Goal: Task Accomplishment & Management: Manage account settings

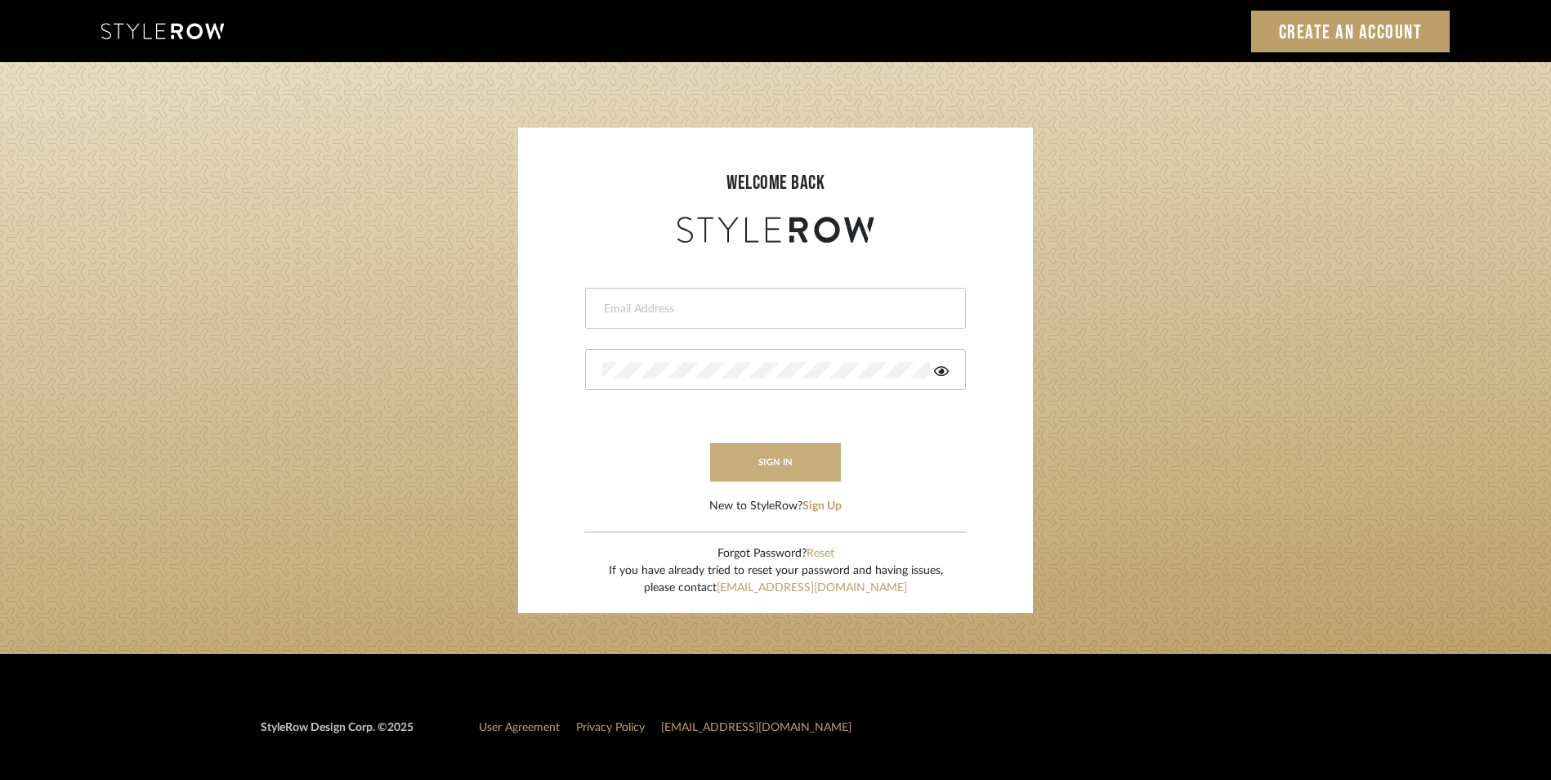
type input "daisy@dbdaisy.com"
click at [770, 464] on button "sign in" at bounding box center [775, 462] width 131 height 38
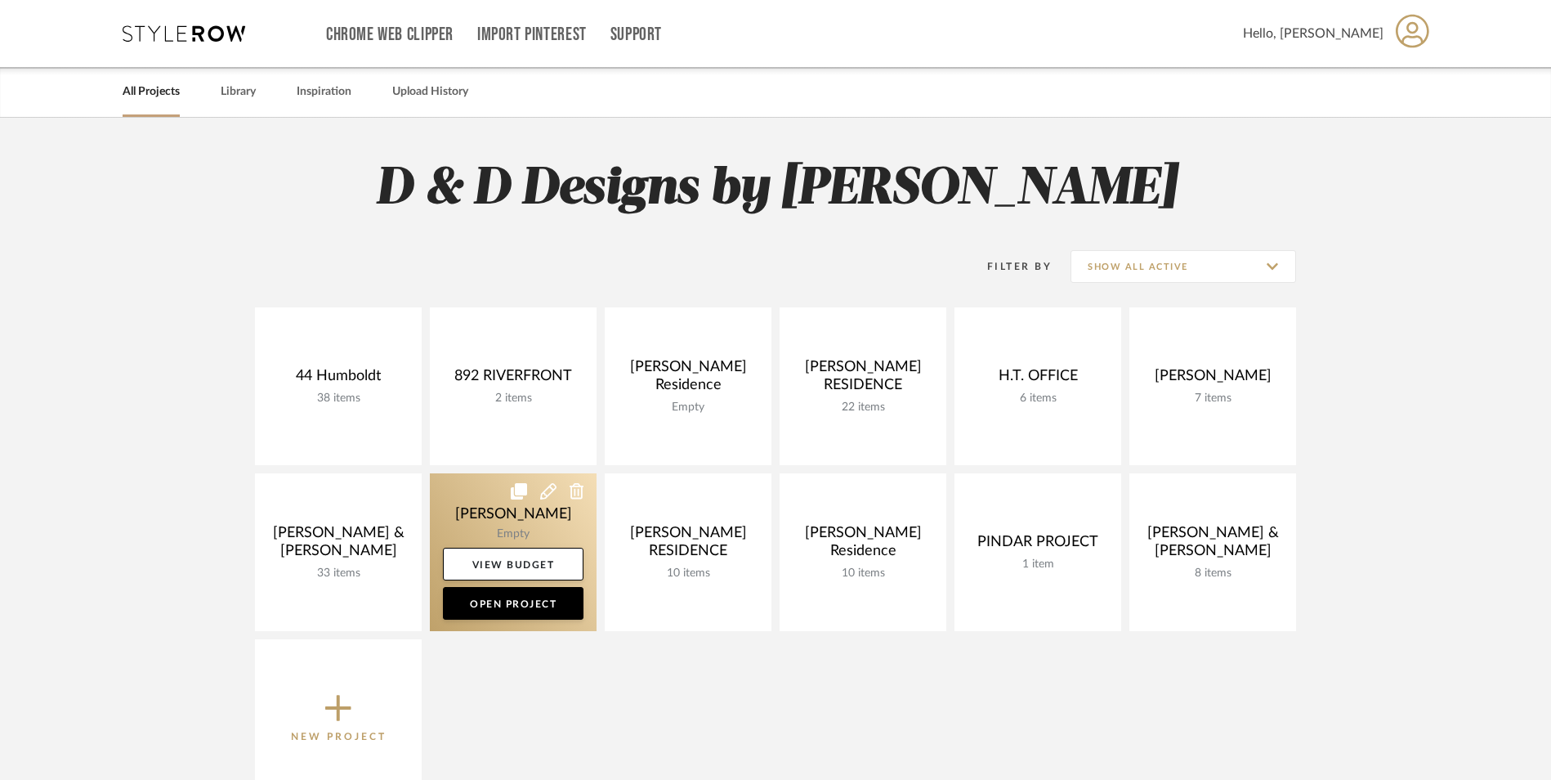
click at [533, 516] on link at bounding box center [513, 552] width 167 height 158
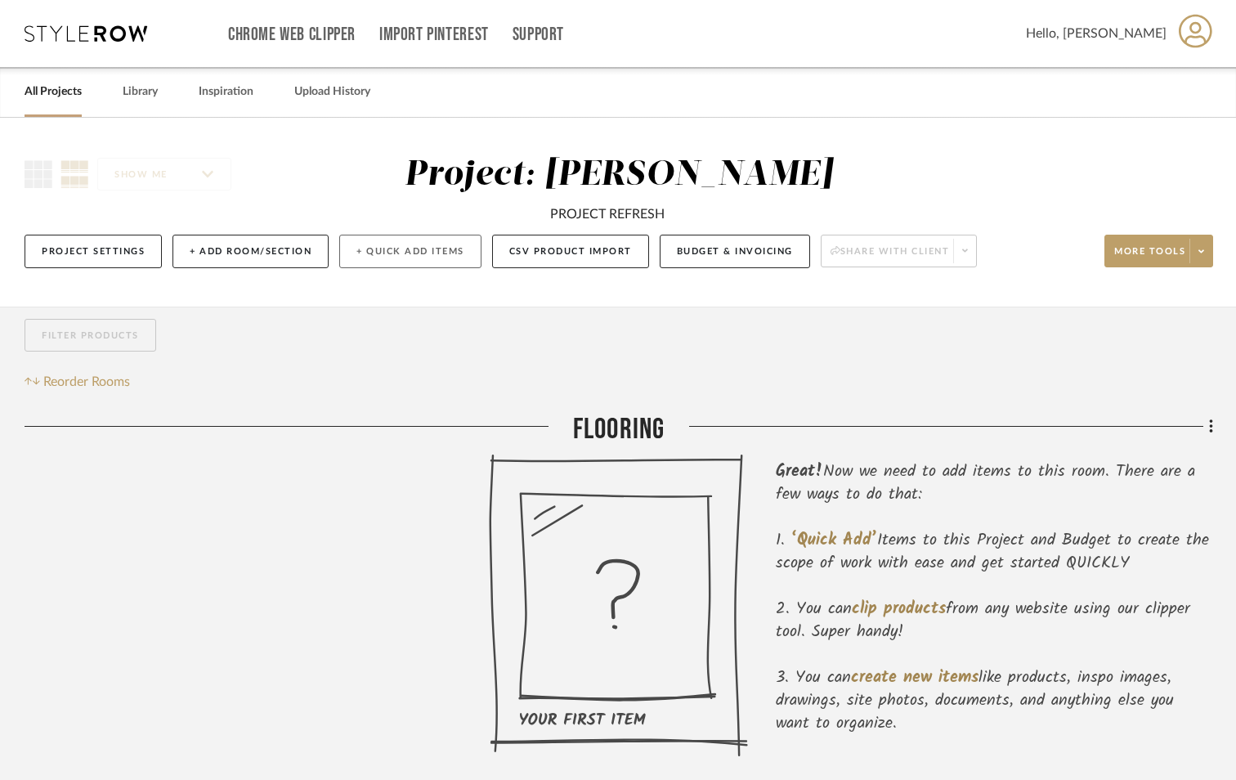
click at [363, 254] on button "+ Quick Add Items" at bounding box center [410, 252] width 142 height 34
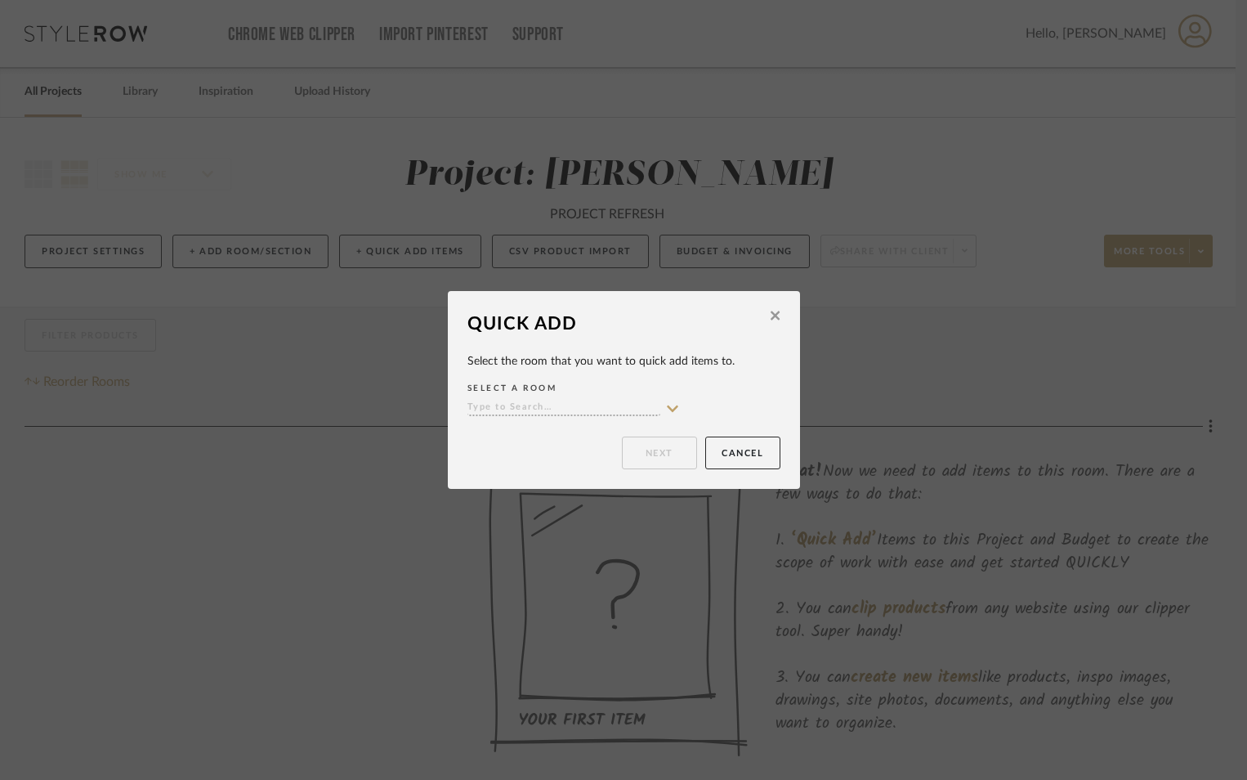
click at [675, 408] on div "SELECT A ROOM" at bounding box center [624, 399] width 313 height 42
click at [668, 408] on icon at bounding box center [672, 408] width 11 height 7
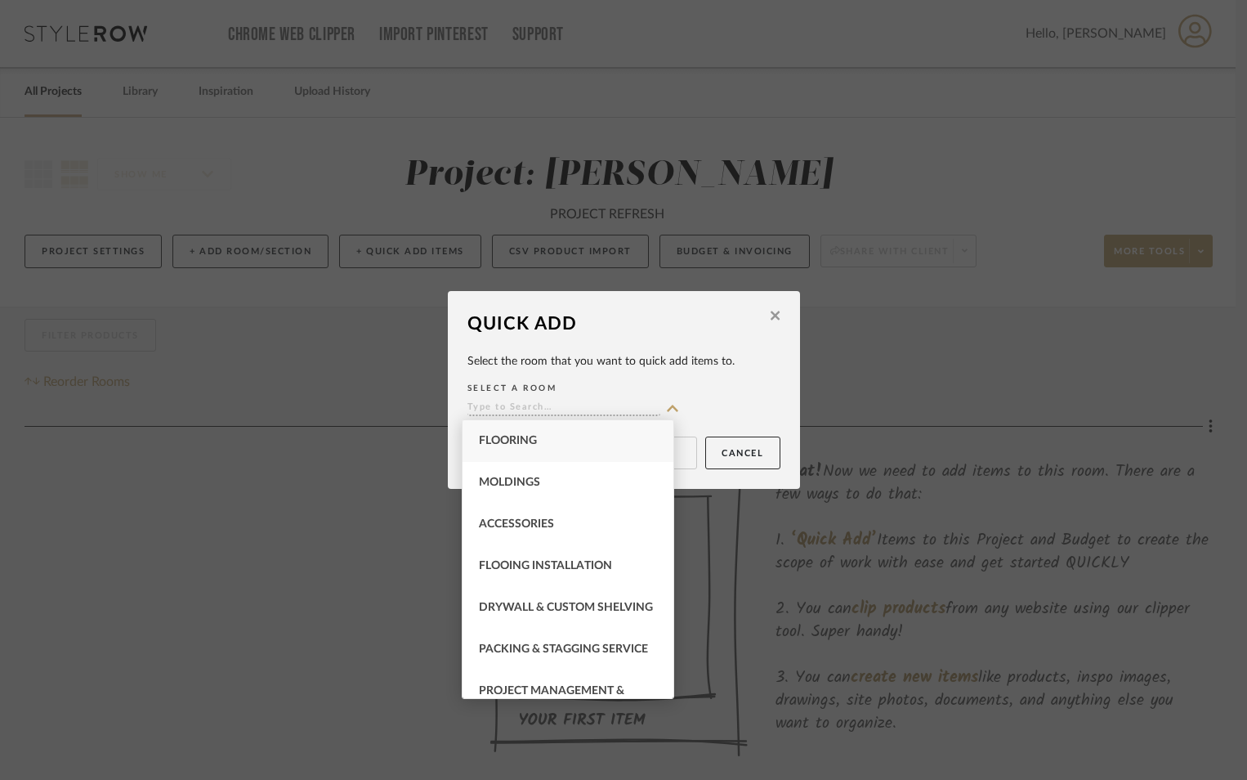
click at [570, 449] on div "FLOORING" at bounding box center [568, 441] width 211 height 42
type input "FLOORING"
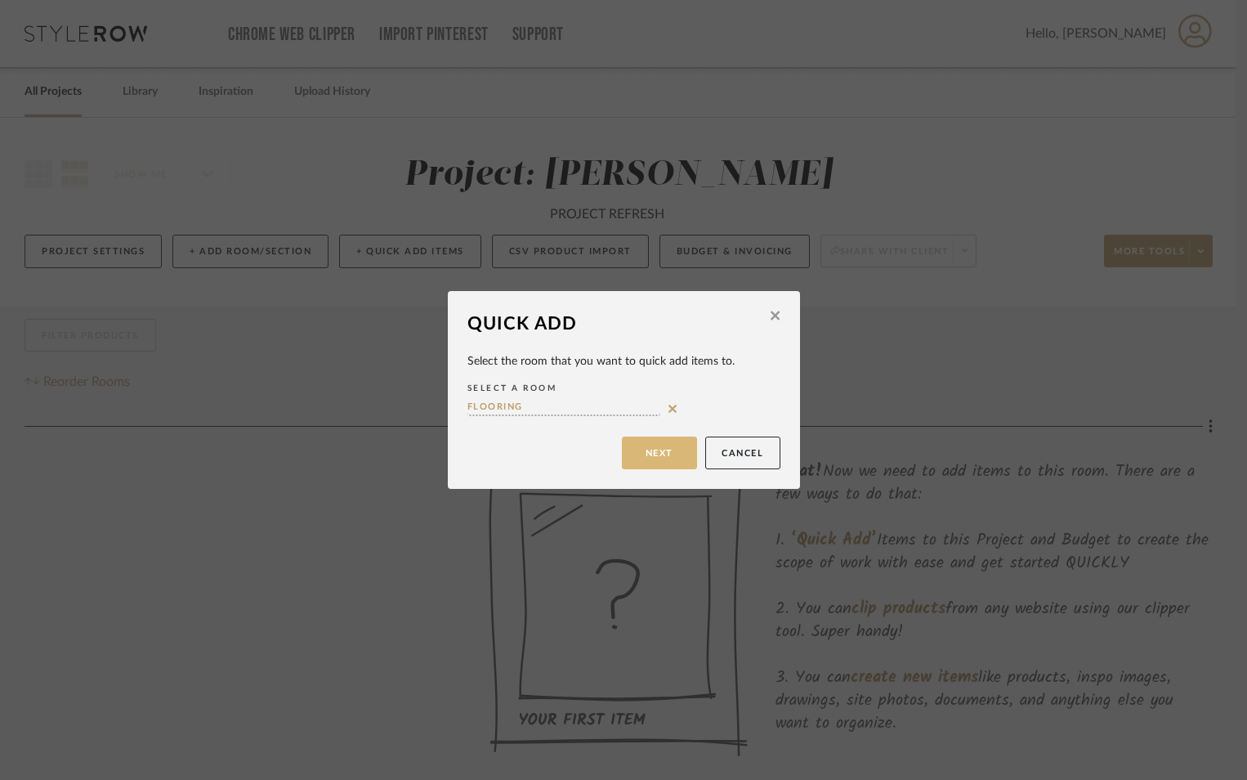
click at [642, 454] on button "Next" at bounding box center [659, 452] width 75 height 33
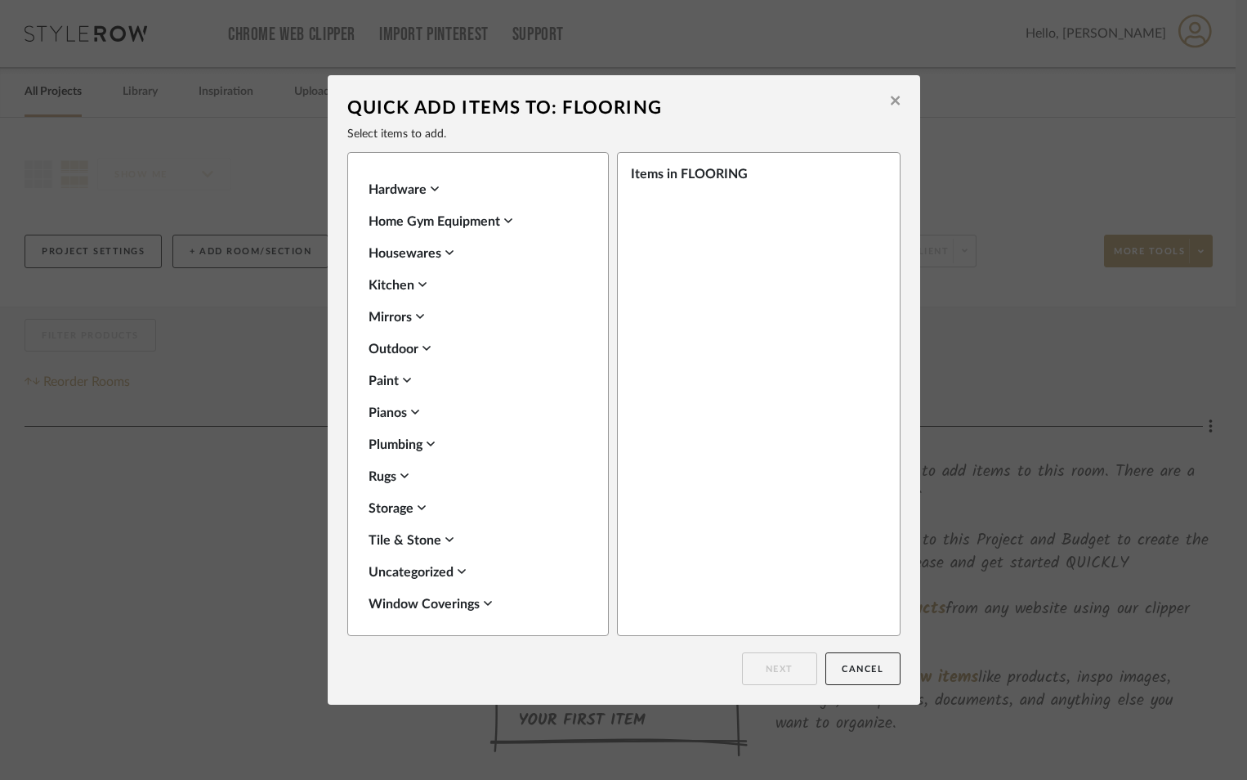
scroll to position [579, 0]
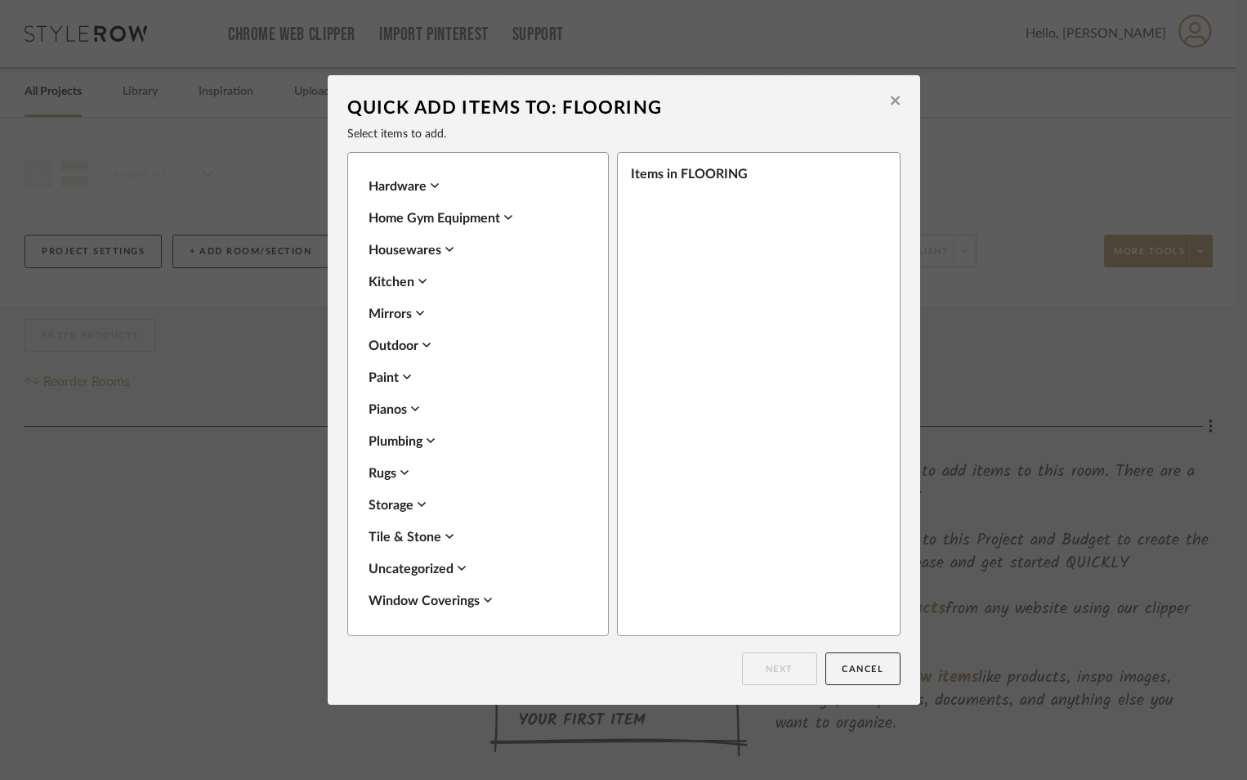
click at [891, 101] on icon at bounding box center [895, 100] width 9 height 15
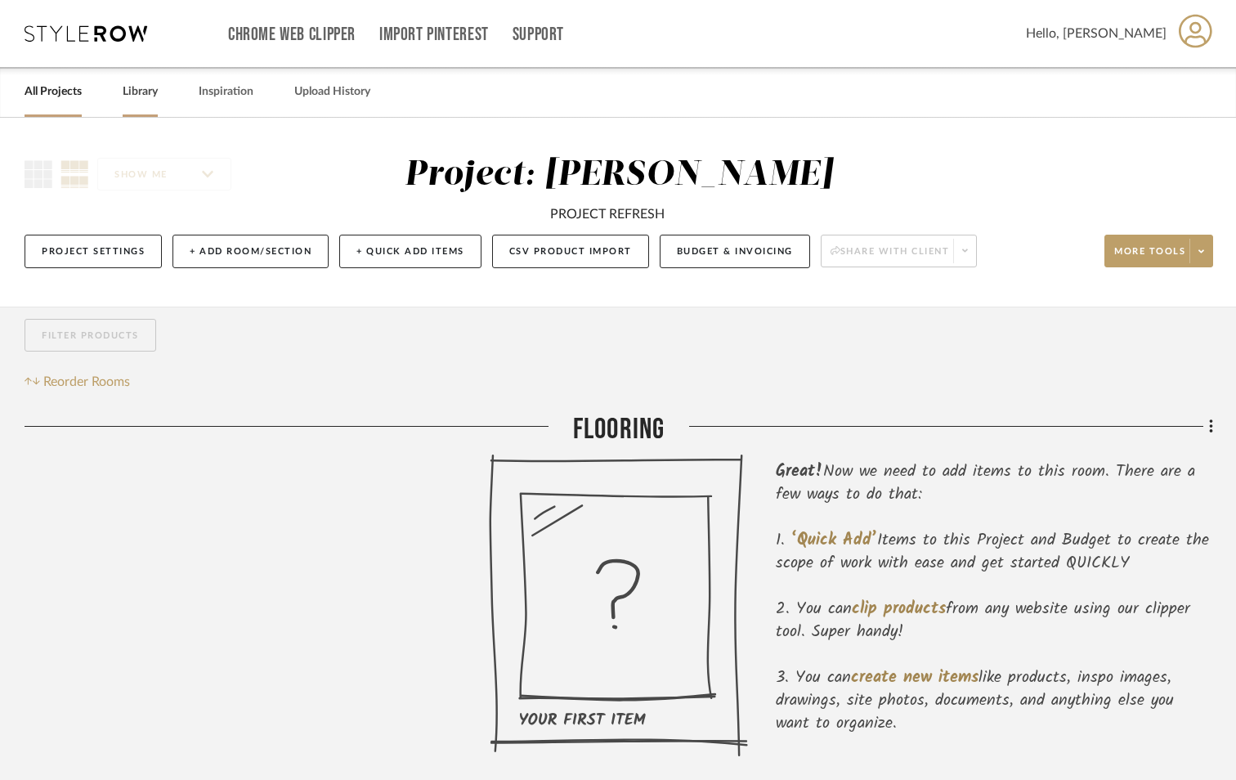
click at [131, 89] on link "Library" at bounding box center [140, 92] width 35 height 22
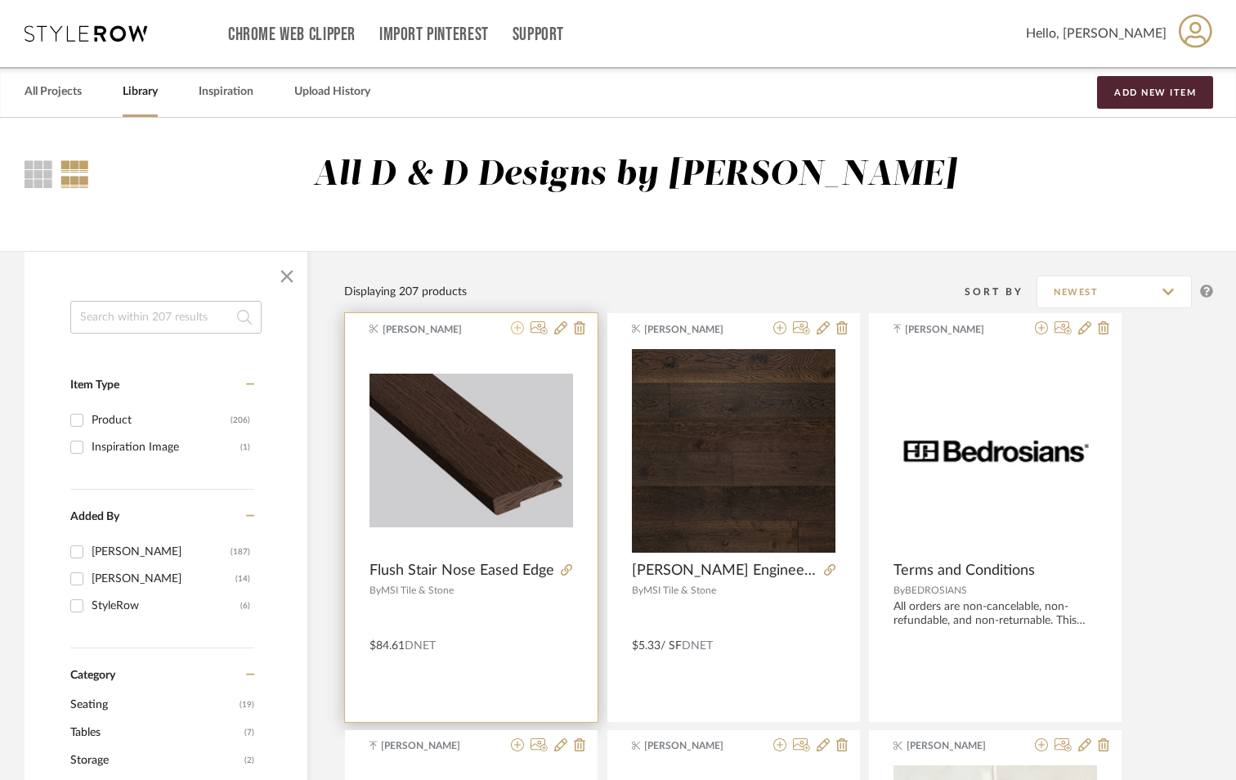
click at [515, 330] on icon at bounding box center [517, 327] width 13 height 13
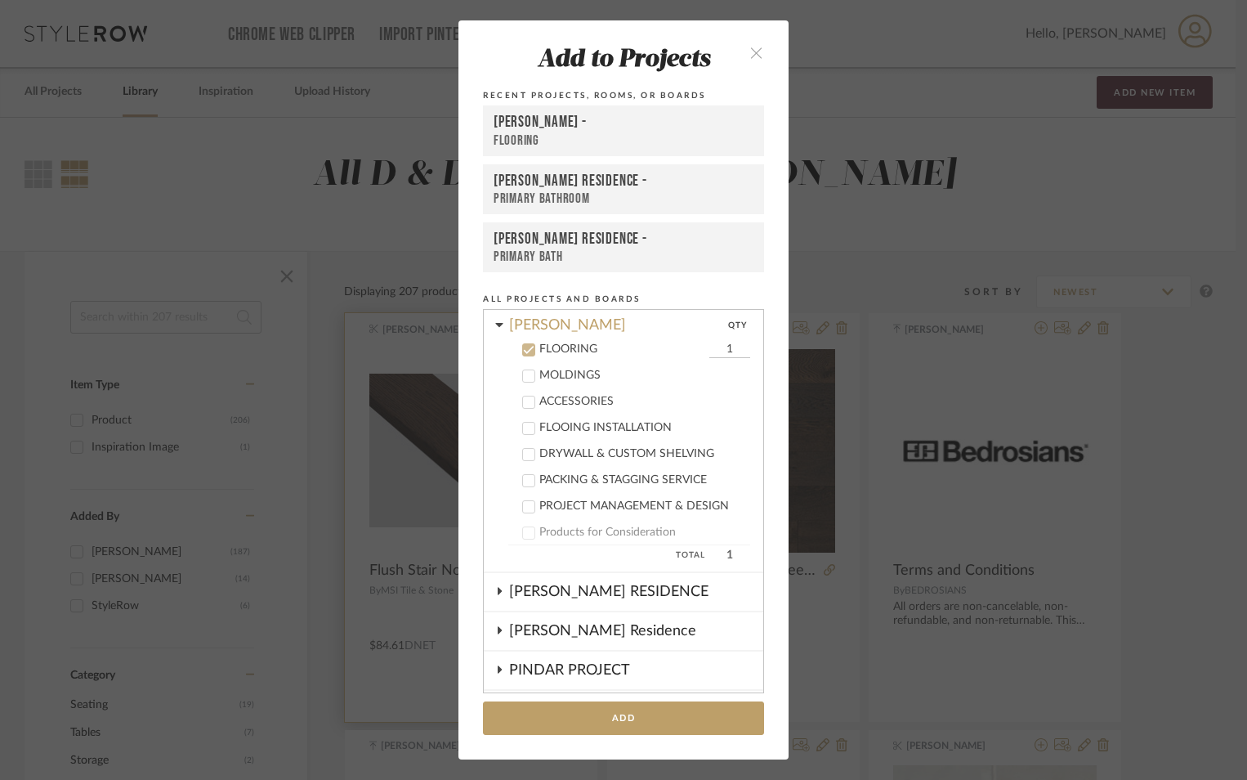
scroll to position [341, 0]
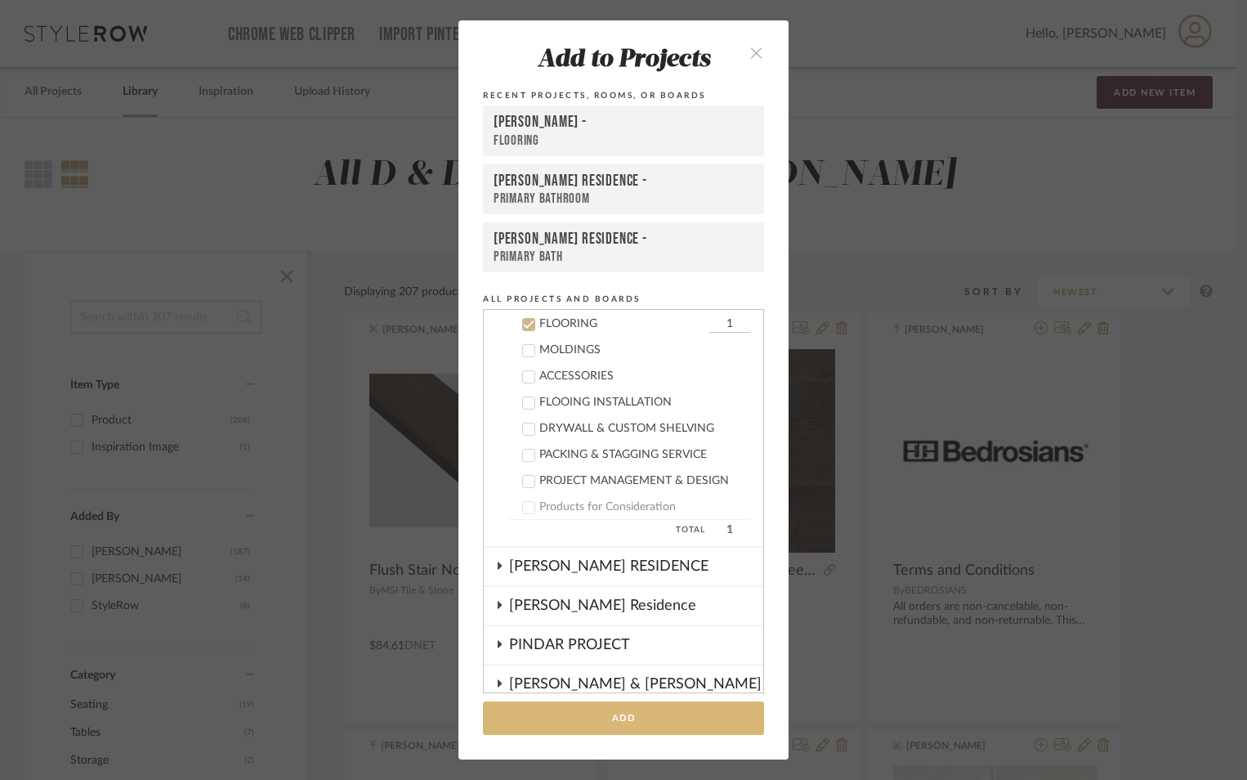
click at [601, 714] on button "Add" at bounding box center [623, 718] width 281 height 34
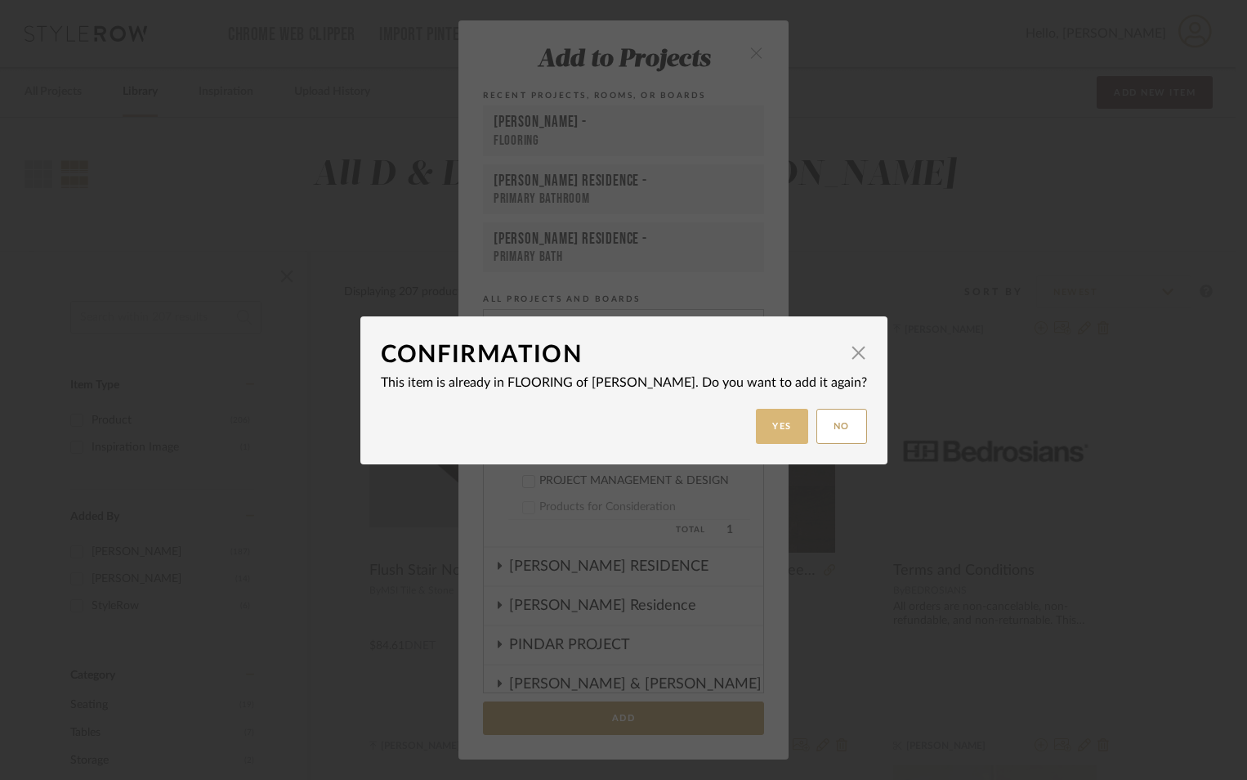
click at [781, 424] on button "Yes" at bounding box center [782, 426] width 52 height 35
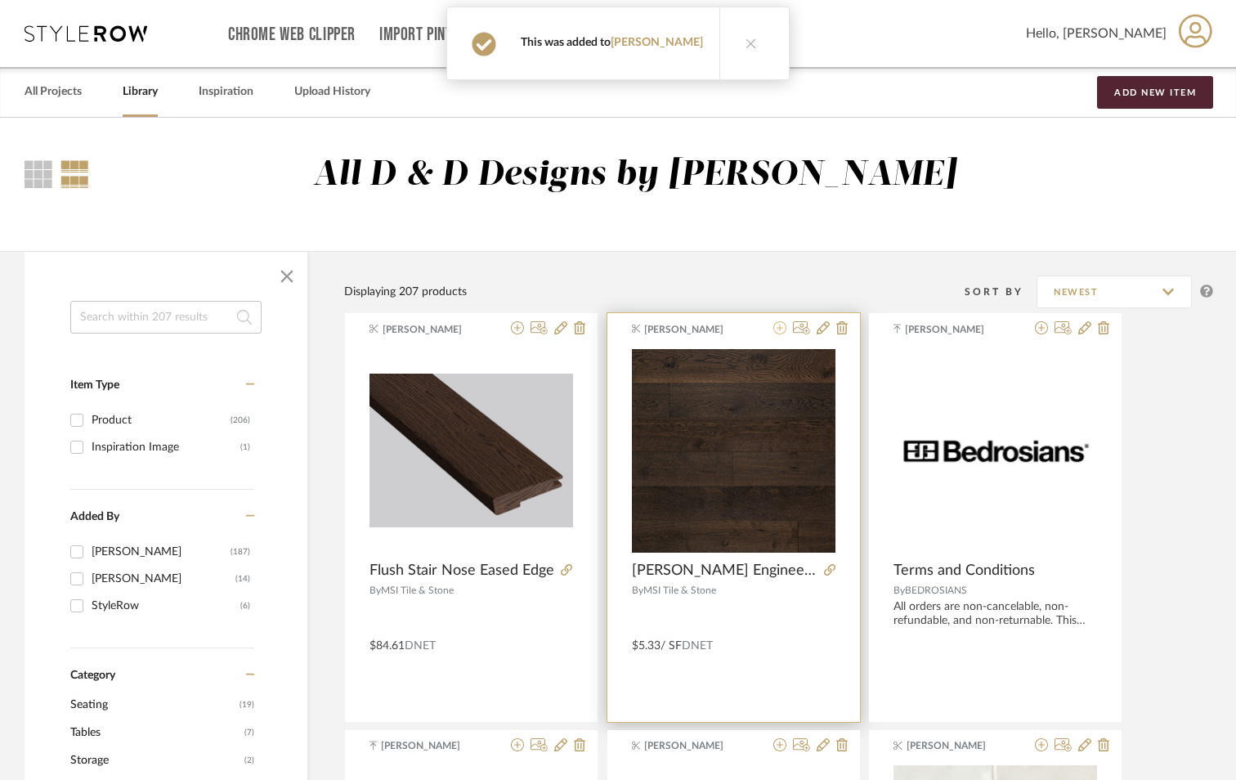
click at [777, 327] on icon at bounding box center [779, 327] width 13 height 13
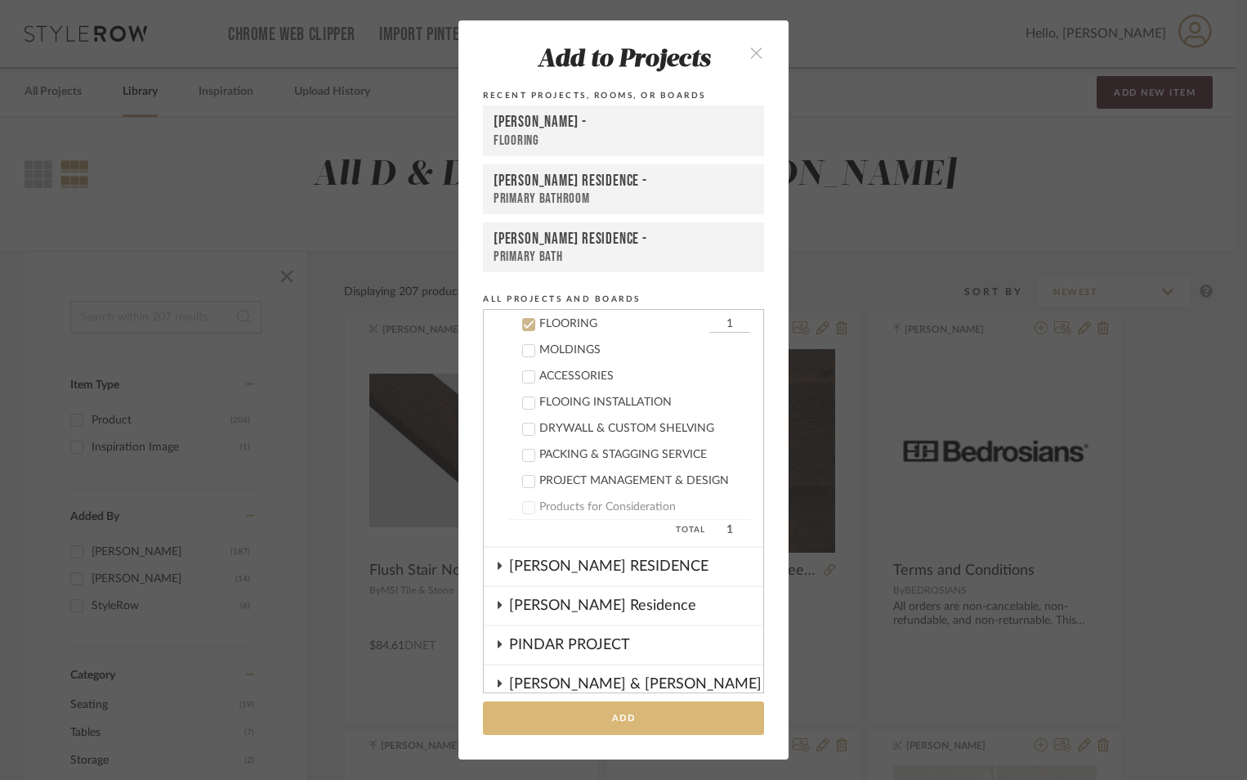
click at [674, 712] on button "Add" at bounding box center [623, 718] width 281 height 34
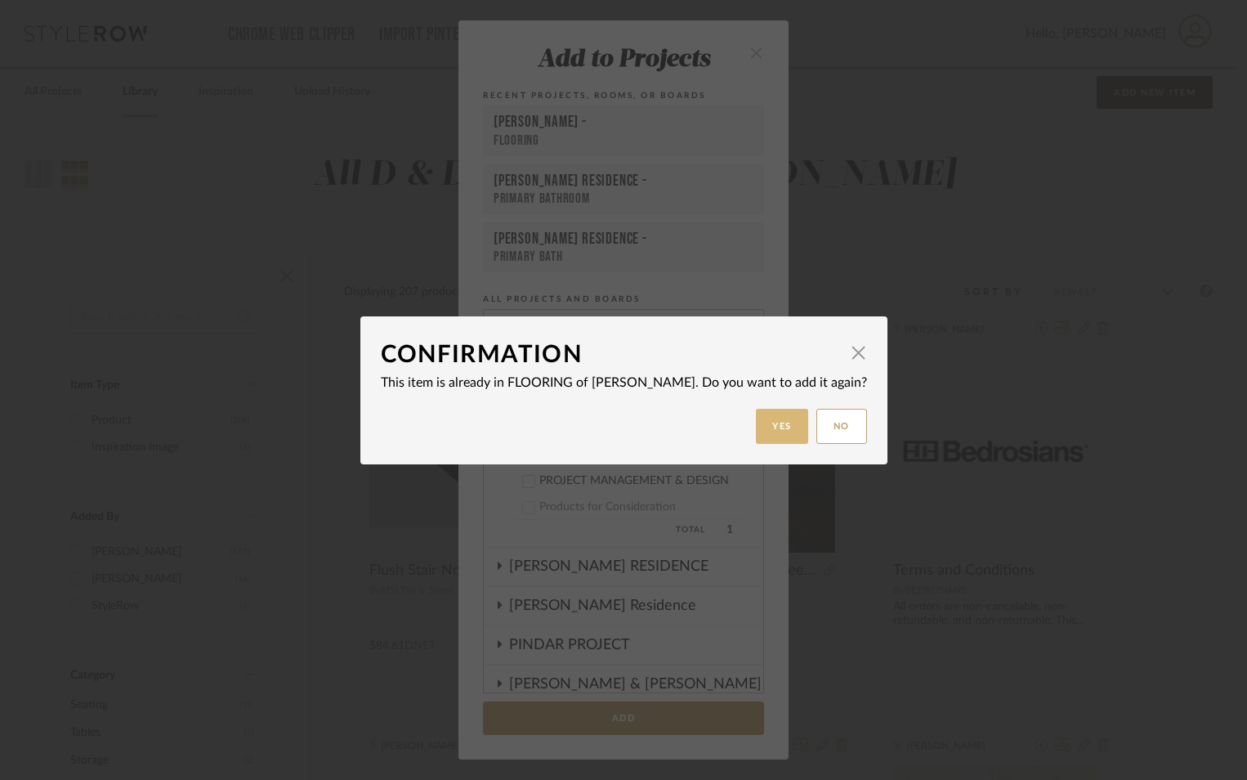
click at [781, 432] on button "Yes" at bounding box center [782, 426] width 52 height 35
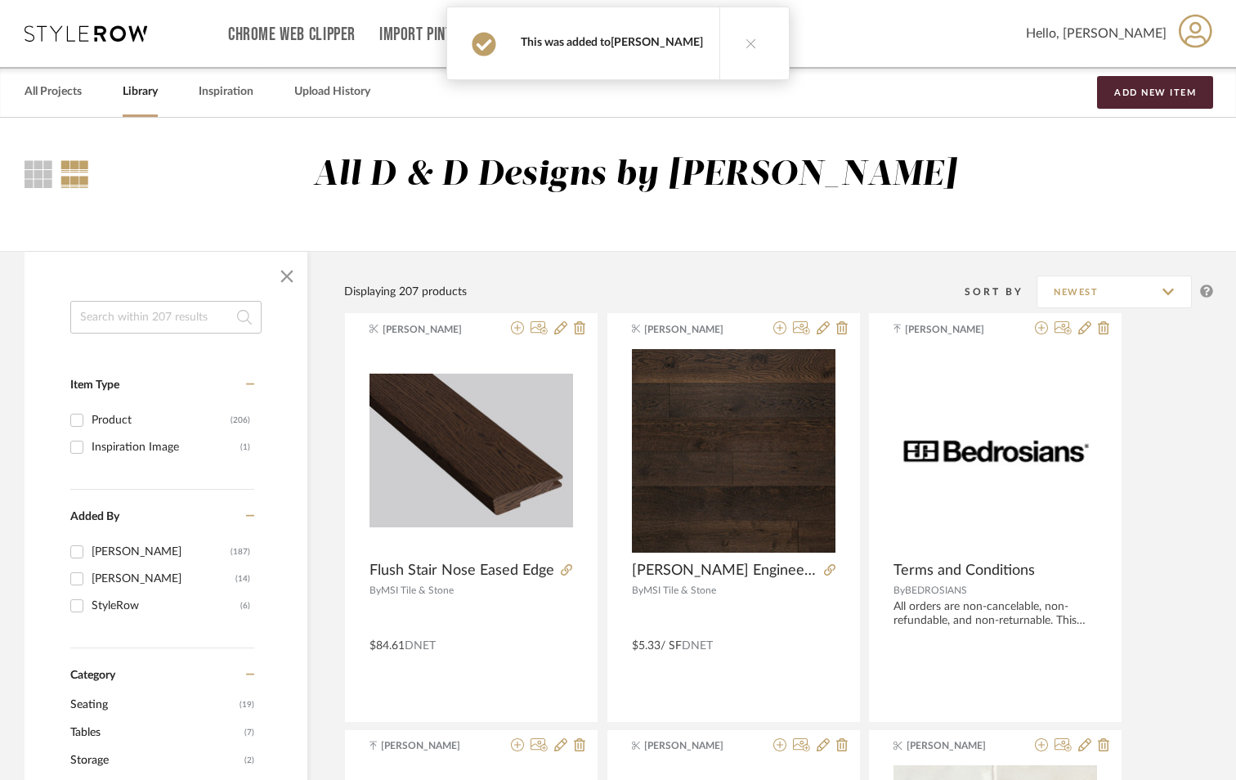
click at [645, 37] on link "[PERSON_NAME]" at bounding box center [657, 42] width 92 height 11
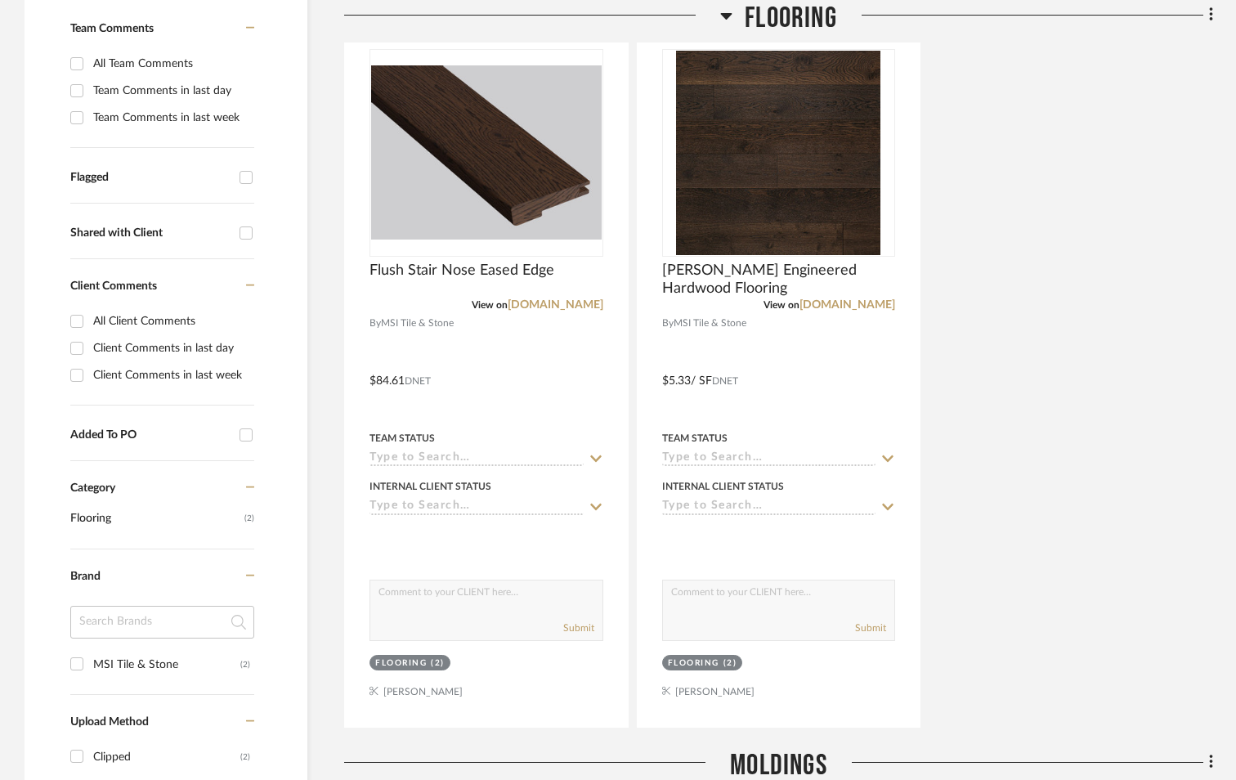
scroll to position [474, 0]
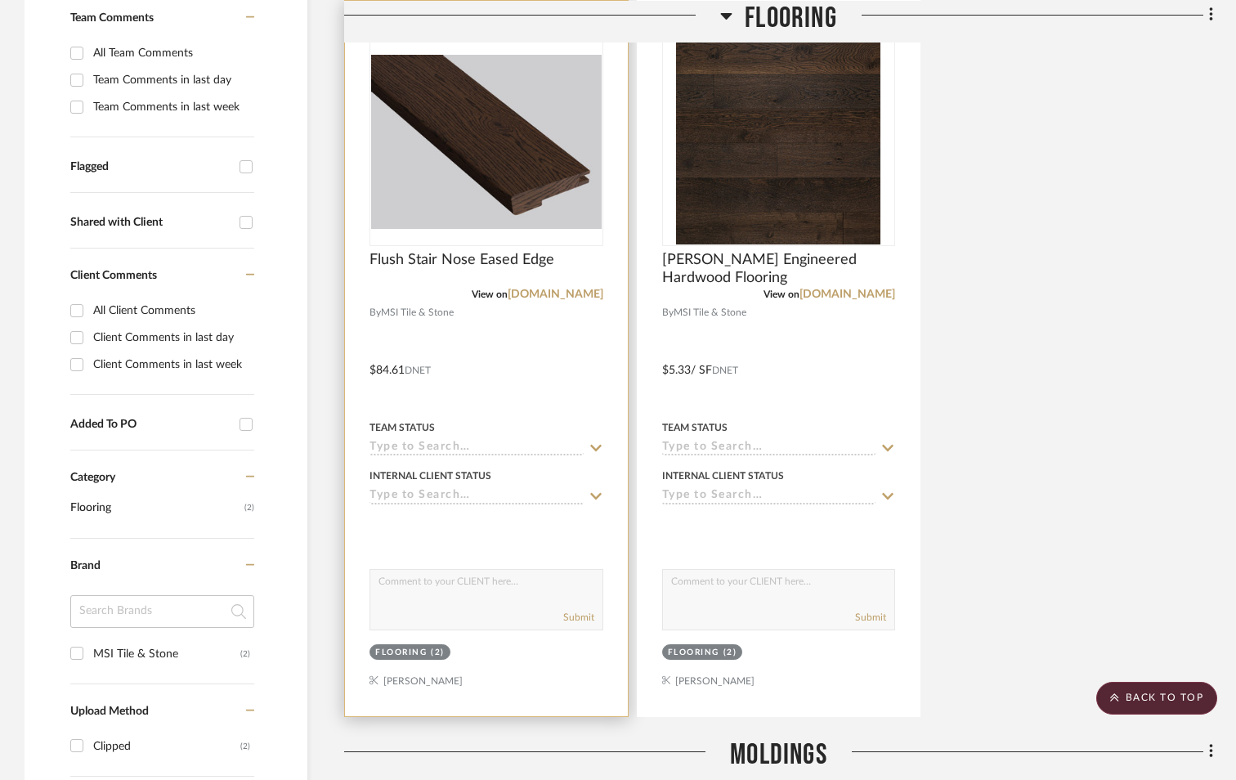
click at [389, 369] on div at bounding box center [486, 358] width 283 height 715
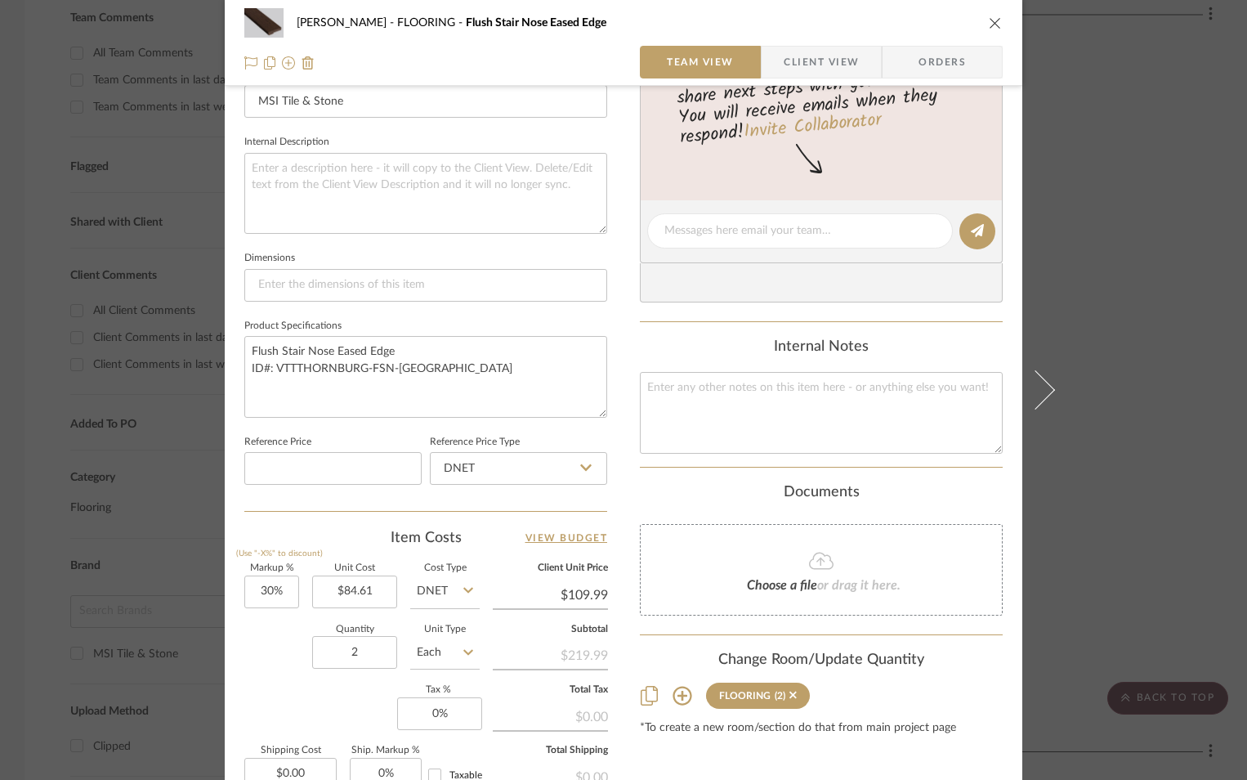
scroll to position [572, 0]
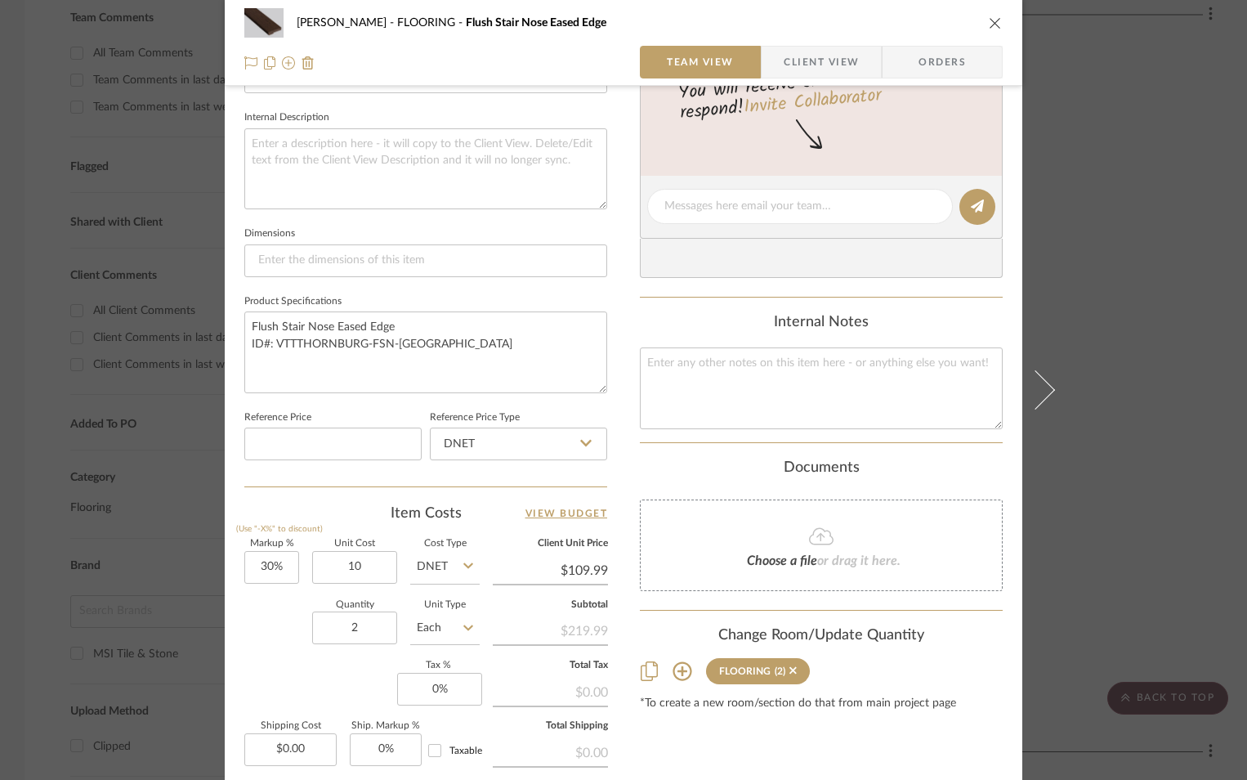
type input "$10.00"
type input "$13.00"
paste input "8.77"
type input "$108.77"
click at [368, 629] on input "2" at bounding box center [354, 627] width 85 height 33
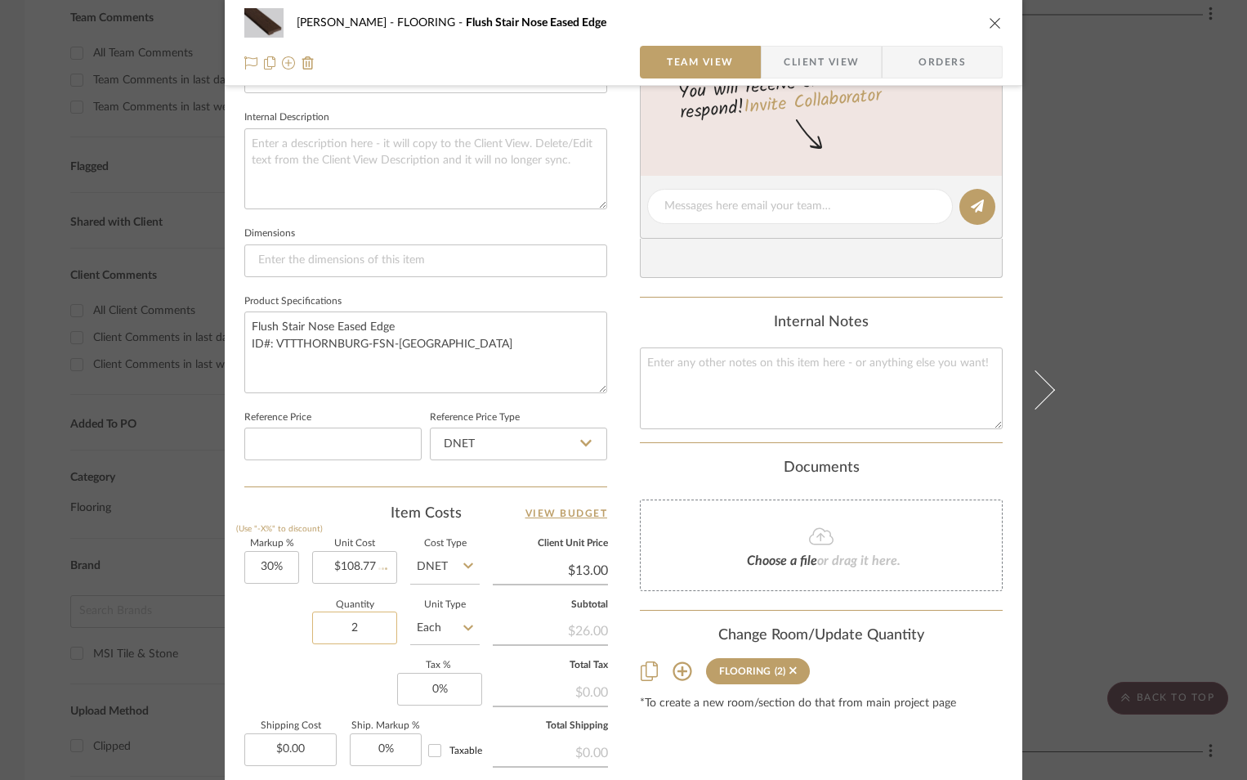
type input "$141.40"
type input "8"
type input "108.77"
click at [389, 570] on input "108.77" at bounding box center [354, 567] width 85 height 33
type input "$108.77"
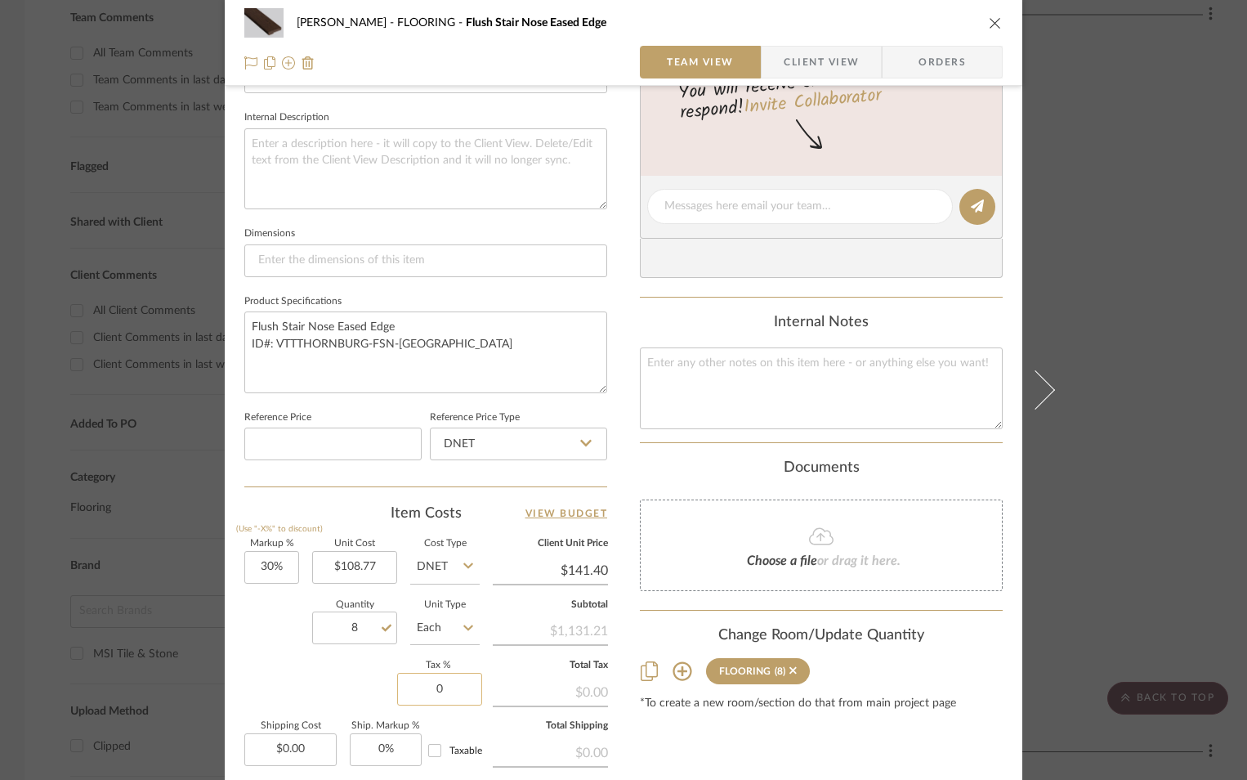
click at [417, 683] on input "0" at bounding box center [439, 689] width 85 height 33
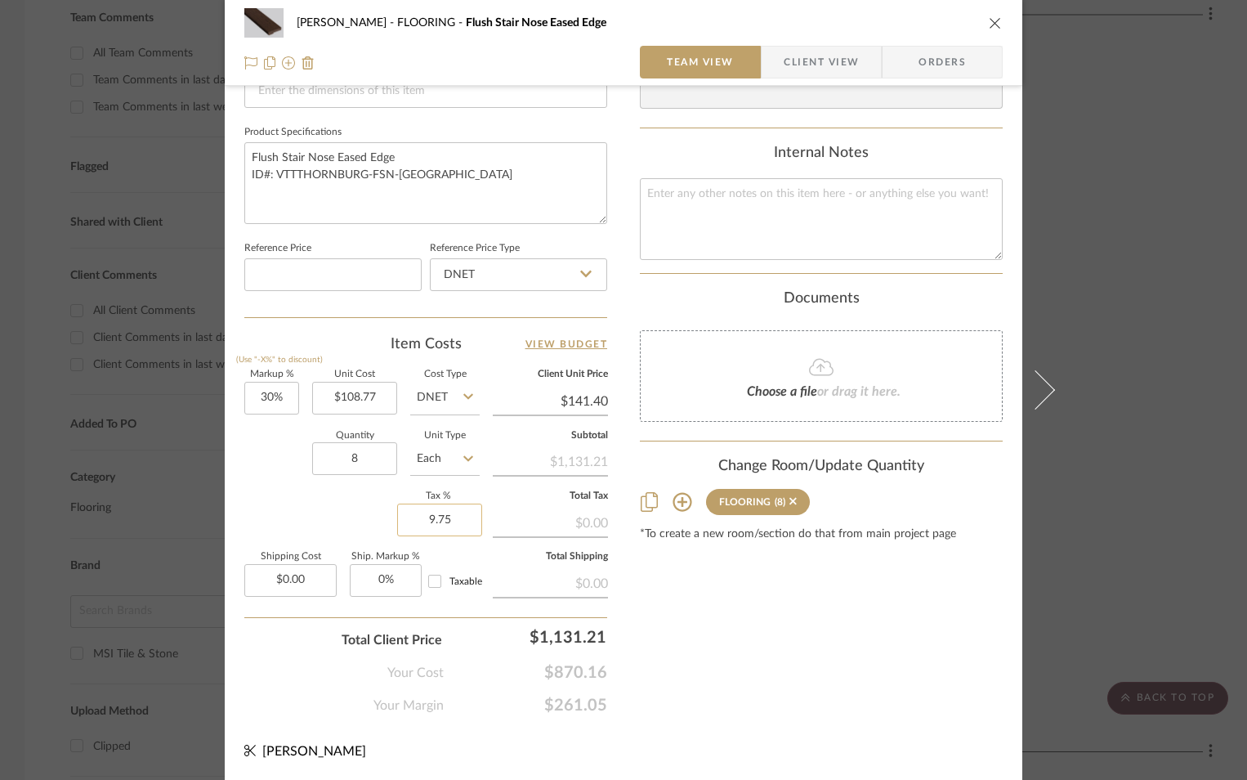
scroll to position [742, 0]
type input "9.75%"
click at [315, 663] on div "Your Cost $870.16" at bounding box center [425, 665] width 363 height 33
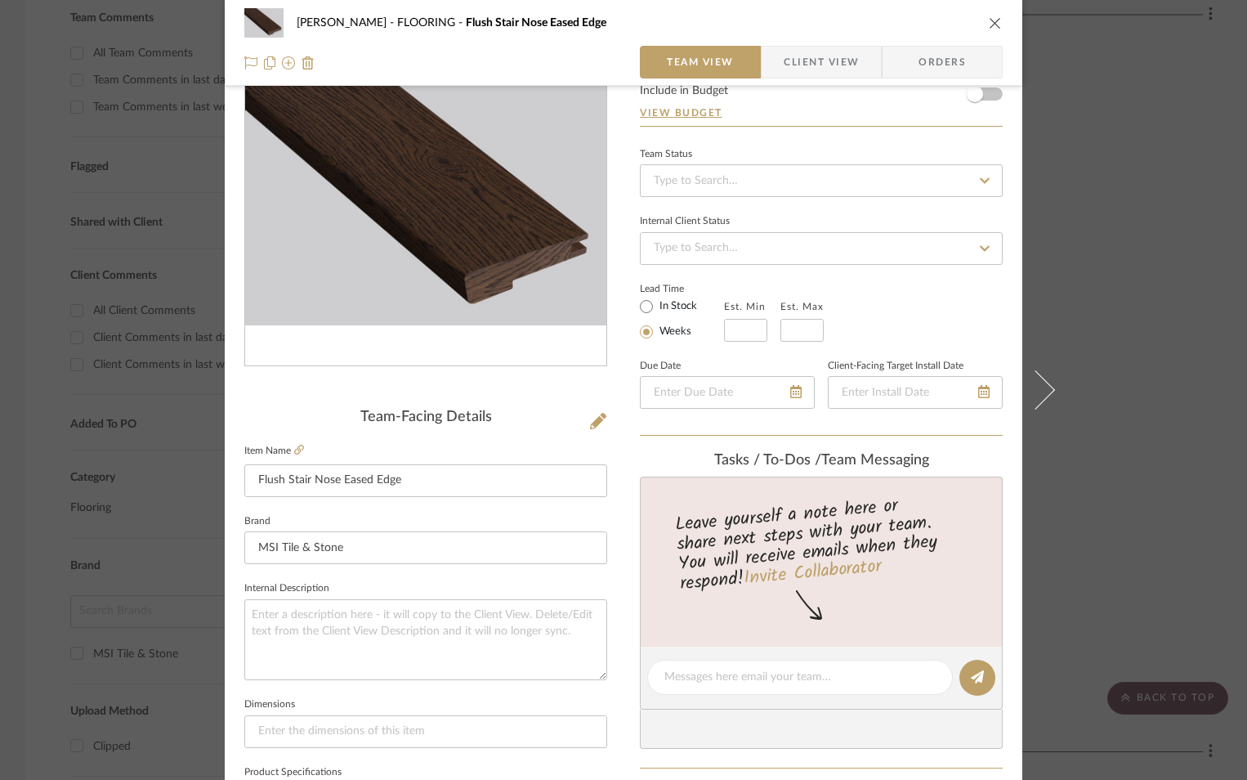
scroll to position [0, 0]
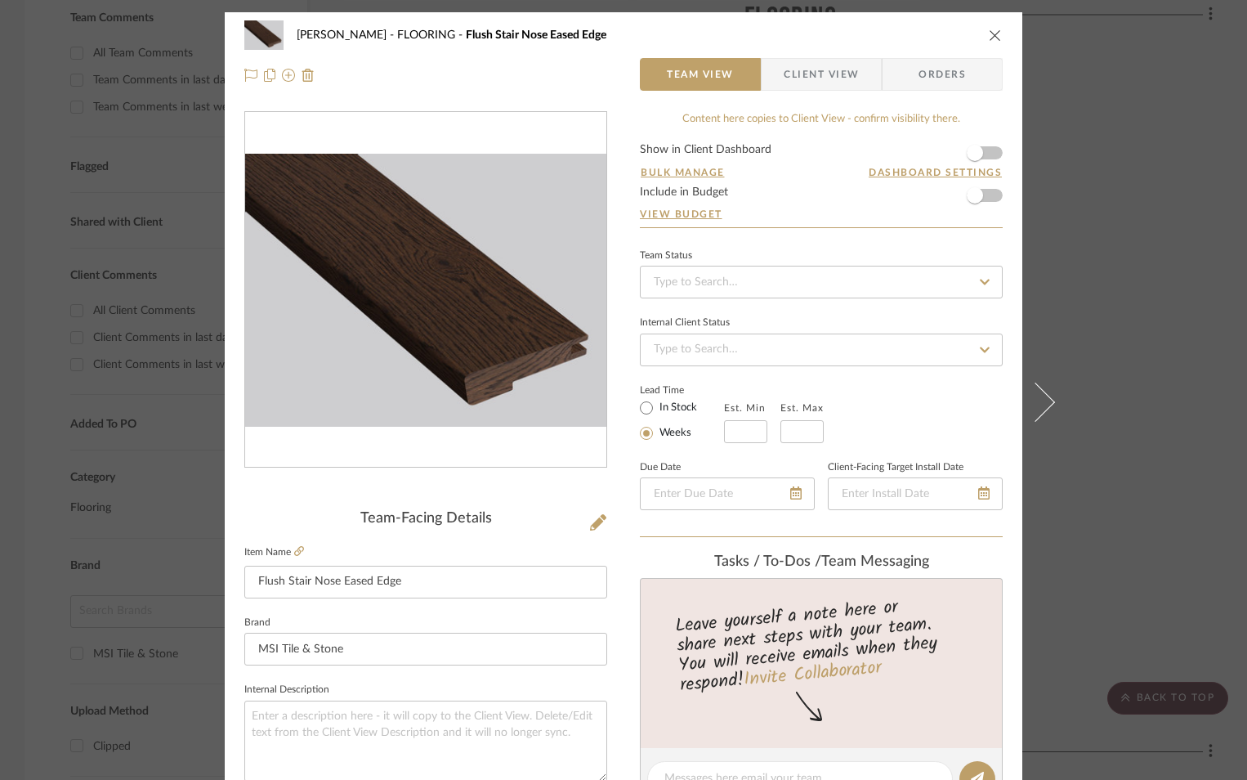
click at [993, 41] on icon "close" at bounding box center [995, 35] width 13 height 13
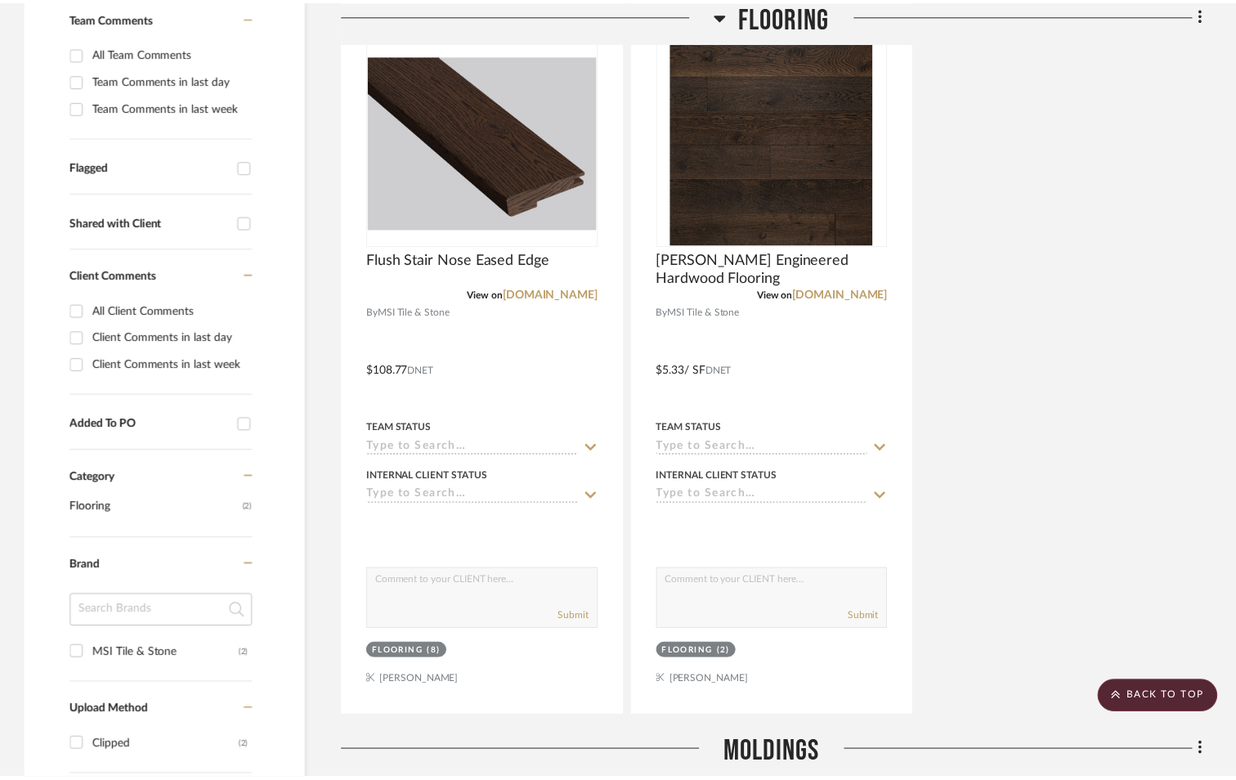
scroll to position [474, 0]
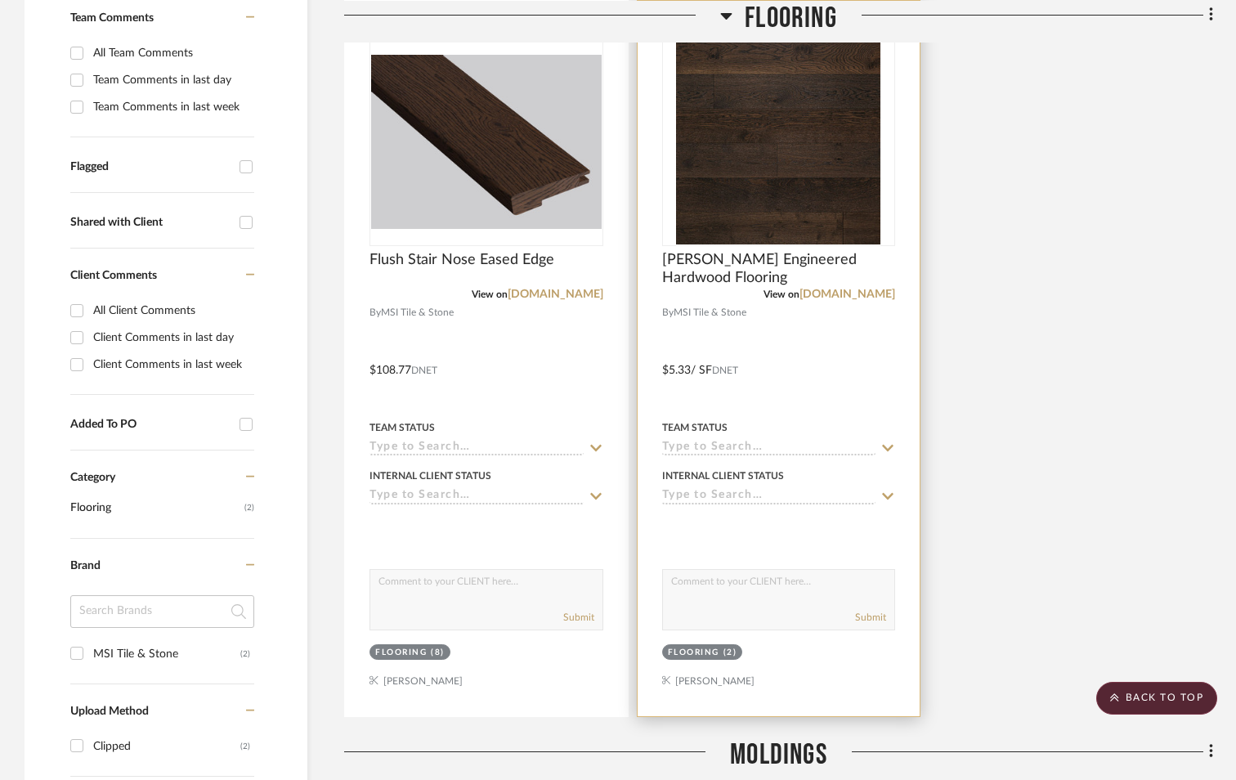
click at [689, 365] on div at bounding box center [779, 358] width 283 height 715
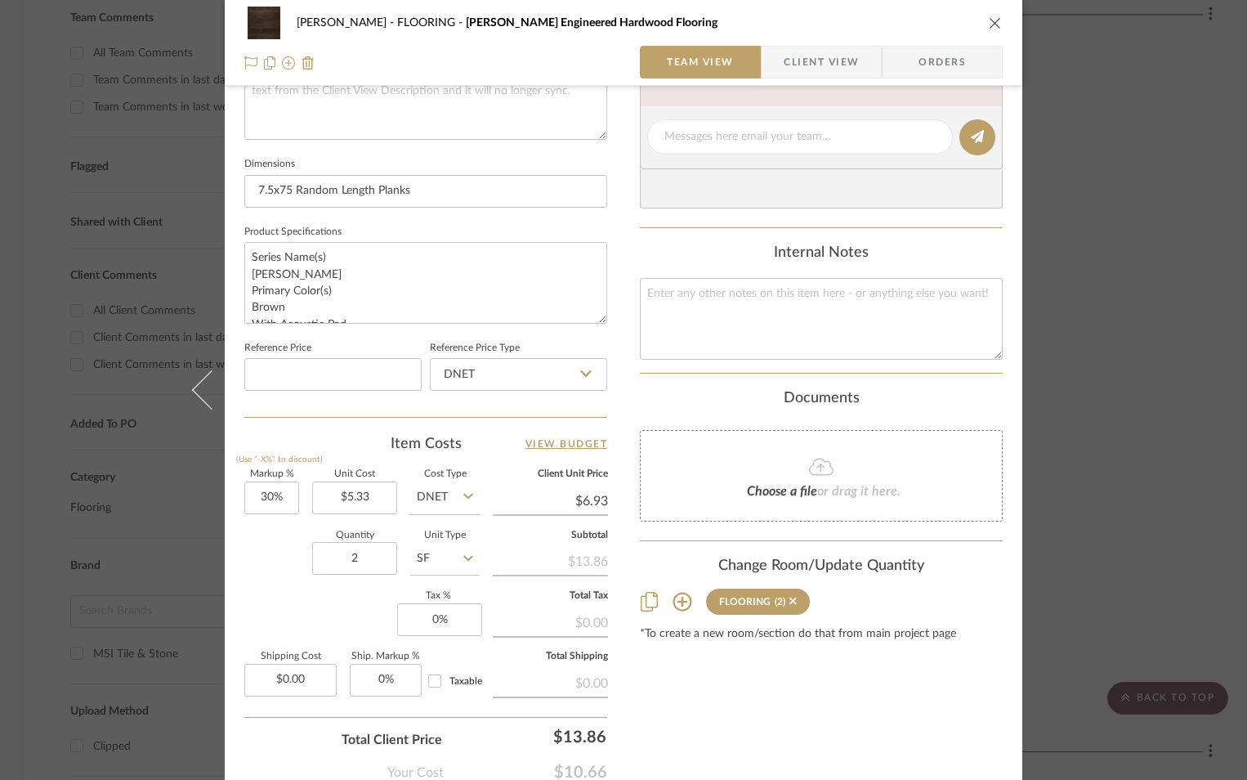
scroll to position [742, 0]
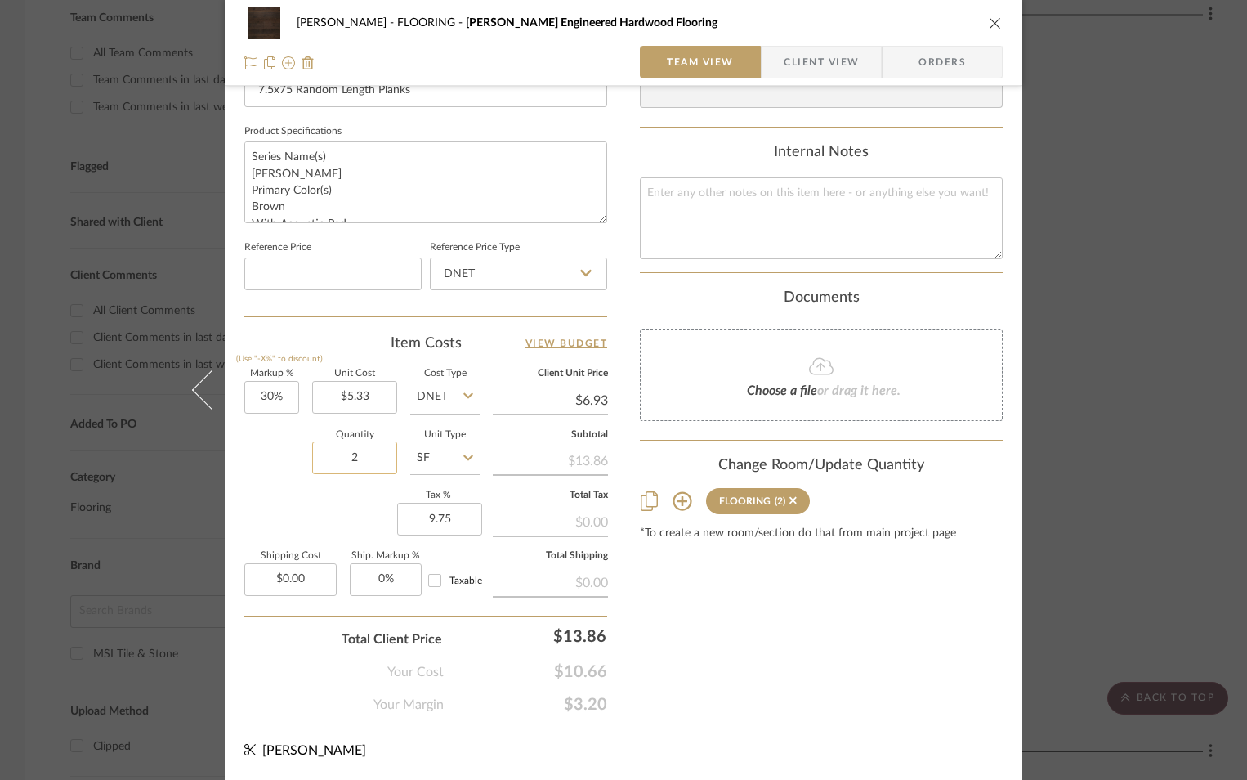
type input "9.75%"
click at [350, 450] on input "2" at bounding box center [354, 457] width 85 height 33
paste input "1014.25"
type input "1014.25"
click at [714, 653] on div "Content here copies to Client View - confirm visibility there. Show in Client D…" at bounding box center [821, 41] width 363 height 1345
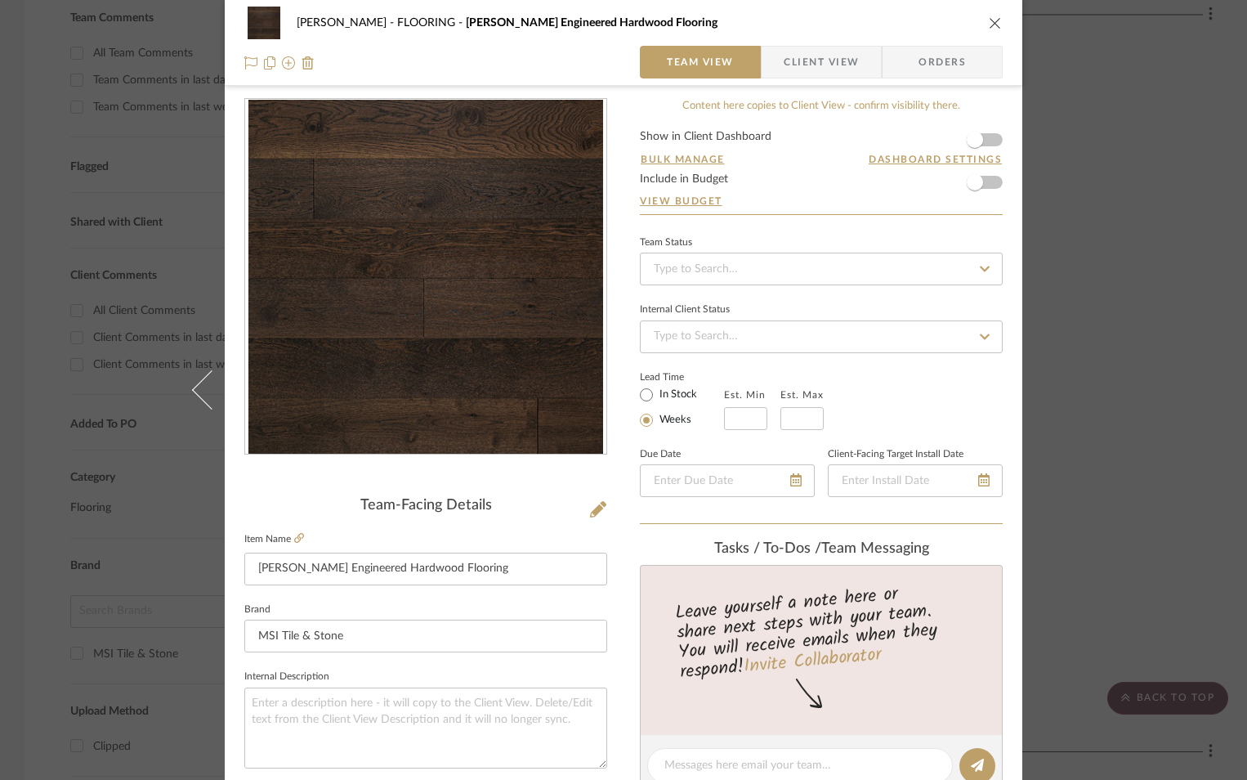
scroll to position [0, 0]
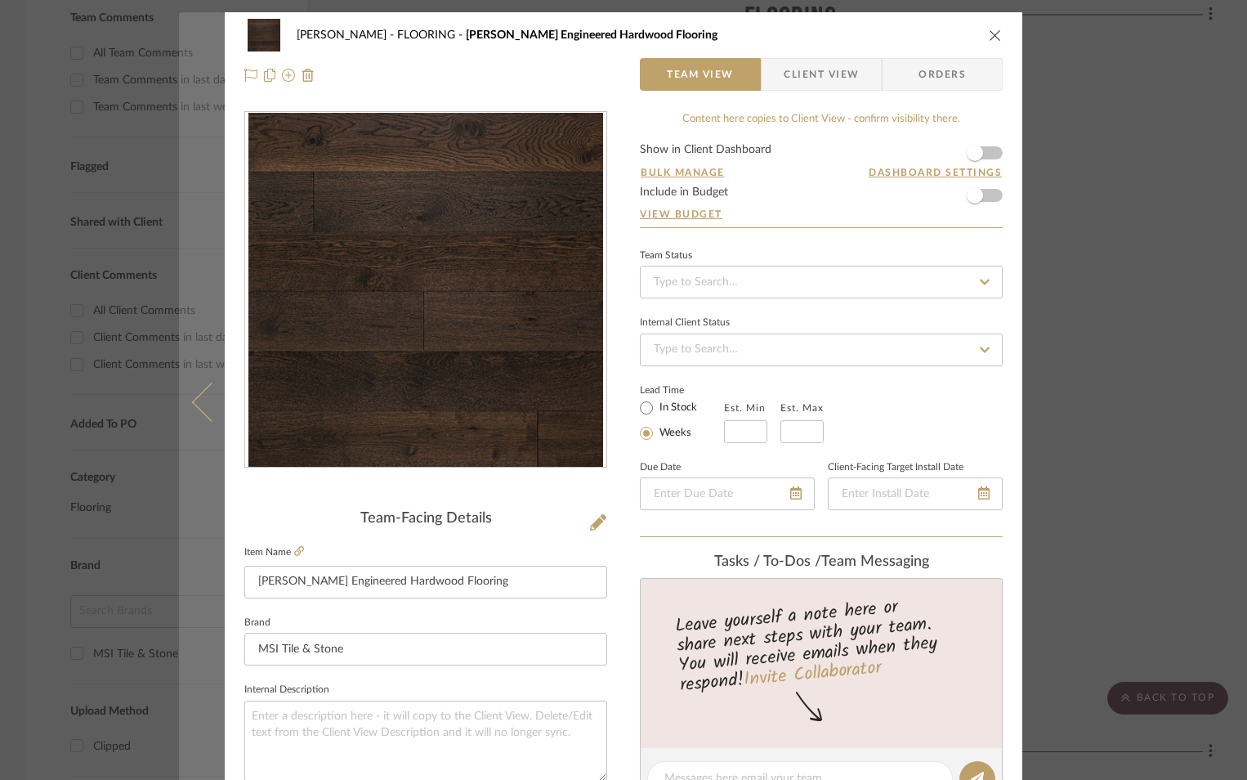
click at [189, 225] on button at bounding box center [202, 402] width 46 height 780
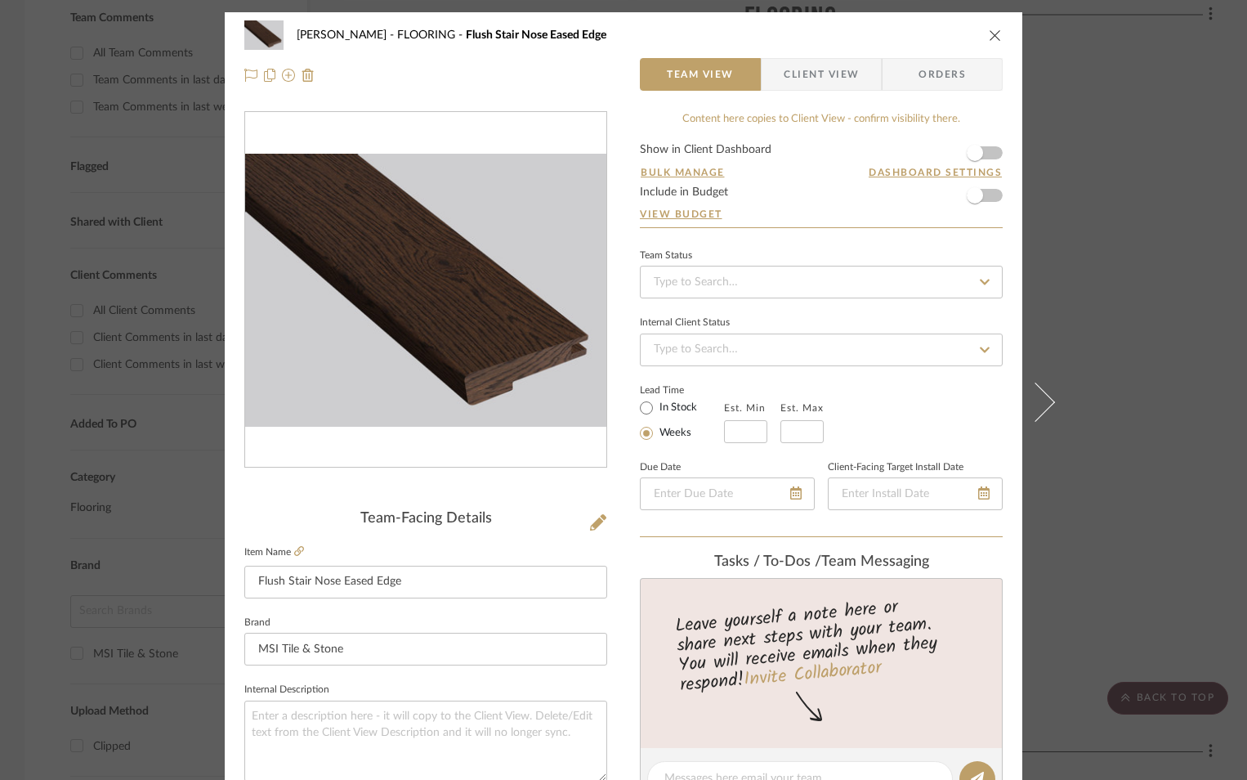
click at [998, 38] on div "[PERSON_NAME] FLOORING Flush Stair Nose Eased Edge Team View Client View Orders" at bounding box center [624, 55] width 798 height 86
click at [989, 39] on icon "close" at bounding box center [995, 35] width 13 height 13
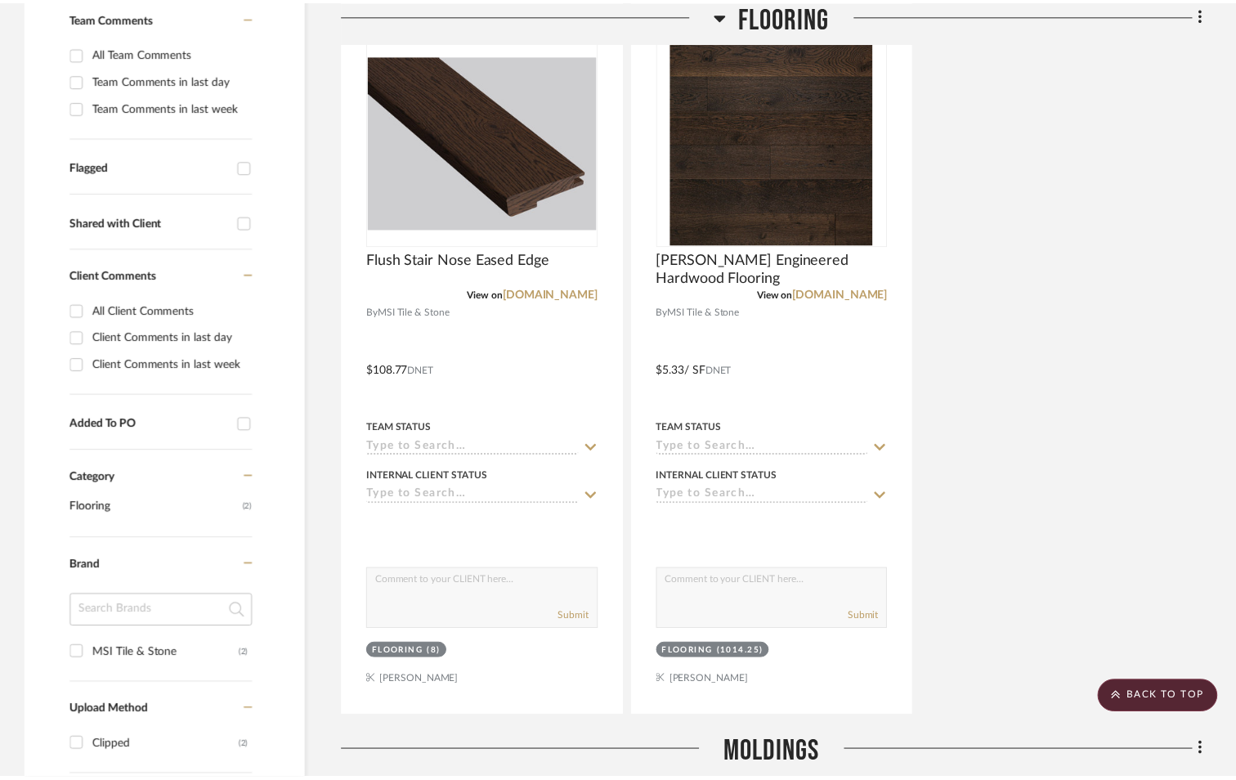
scroll to position [474, 0]
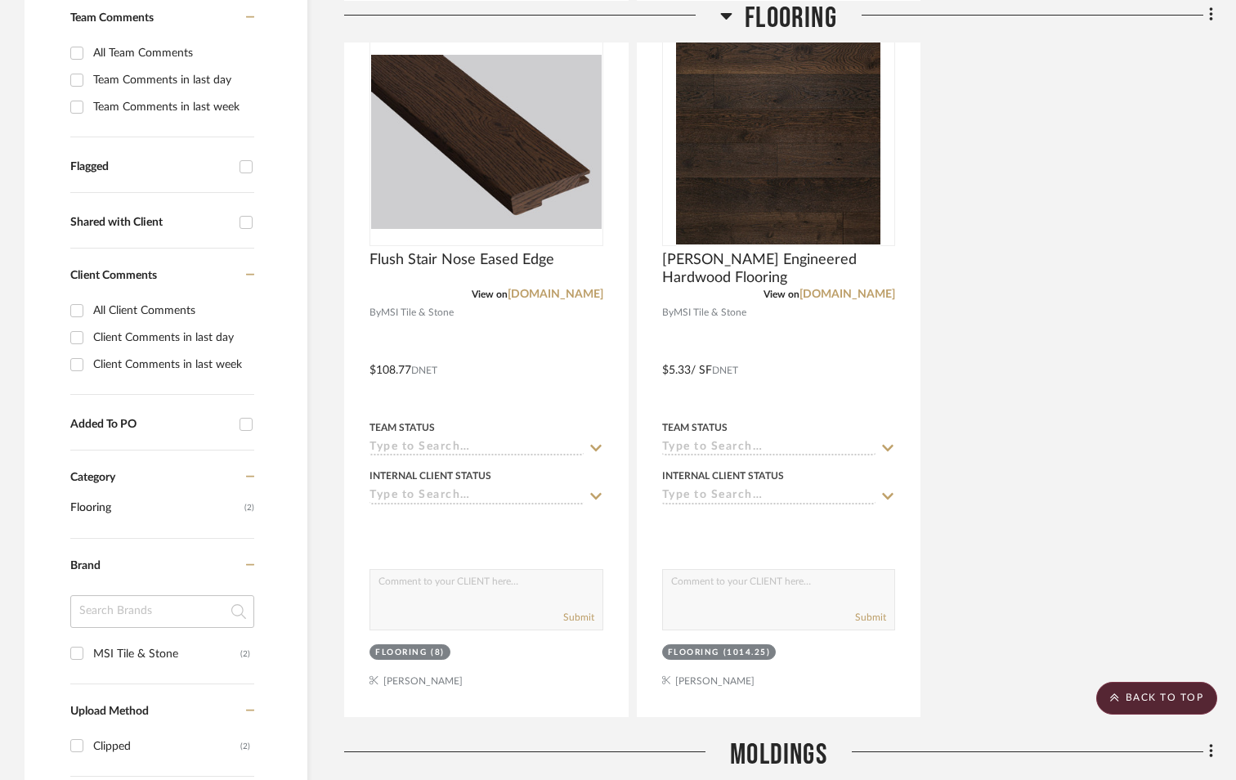
click at [1087, 296] on div "Flush Stair Nose Eased Edge View on [DOMAIN_NAME] By MSI Tile & Stone $108.77 D…" at bounding box center [778, 358] width 869 height 717
click at [1181, 700] on scroll-to-top-button "BACK TO TOP" at bounding box center [1156, 698] width 121 height 33
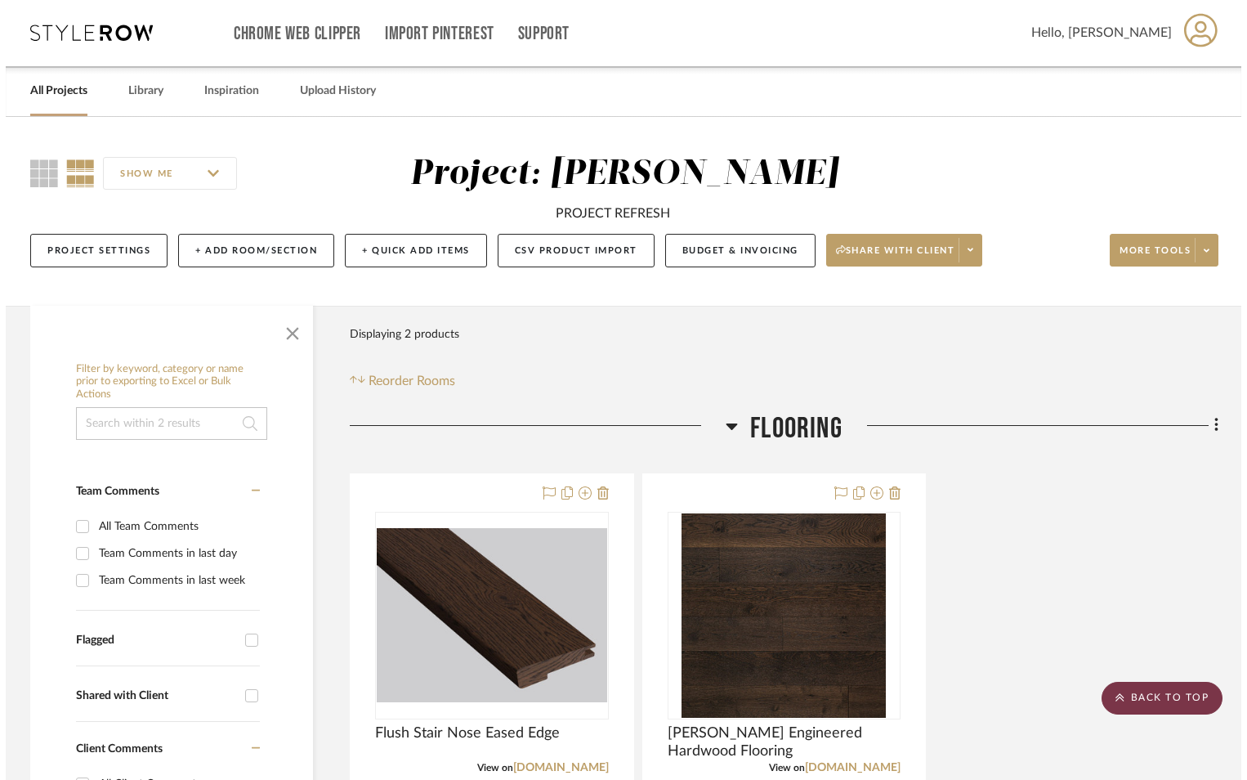
scroll to position [0, 0]
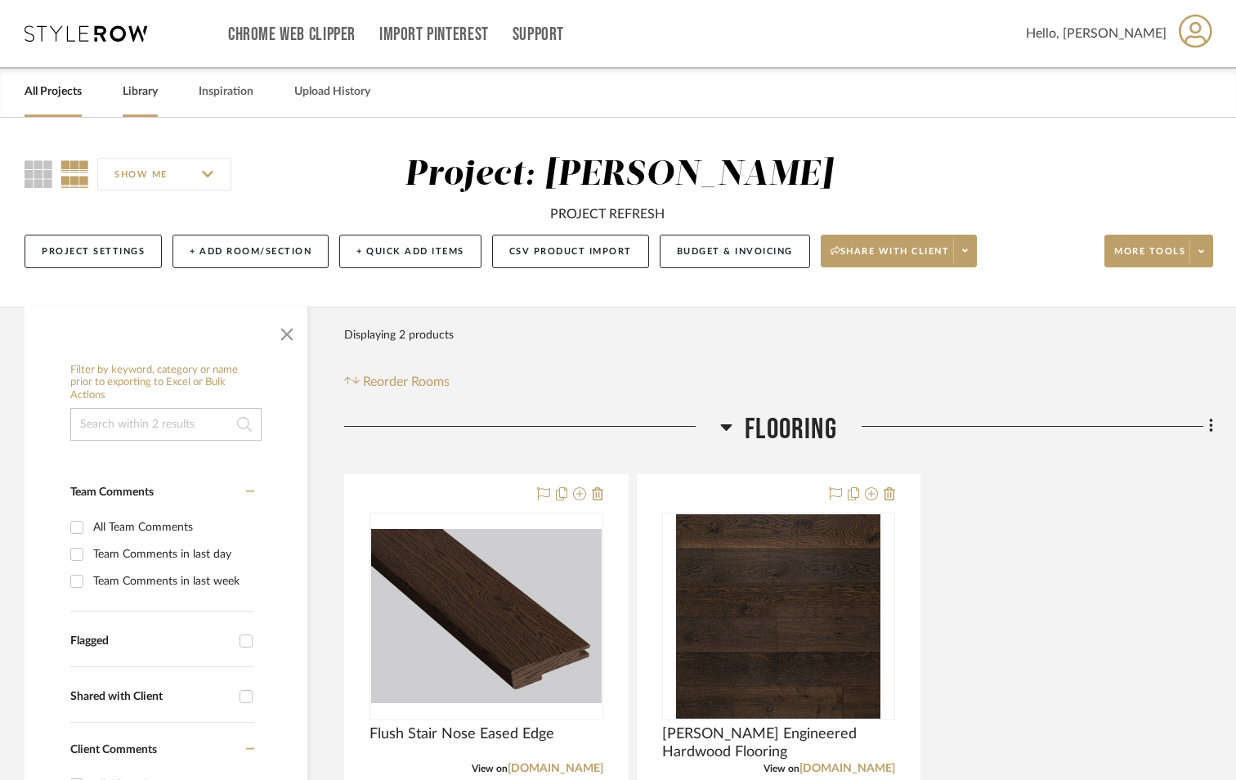
click at [151, 88] on link "Library" at bounding box center [140, 92] width 35 height 22
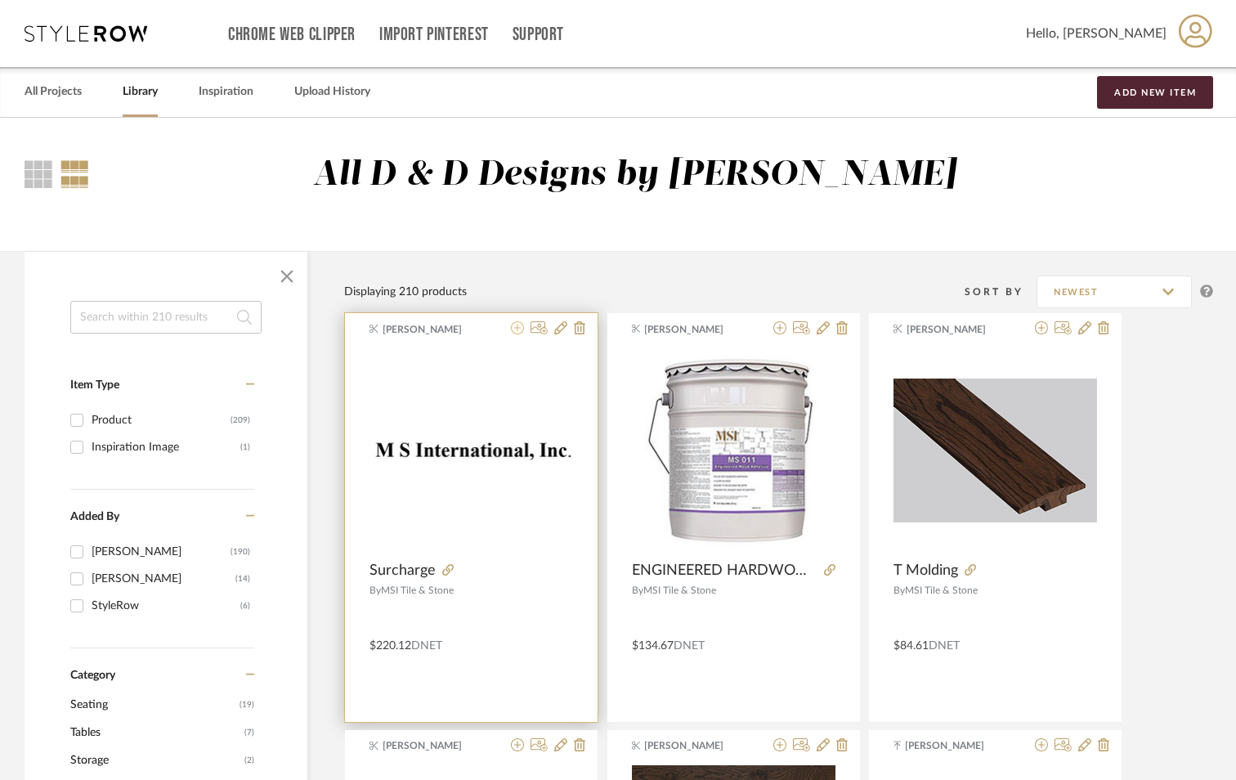
click at [515, 329] on icon at bounding box center [517, 327] width 13 height 13
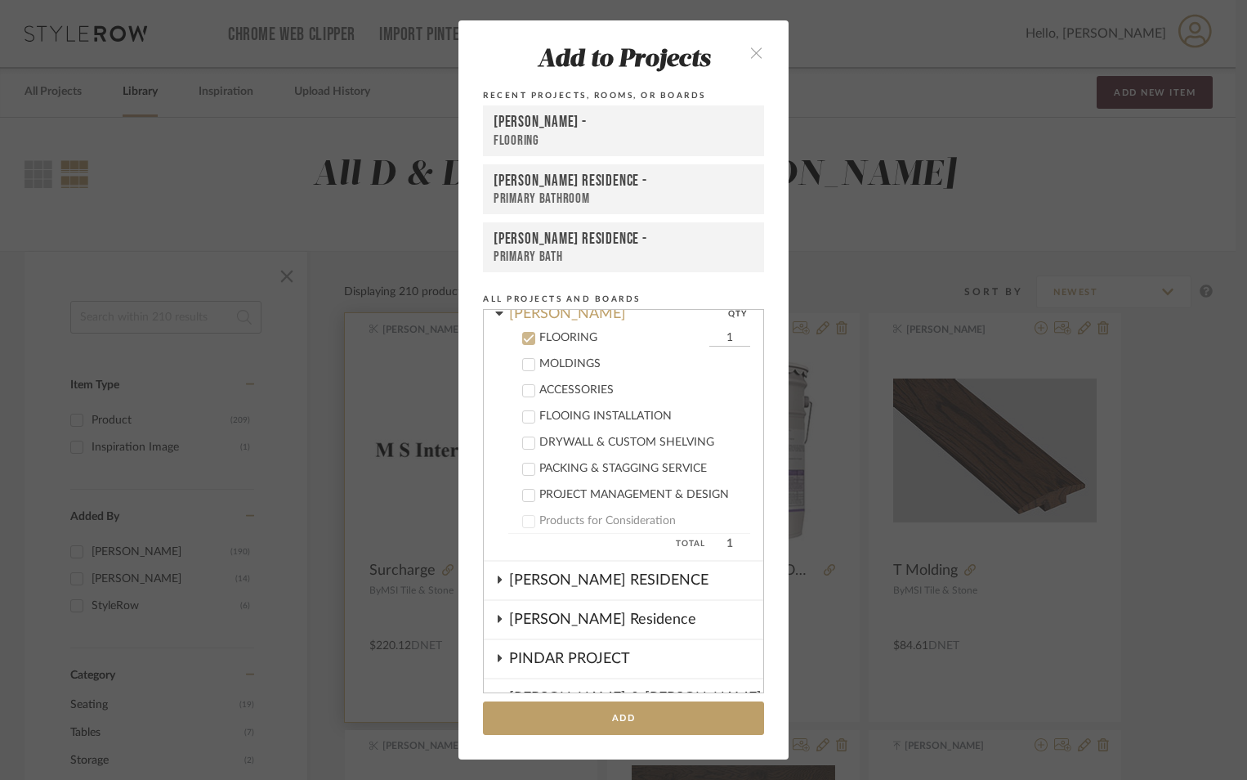
scroll to position [341, 0]
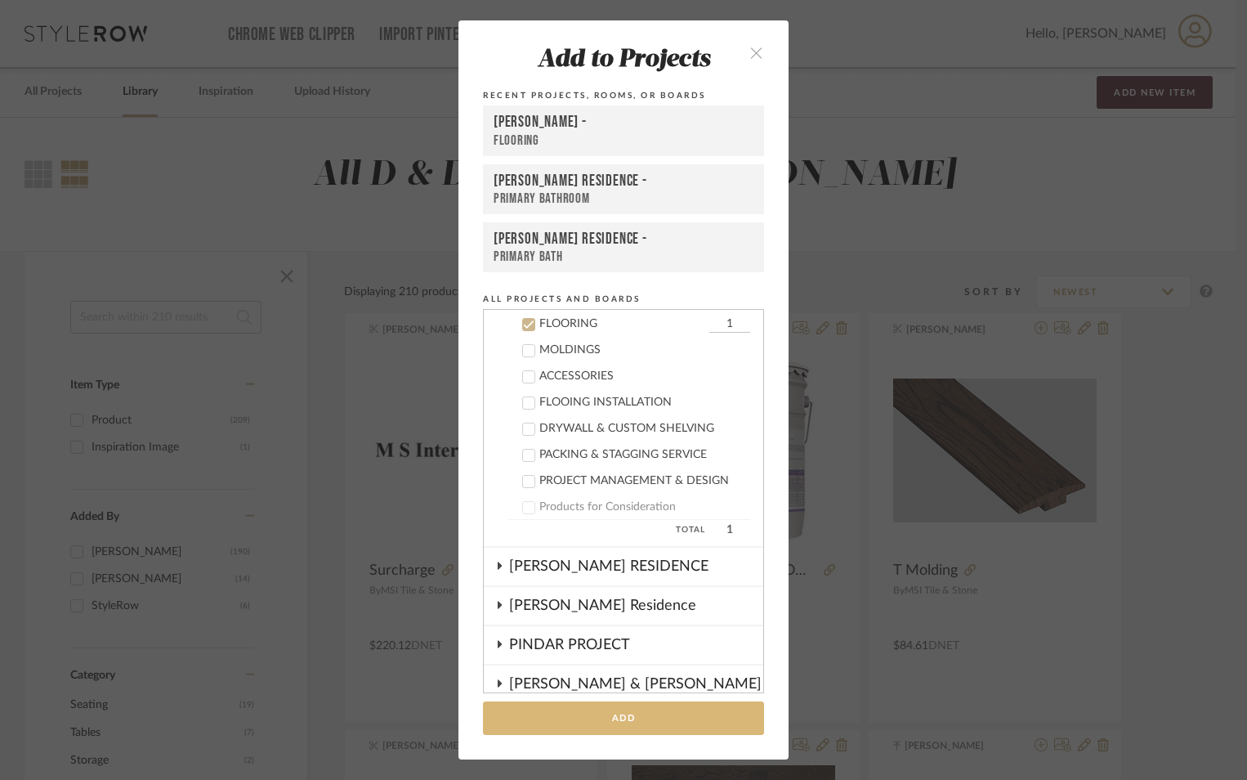
click at [631, 718] on button "Add" at bounding box center [623, 718] width 281 height 34
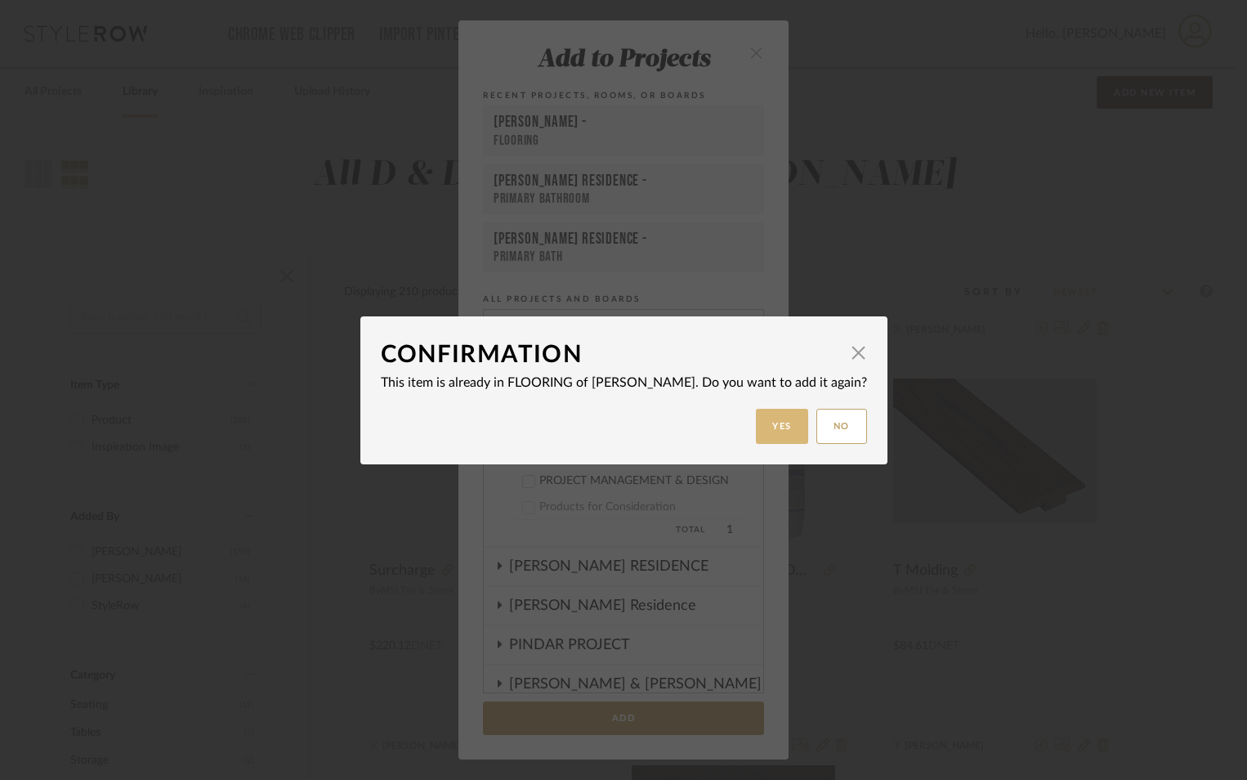
click at [799, 420] on button "Yes" at bounding box center [782, 426] width 52 height 35
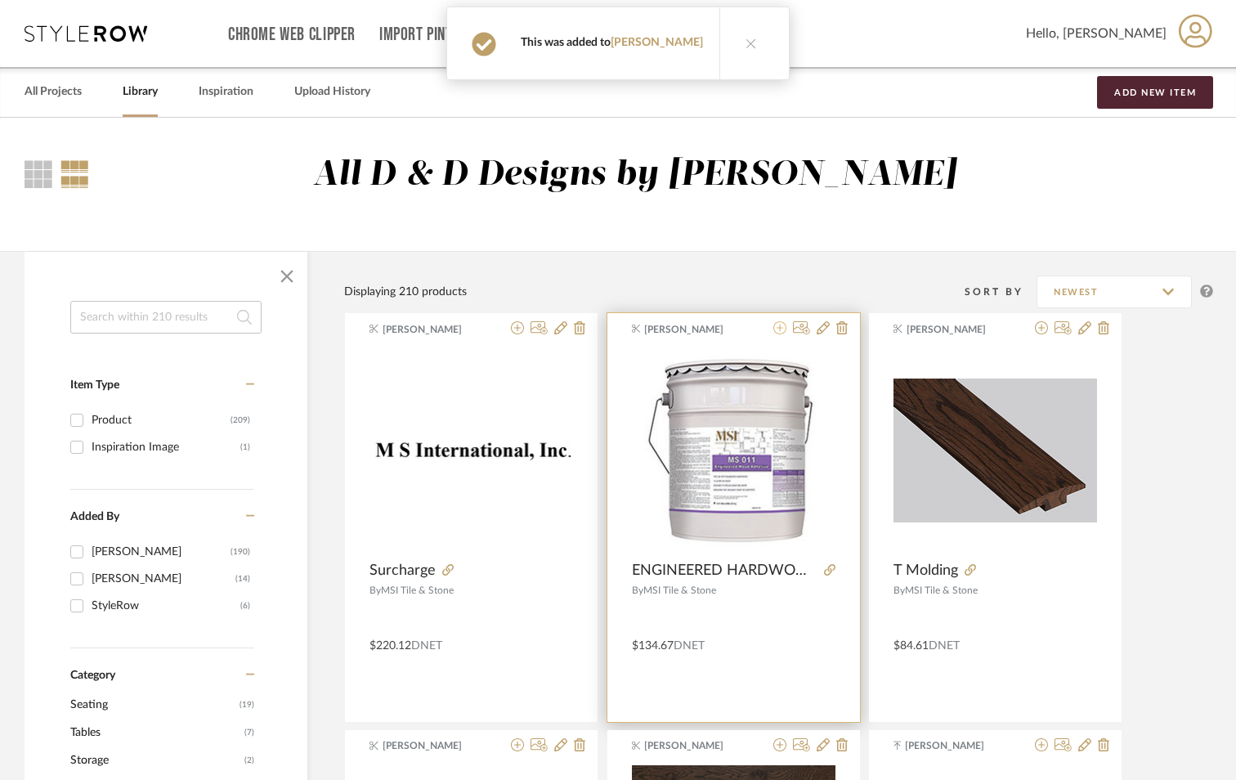
click at [779, 330] on icon at bounding box center [779, 327] width 13 height 13
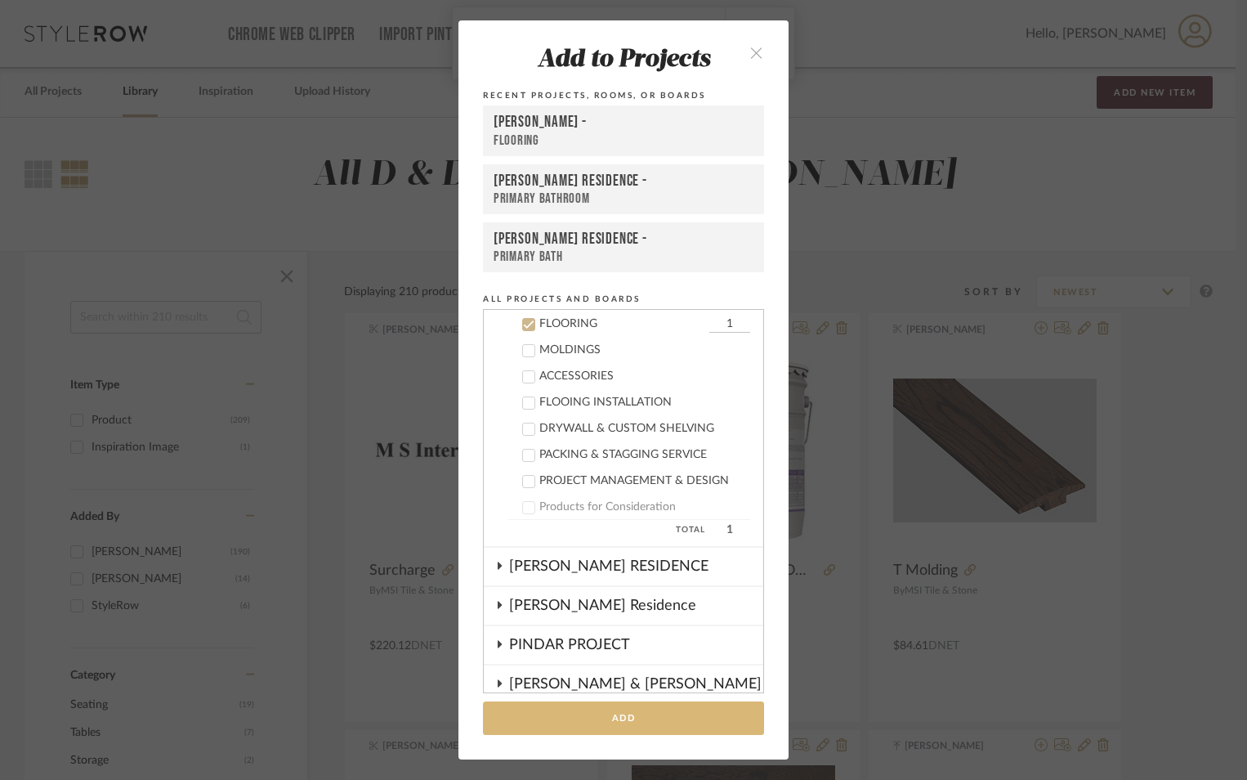
click at [608, 727] on button "Add" at bounding box center [623, 718] width 281 height 34
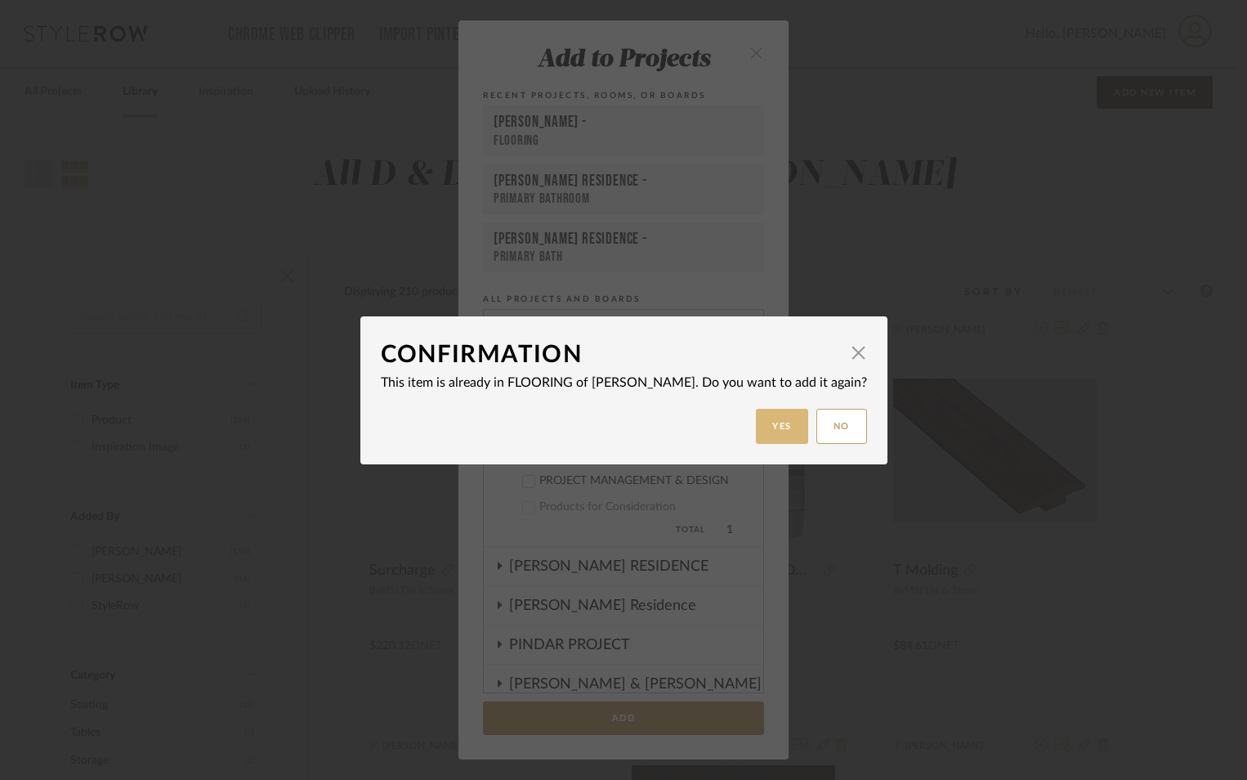
click at [776, 428] on button "Yes" at bounding box center [782, 426] width 52 height 35
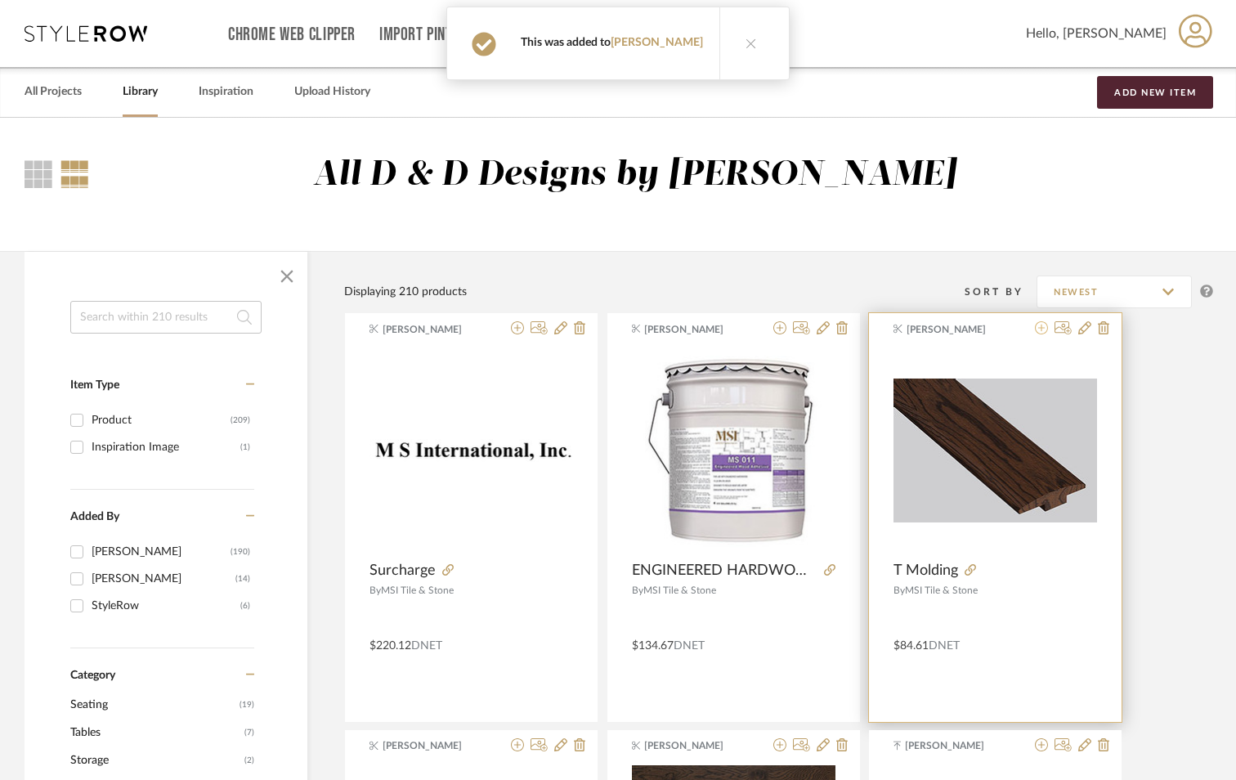
click at [1045, 329] on icon at bounding box center [1041, 327] width 13 height 13
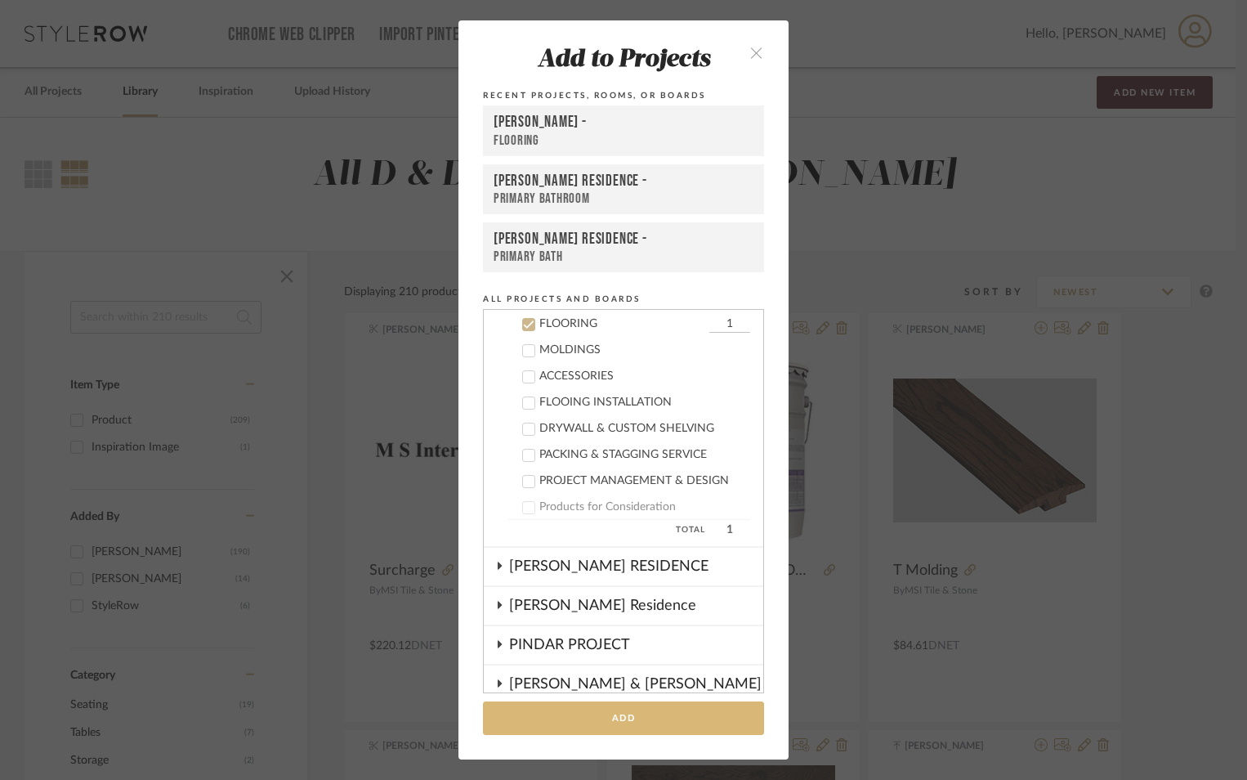
click at [608, 723] on button "Add" at bounding box center [623, 718] width 281 height 34
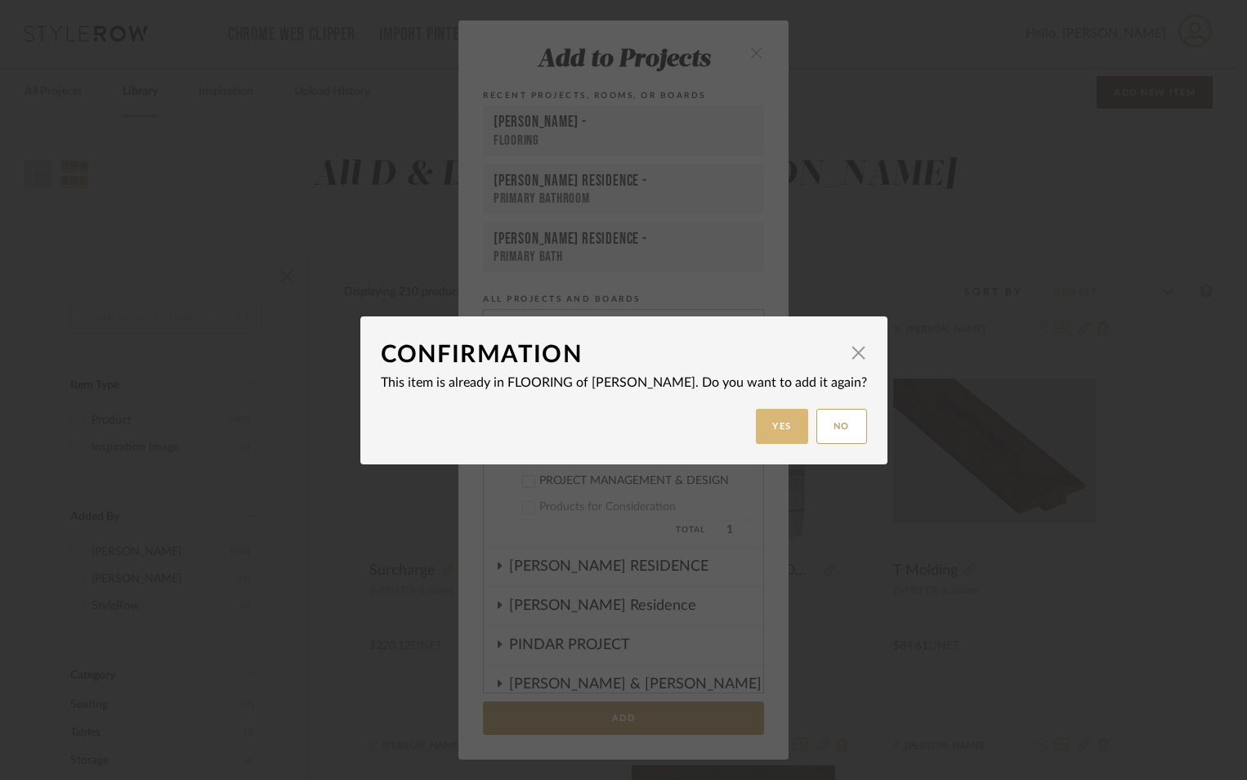
click at [774, 411] on button "Yes" at bounding box center [782, 426] width 52 height 35
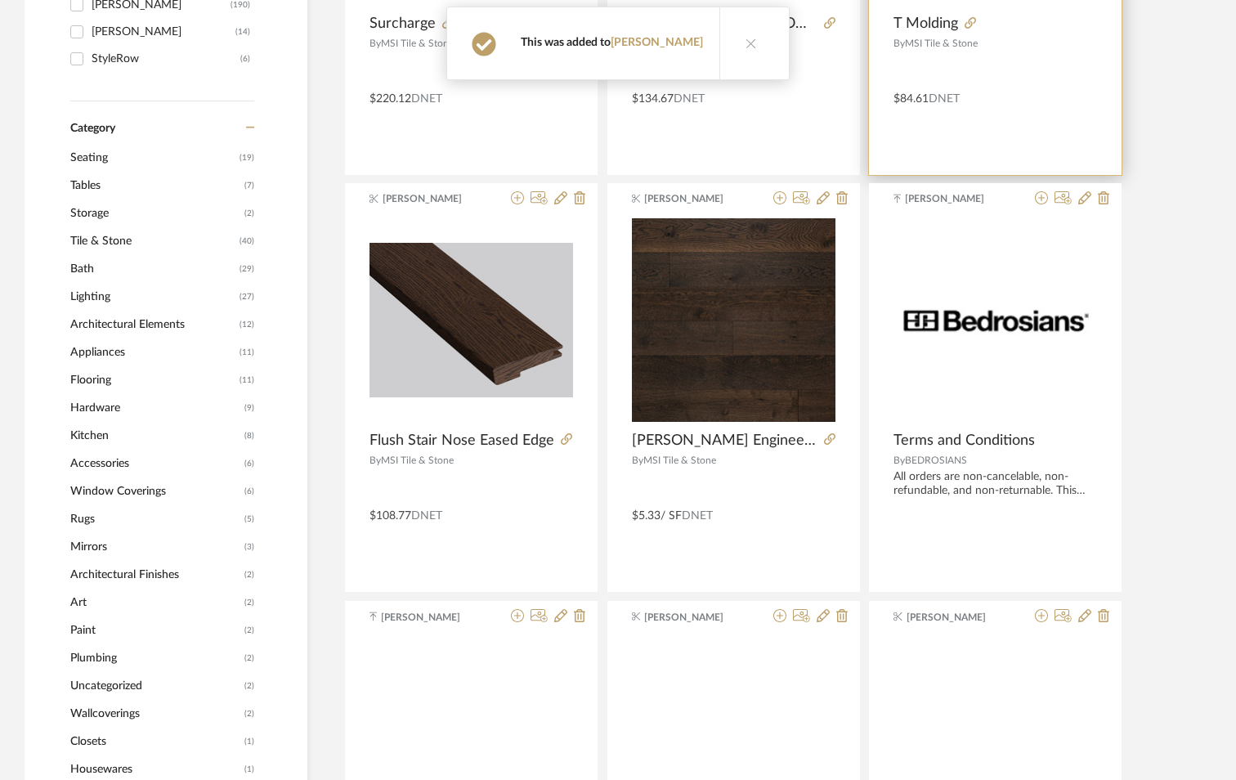
scroll to position [572, 0]
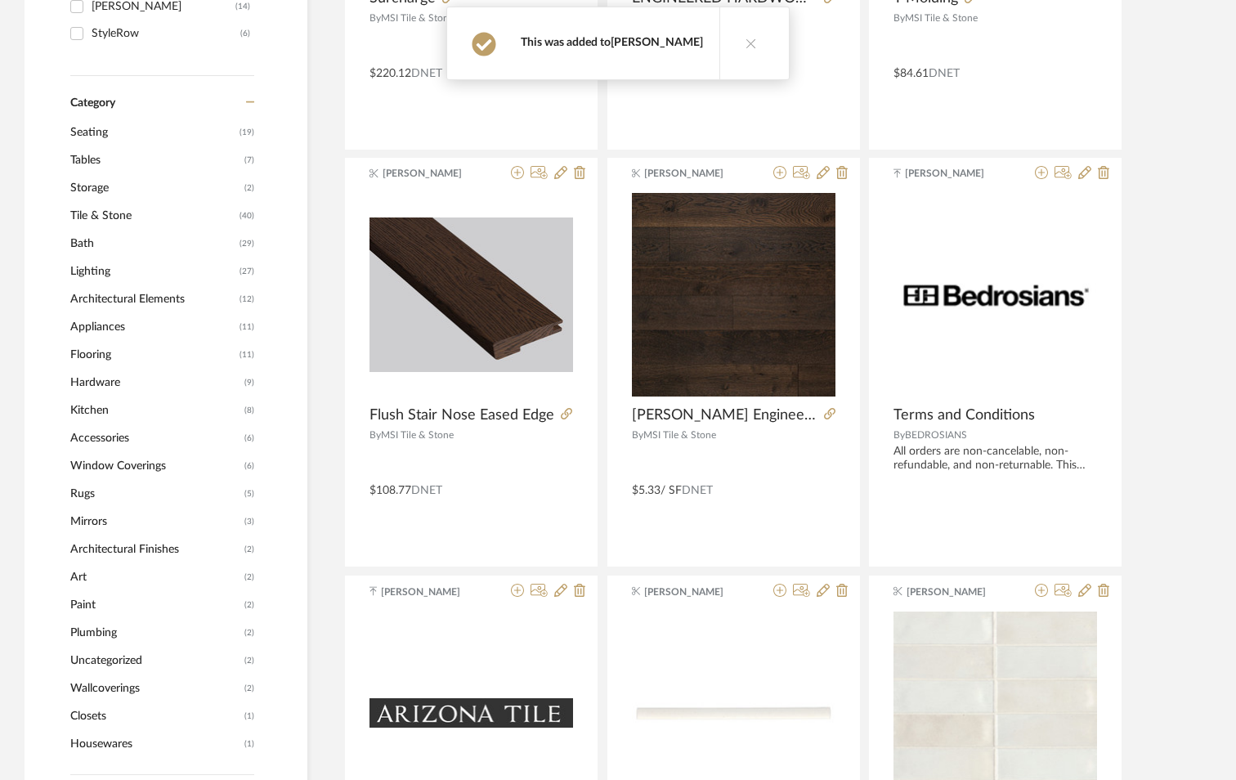
click at [678, 47] on link "[PERSON_NAME]" at bounding box center [657, 42] width 92 height 11
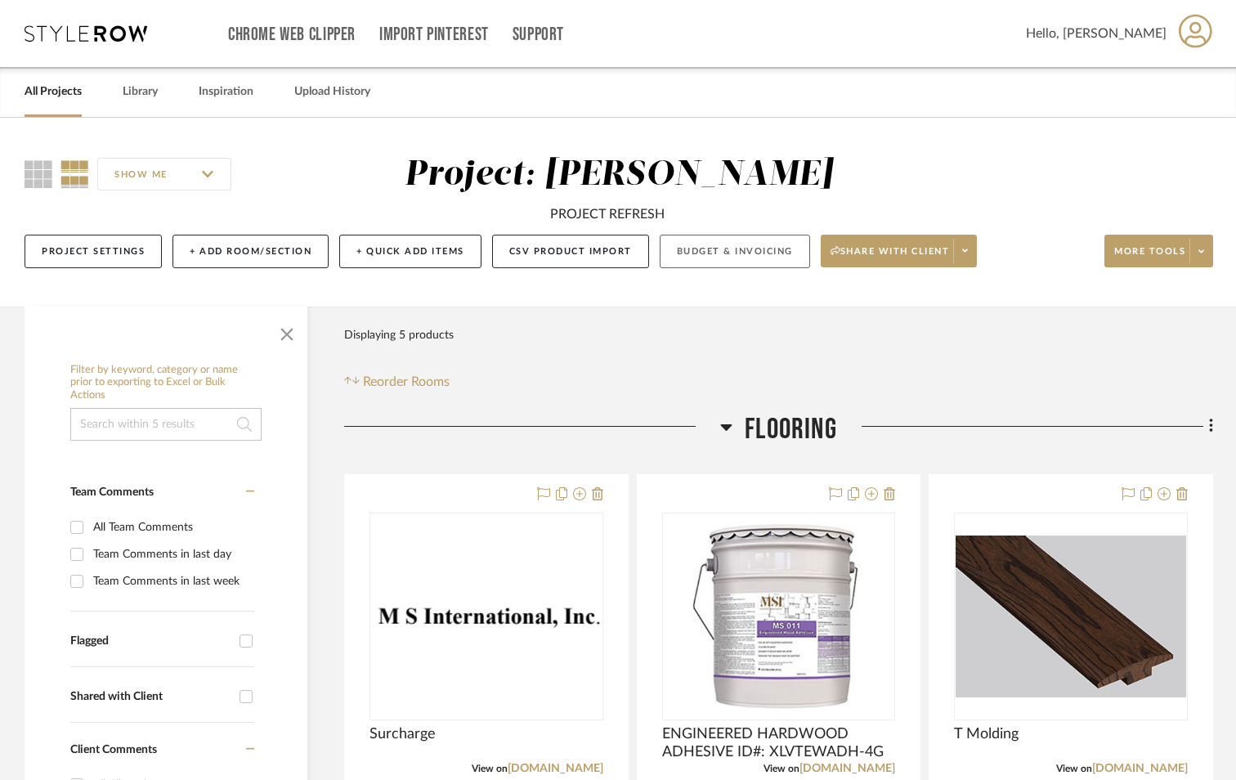
click at [734, 248] on button "Budget & Invoicing" at bounding box center [735, 252] width 150 height 34
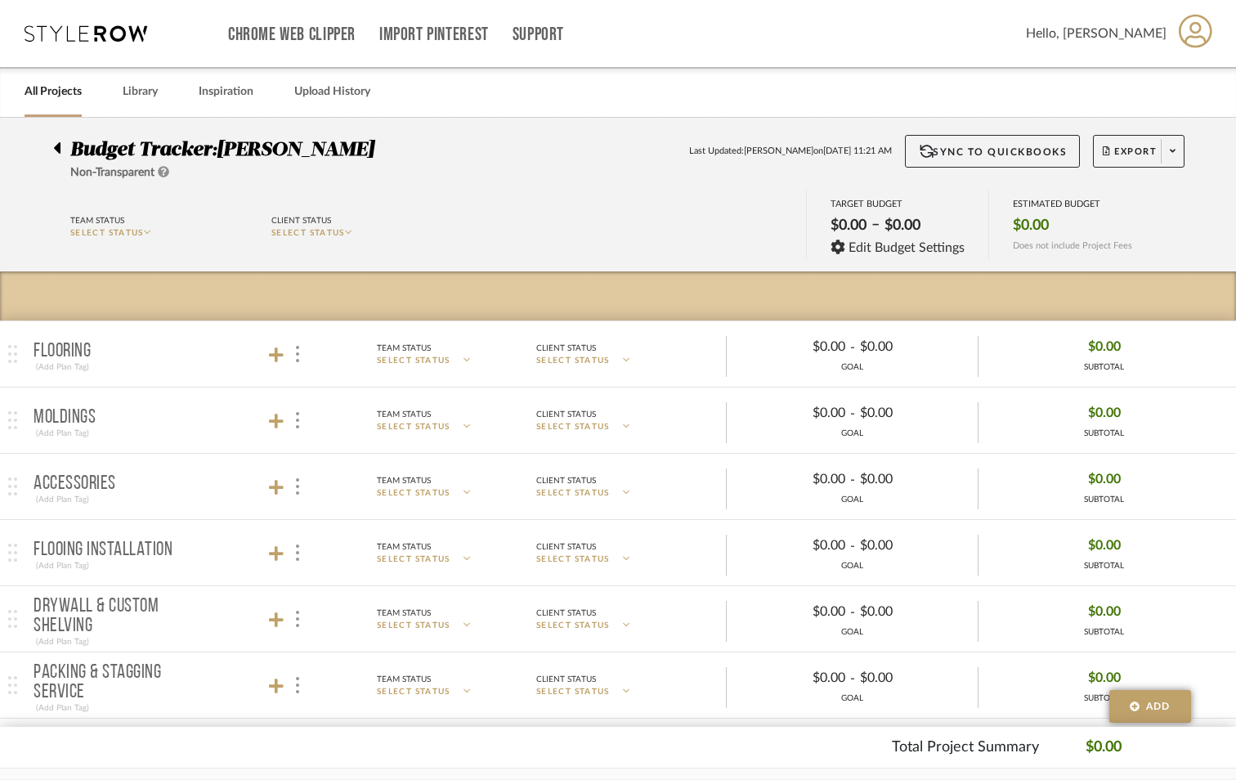
click at [15, 358] on img at bounding box center [12, 354] width 9 height 18
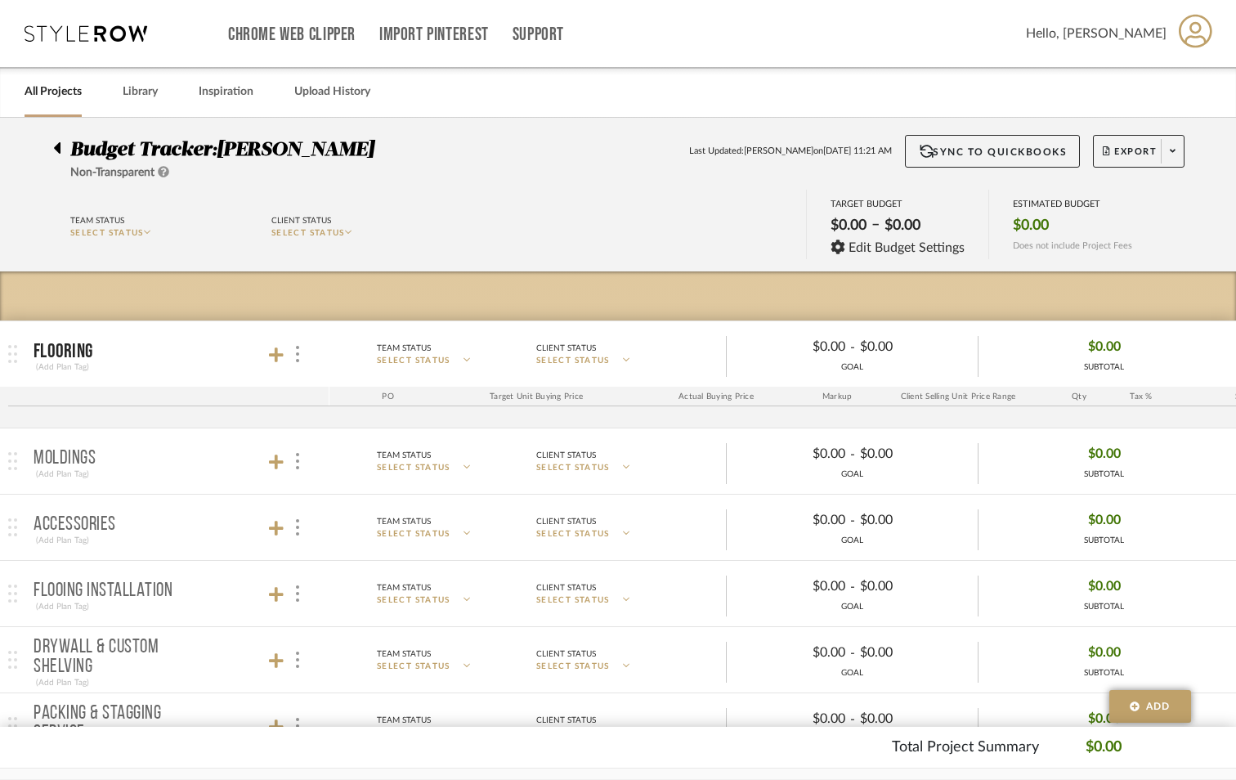
click at [16, 455] on img at bounding box center [12, 461] width 9 height 18
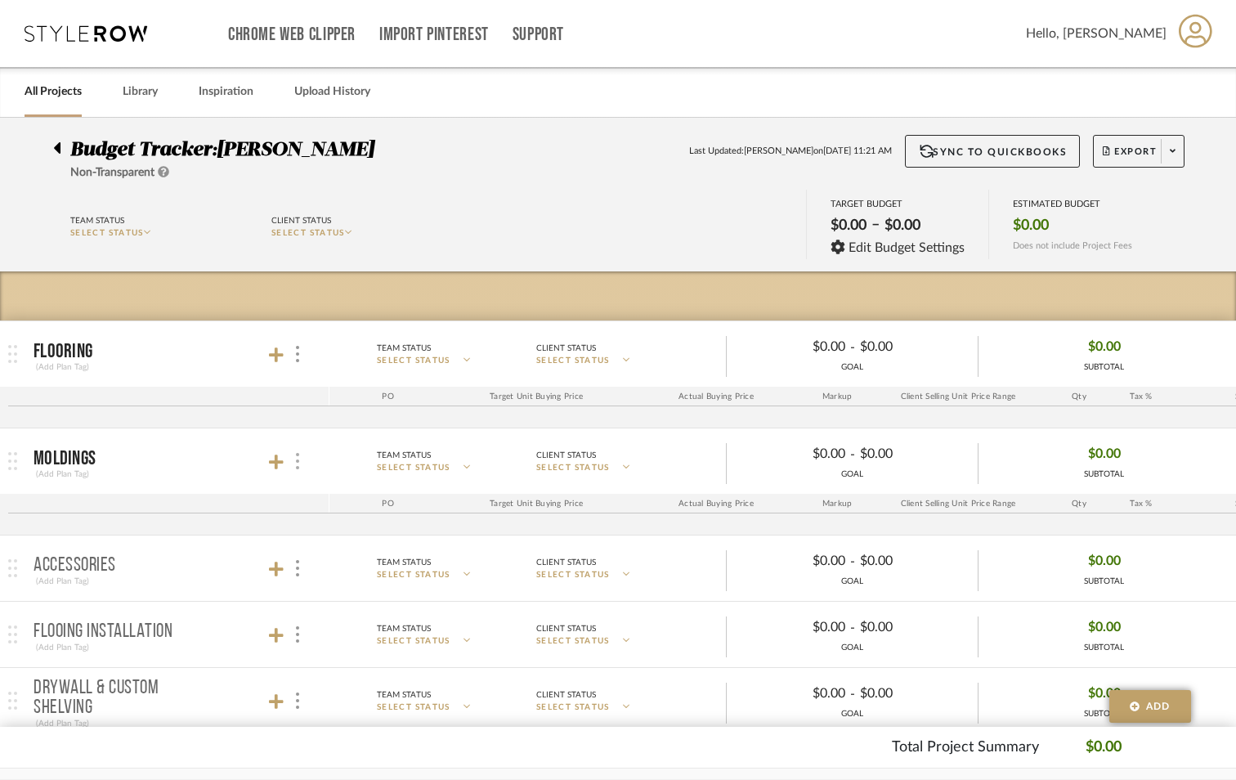
click at [296, 465] on img at bounding box center [297, 461] width 3 height 16
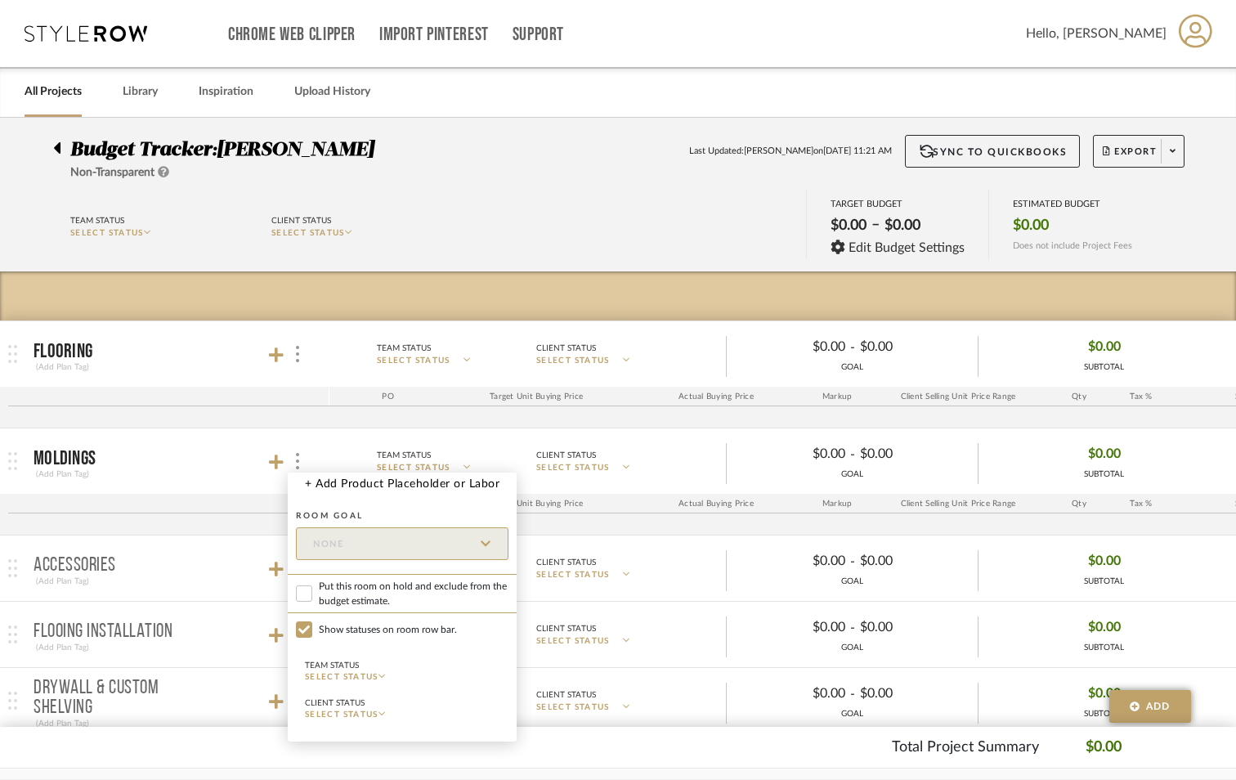
click at [10, 459] on div at bounding box center [618, 390] width 1236 height 780
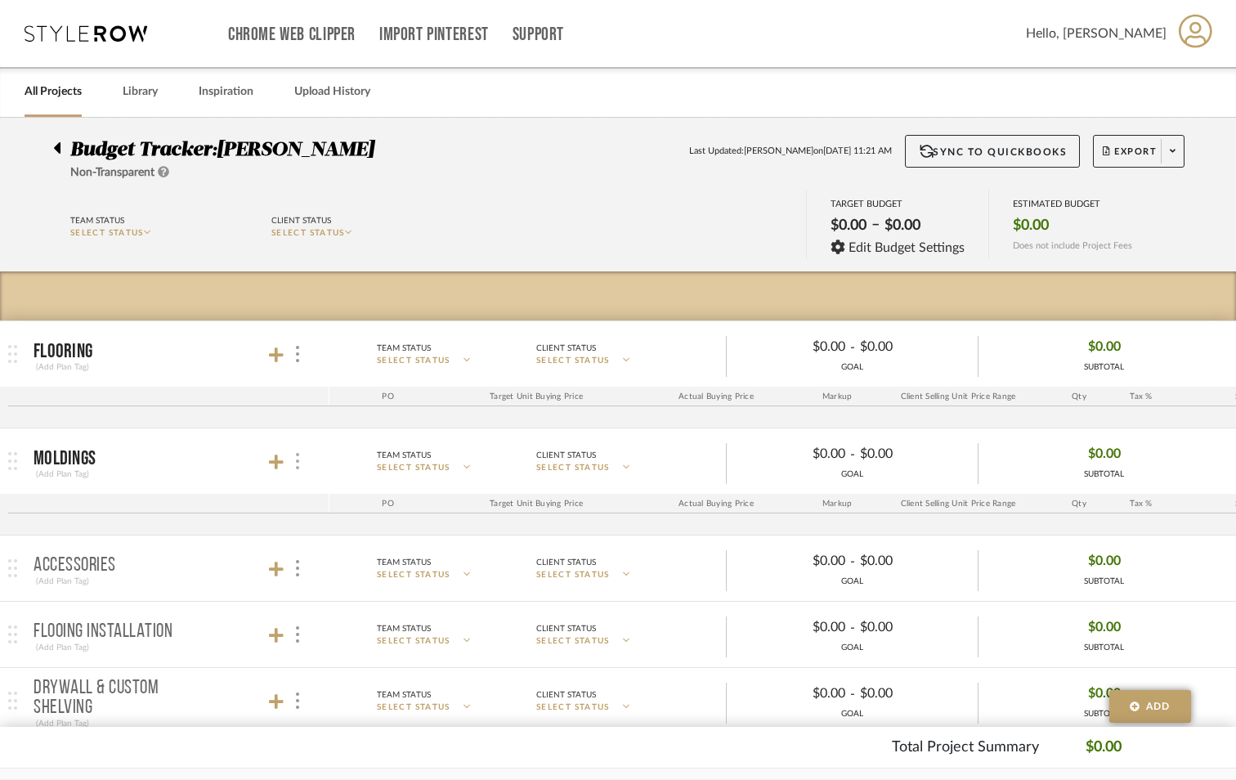
click at [293, 463] on div at bounding box center [296, 461] width 17 height 22
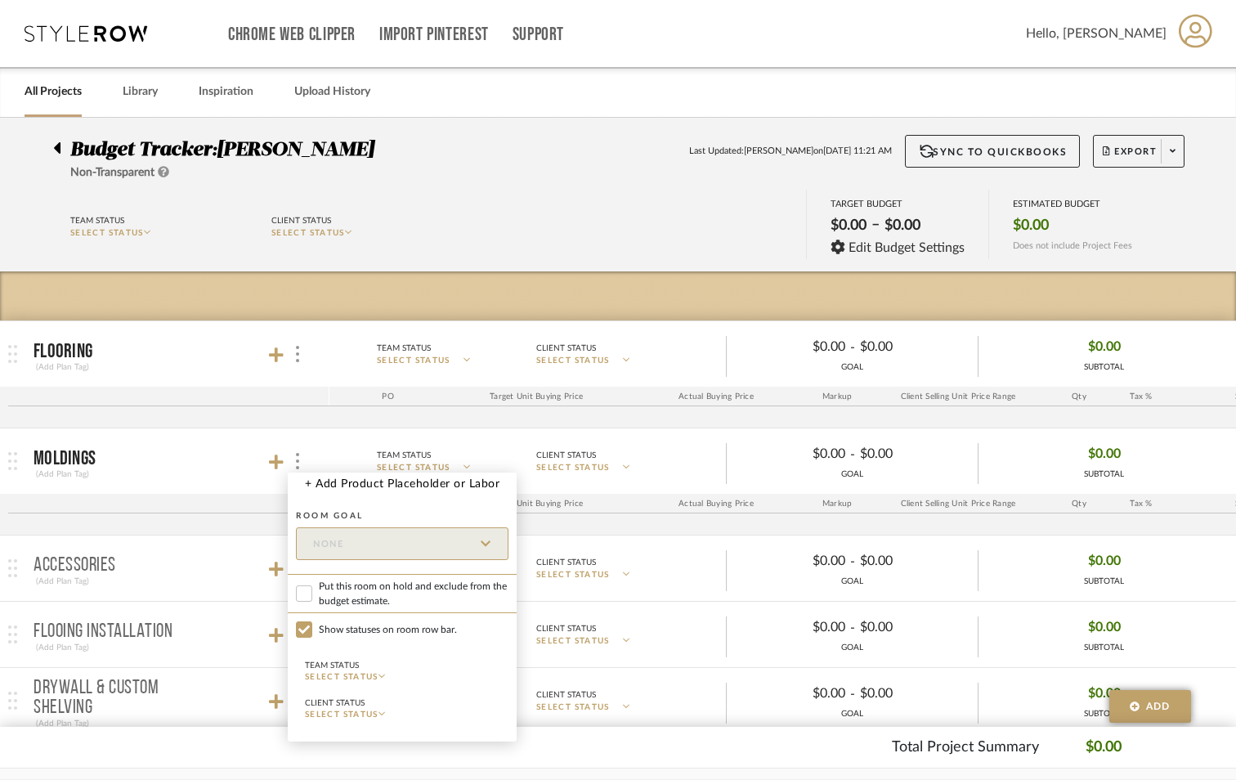
click at [302, 463] on div at bounding box center [618, 390] width 1236 height 780
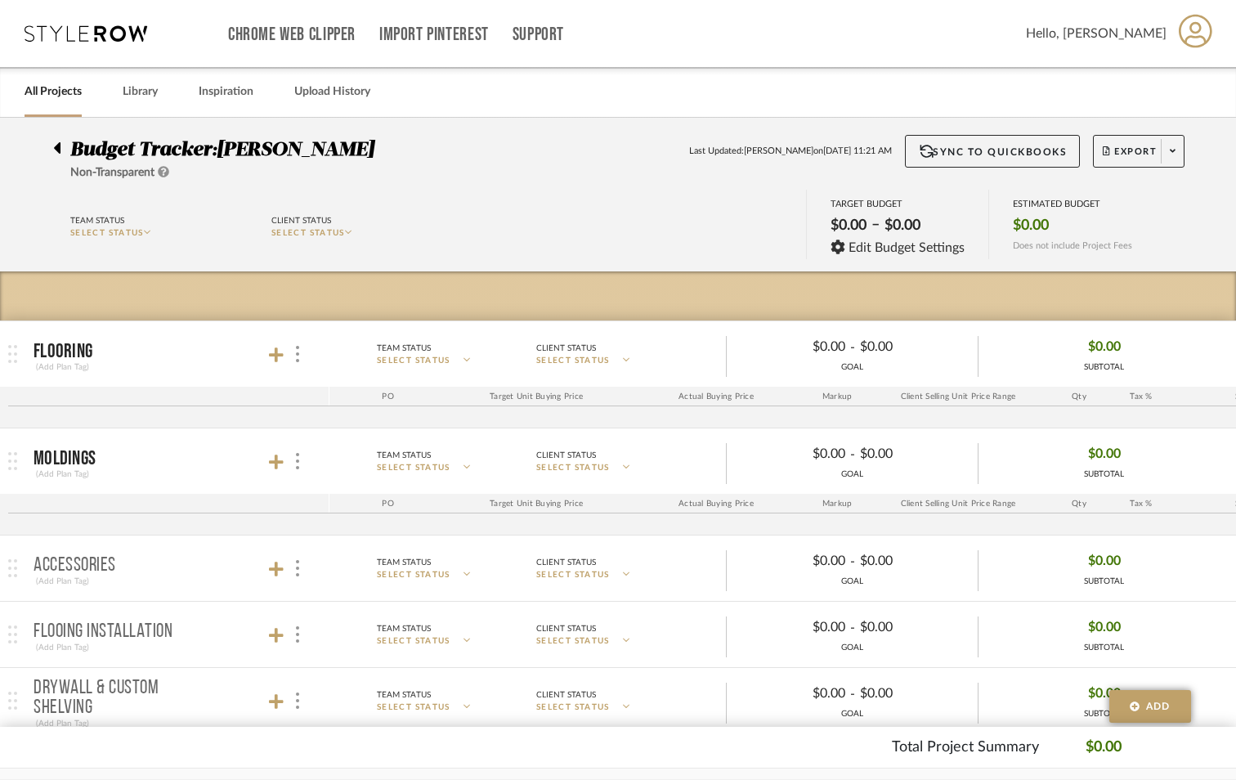
click at [14, 463] on img at bounding box center [12, 461] width 9 height 18
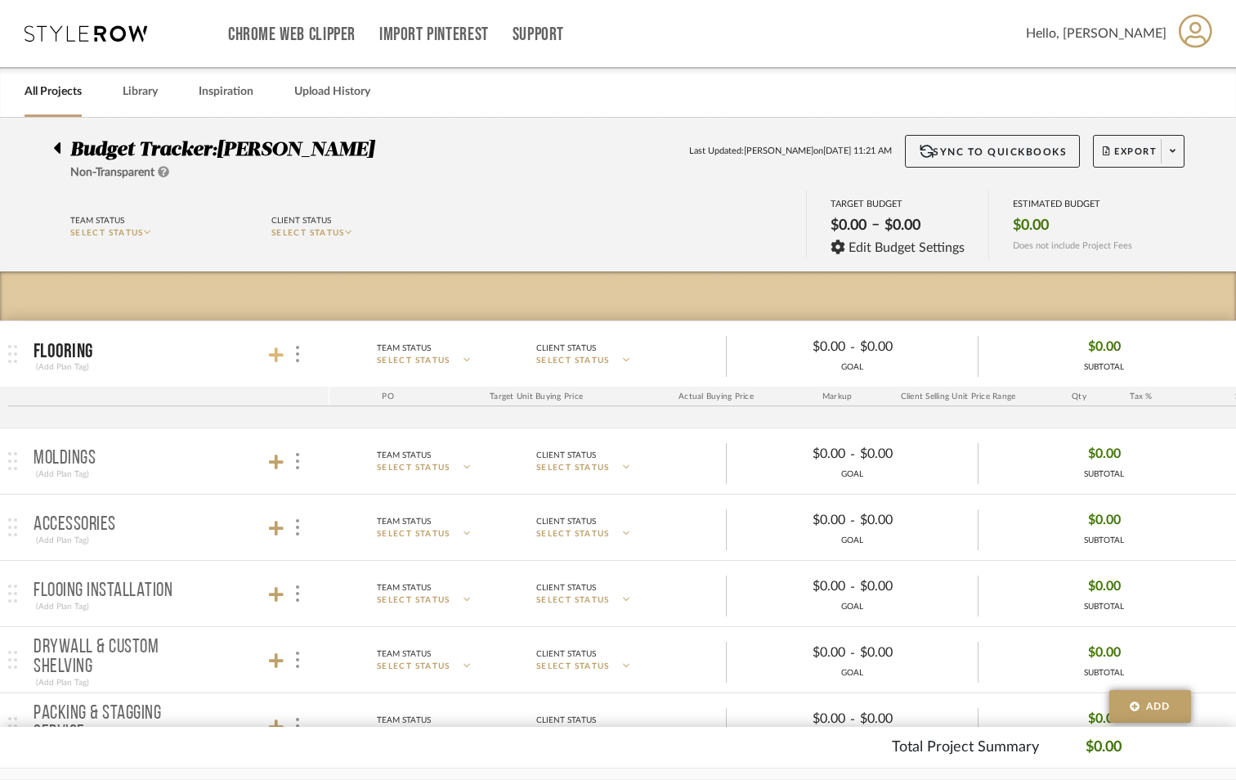
click at [279, 354] on icon at bounding box center [276, 354] width 15 height 15
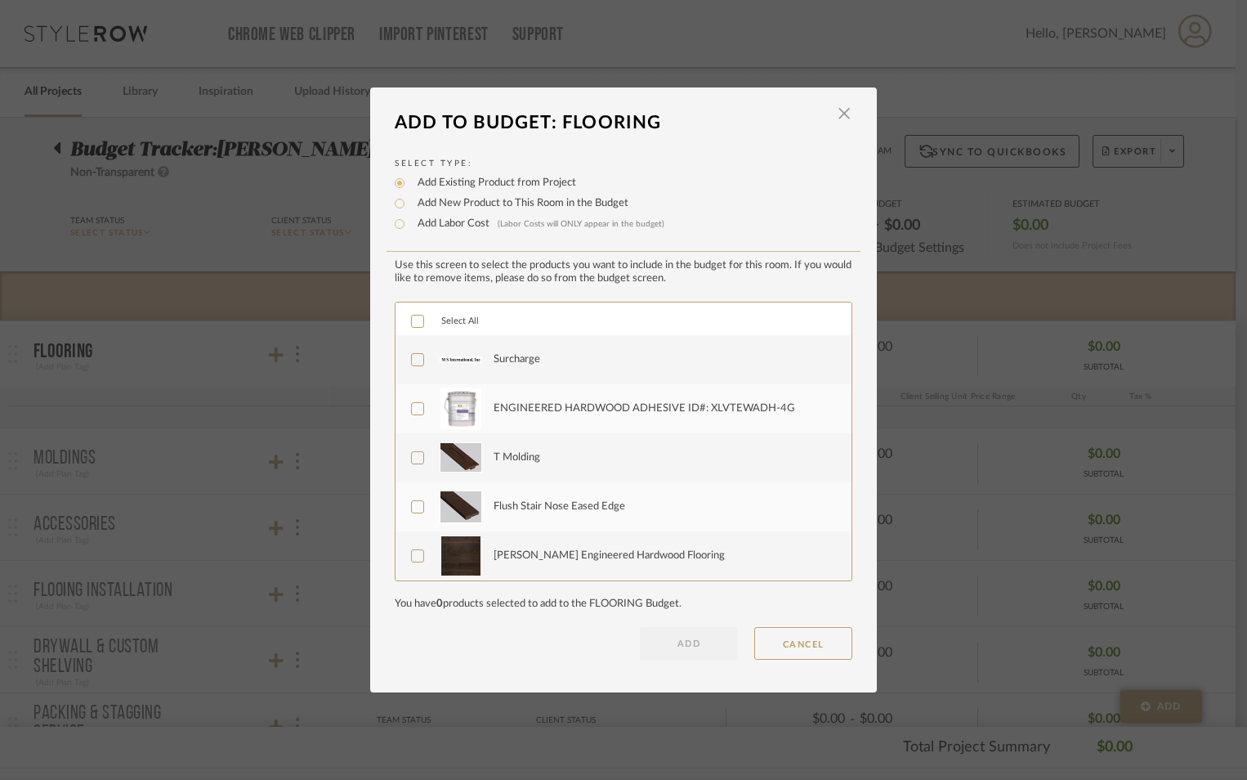
click at [413, 323] on icon at bounding box center [418, 321] width 11 height 8
click at [675, 648] on button "ADD" at bounding box center [689, 643] width 98 height 33
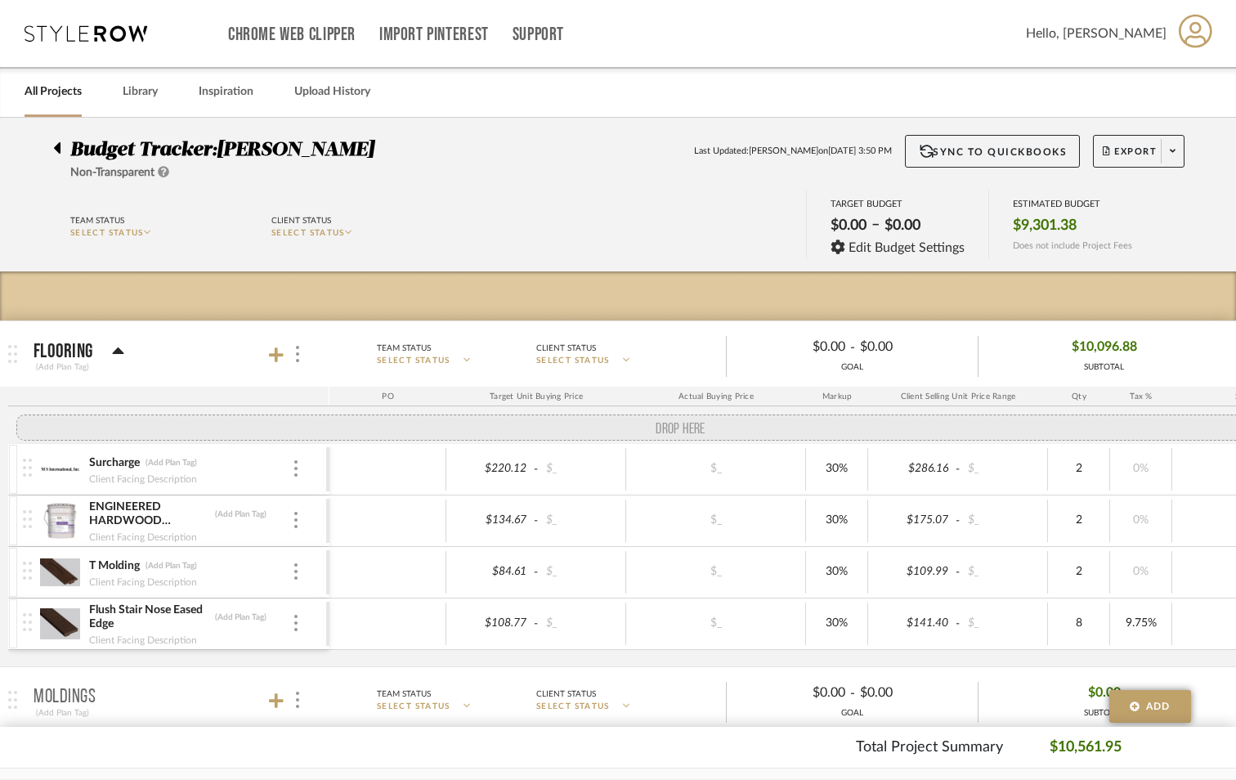
drag, startPoint x: 23, startPoint y: 642, endPoint x: 7, endPoint y: 423, distance: 218.8
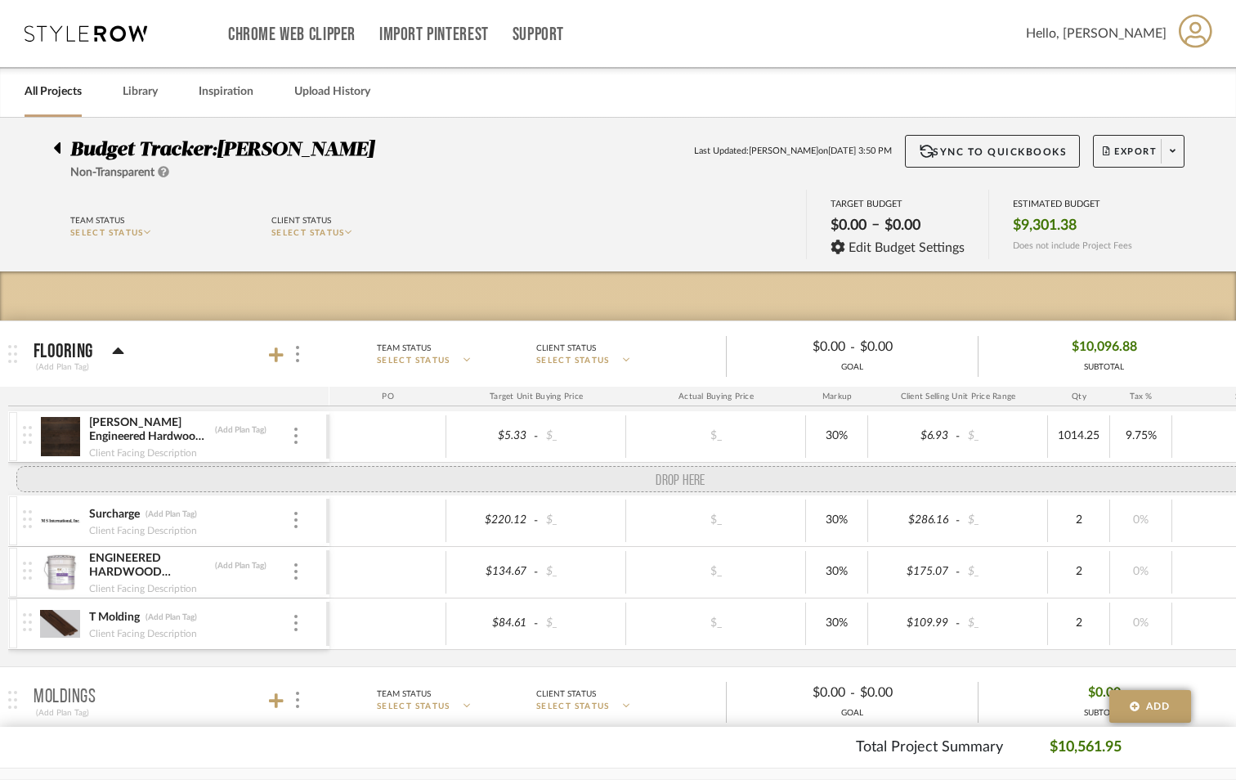
drag, startPoint x: 34, startPoint y: 650, endPoint x: 28, endPoint y: 487, distance: 162.8
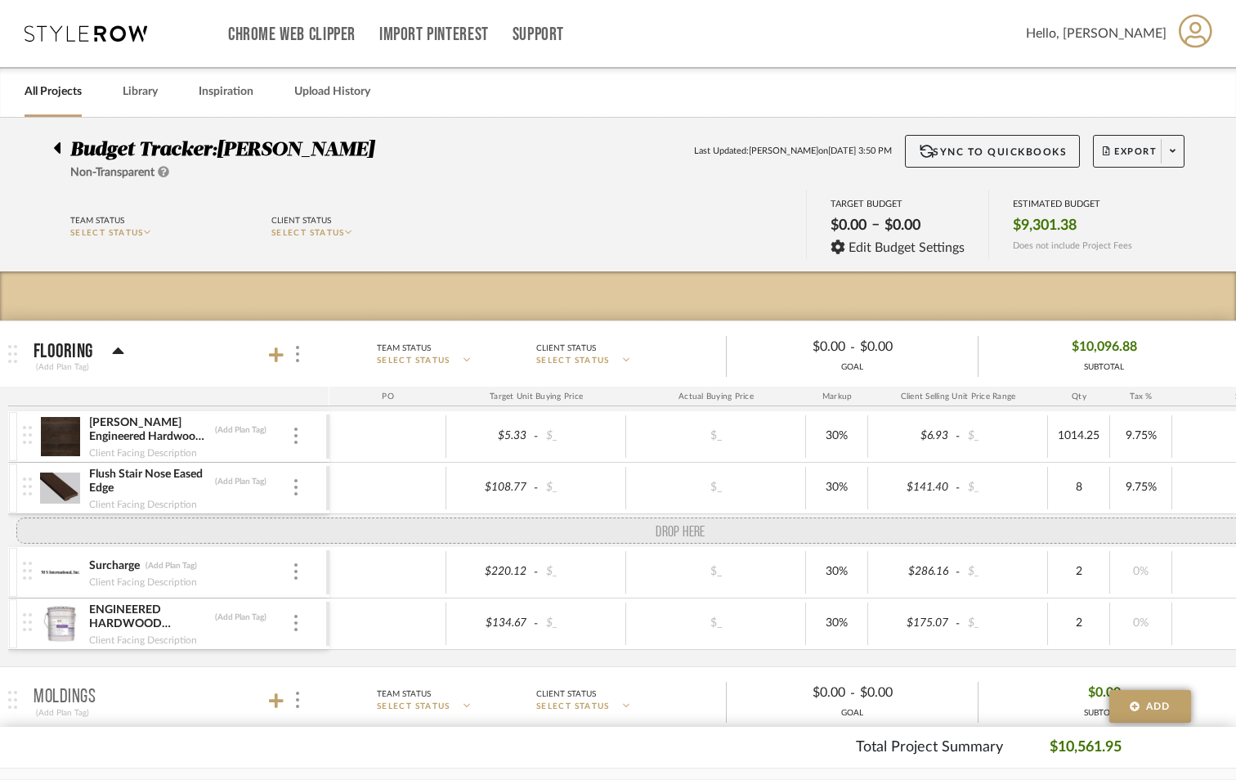
drag, startPoint x: 34, startPoint y: 650, endPoint x: 17, endPoint y: 526, distance: 124.6
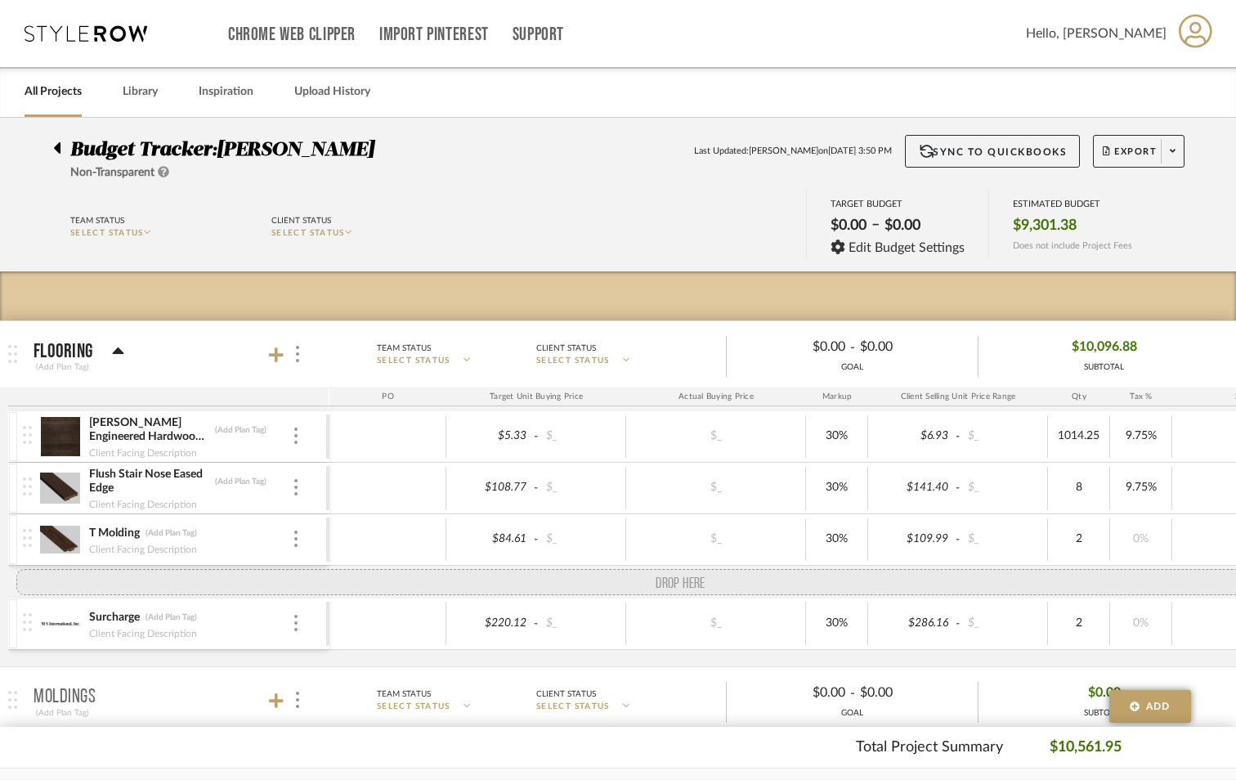
drag, startPoint x: 30, startPoint y: 645, endPoint x: 22, endPoint y: 568, distance: 77.3
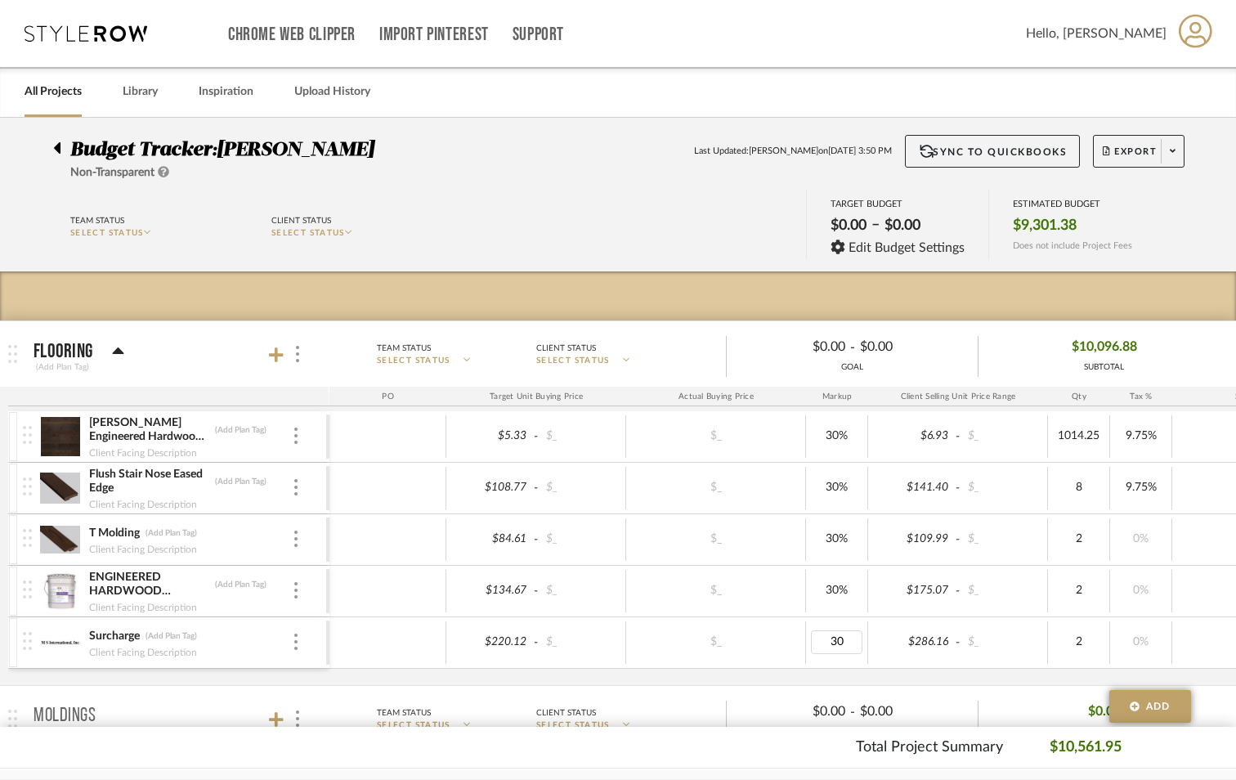
type input "0"
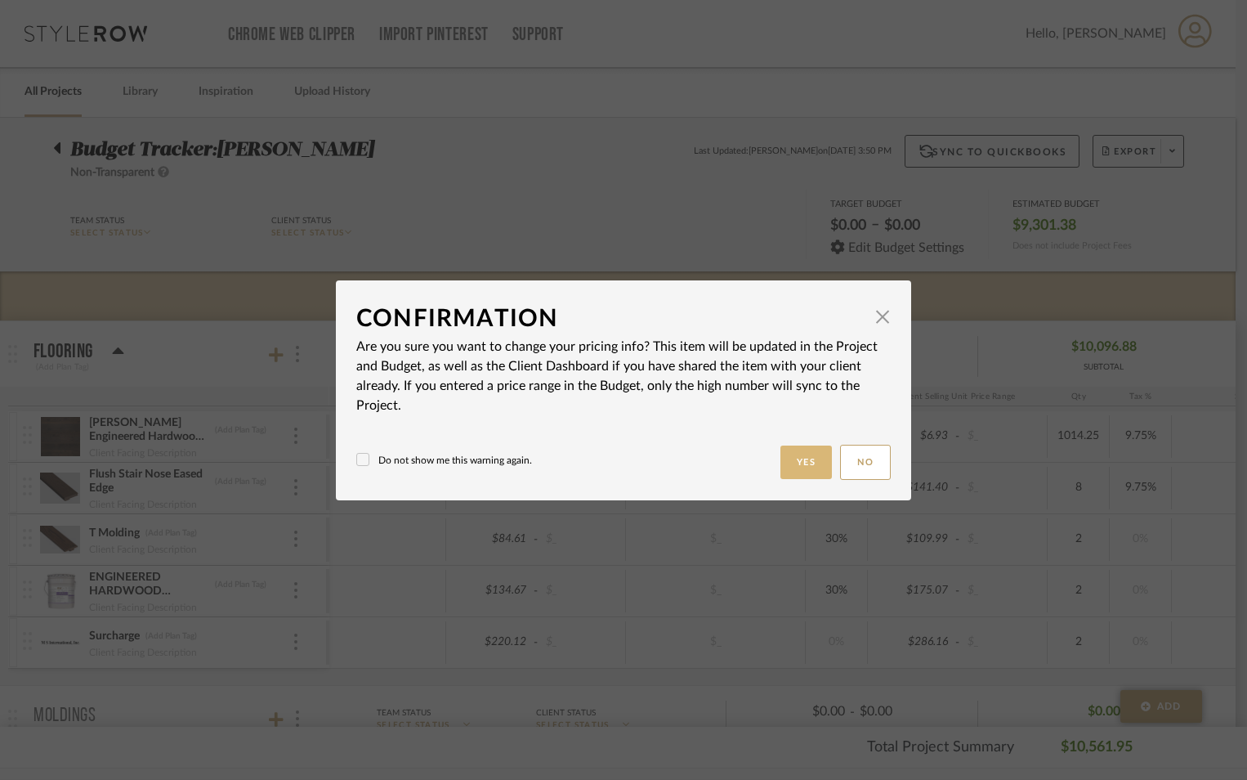
click at [798, 468] on button "Yes" at bounding box center [807, 462] width 52 height 34
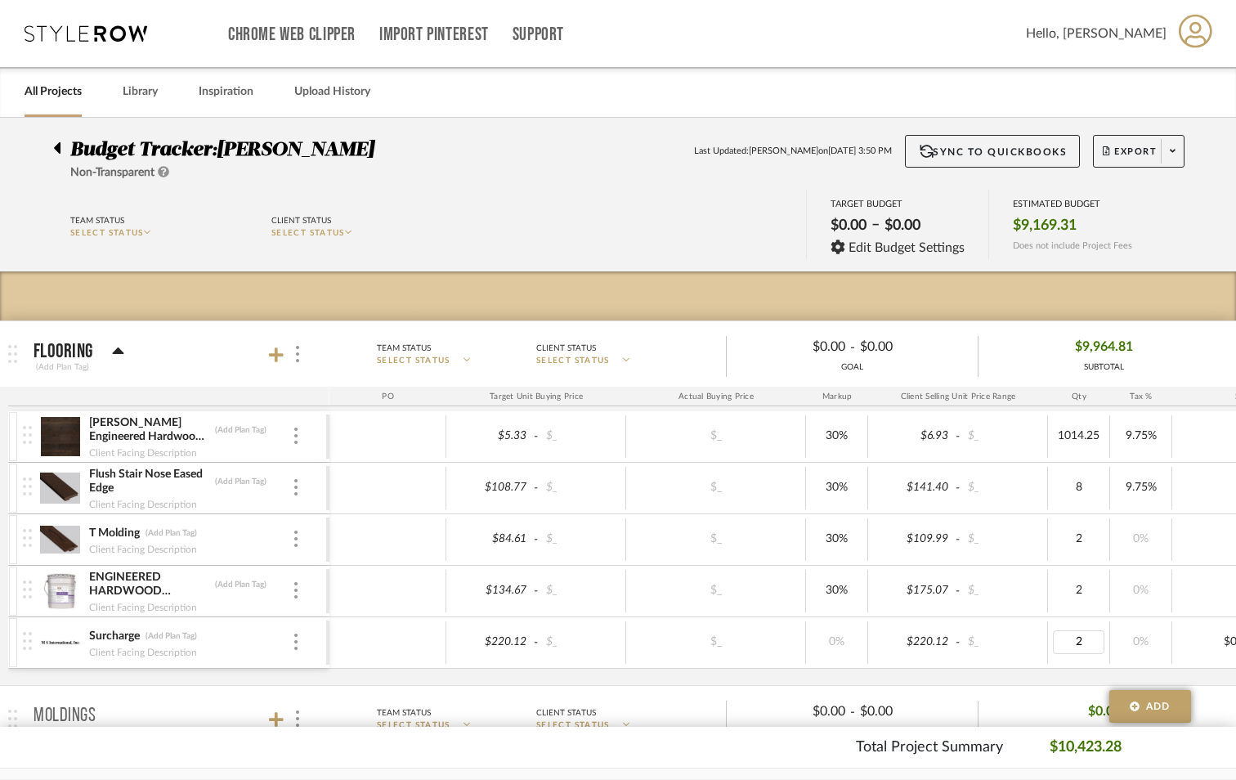
type input "1"
type input "6"
type input "3"
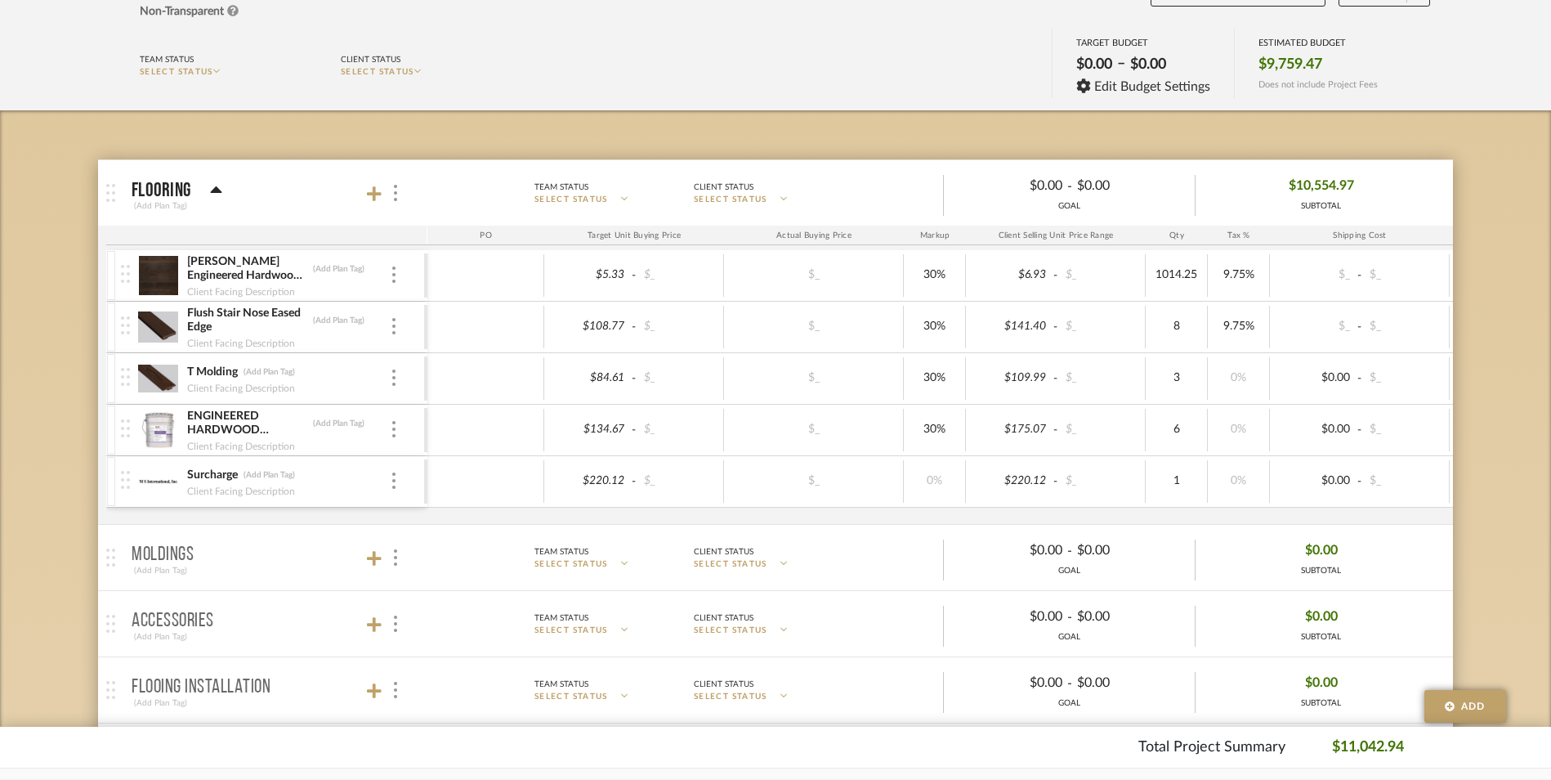
scroll to position [163, 0]
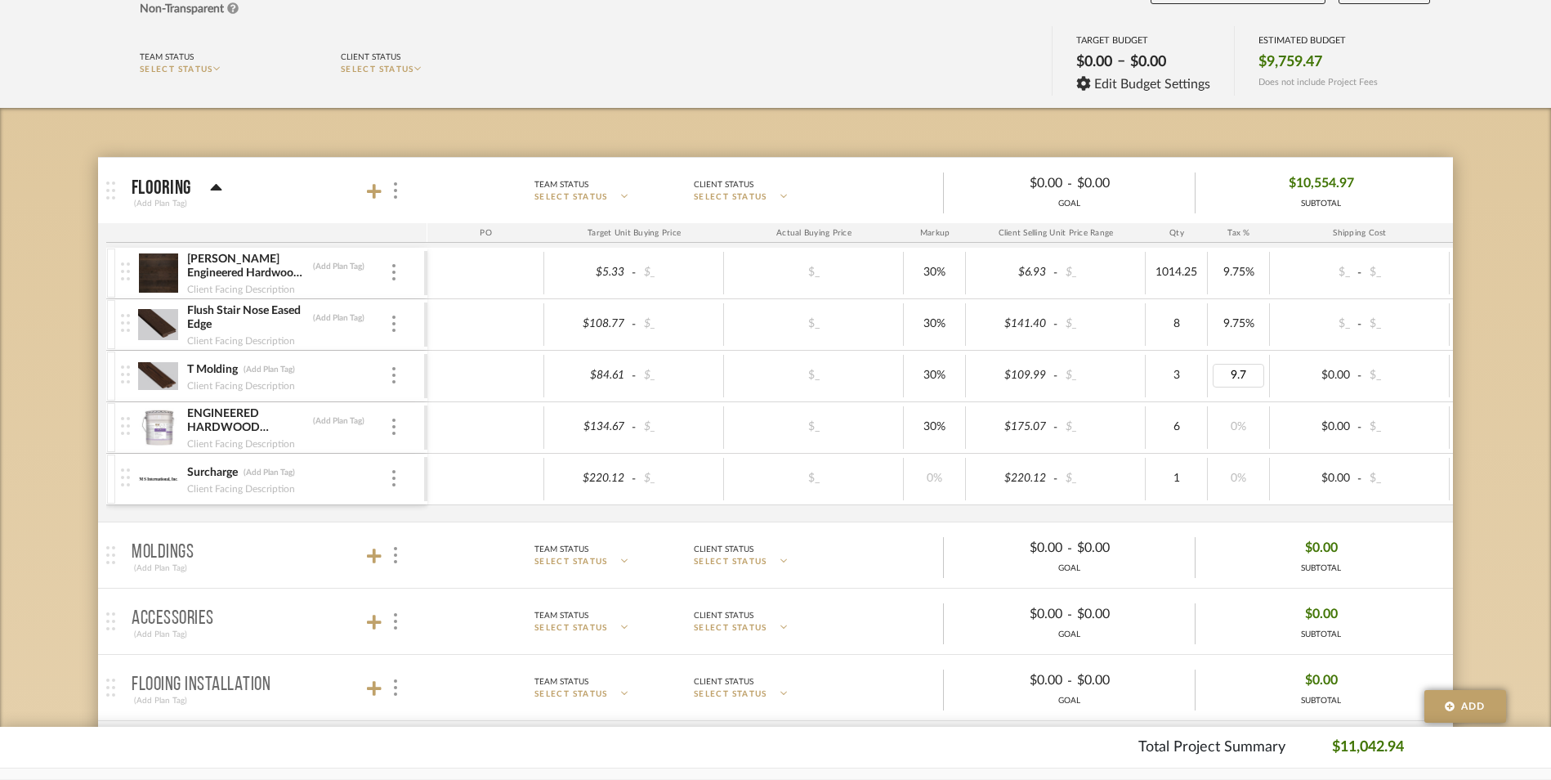
type input "9.75"
click at [1504, 454] on div "Budget Tracker: [PERSON_NAME] Non-Transparent Last Updated: [PERSON_NAME] on [D…" at bounding box center [775, 724] width 1551 height 1541
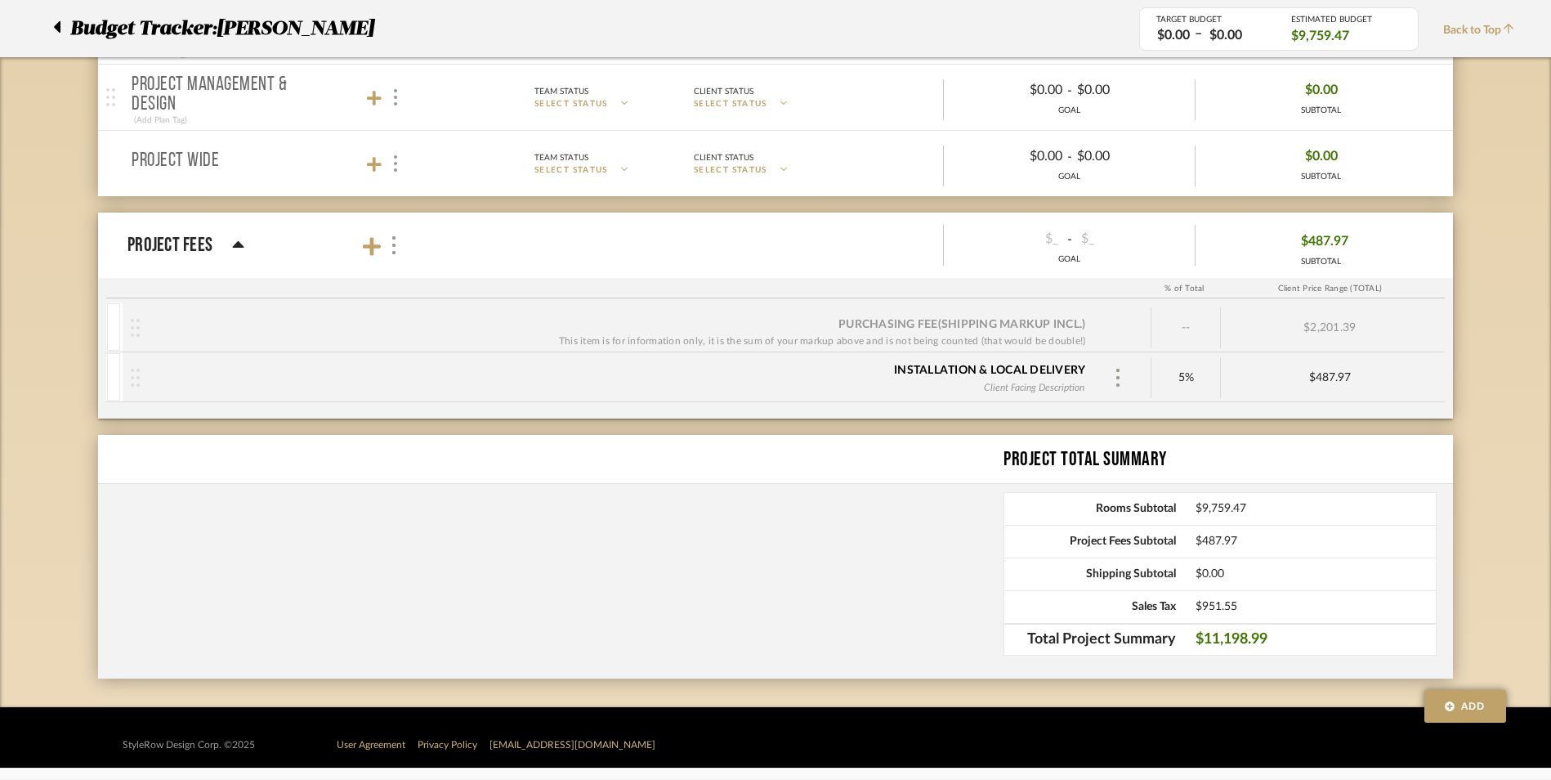
scroll to position [955, 0]
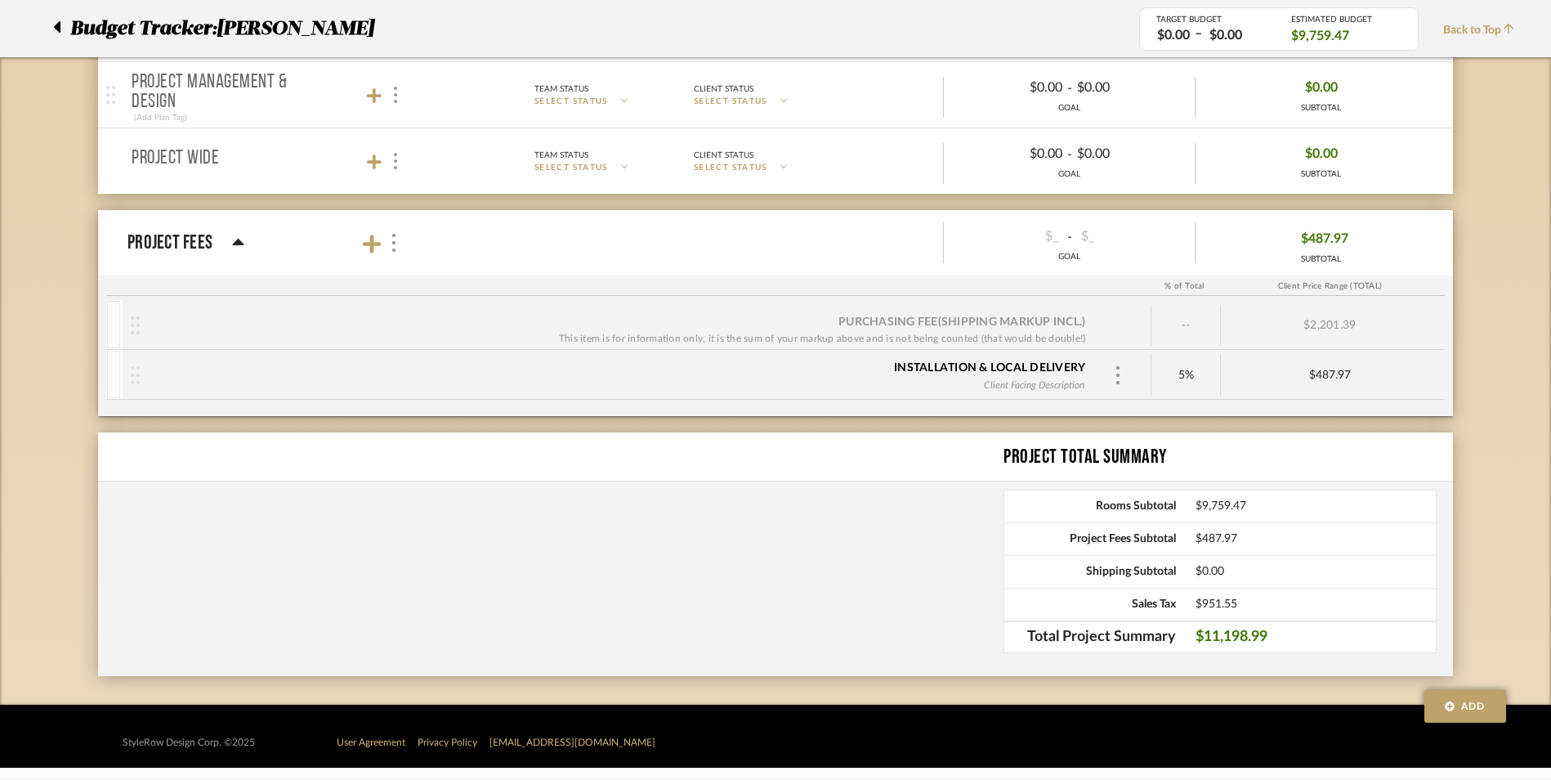
click at [239, 243] on icon at bounding box center [238, 242] width 11 height 7
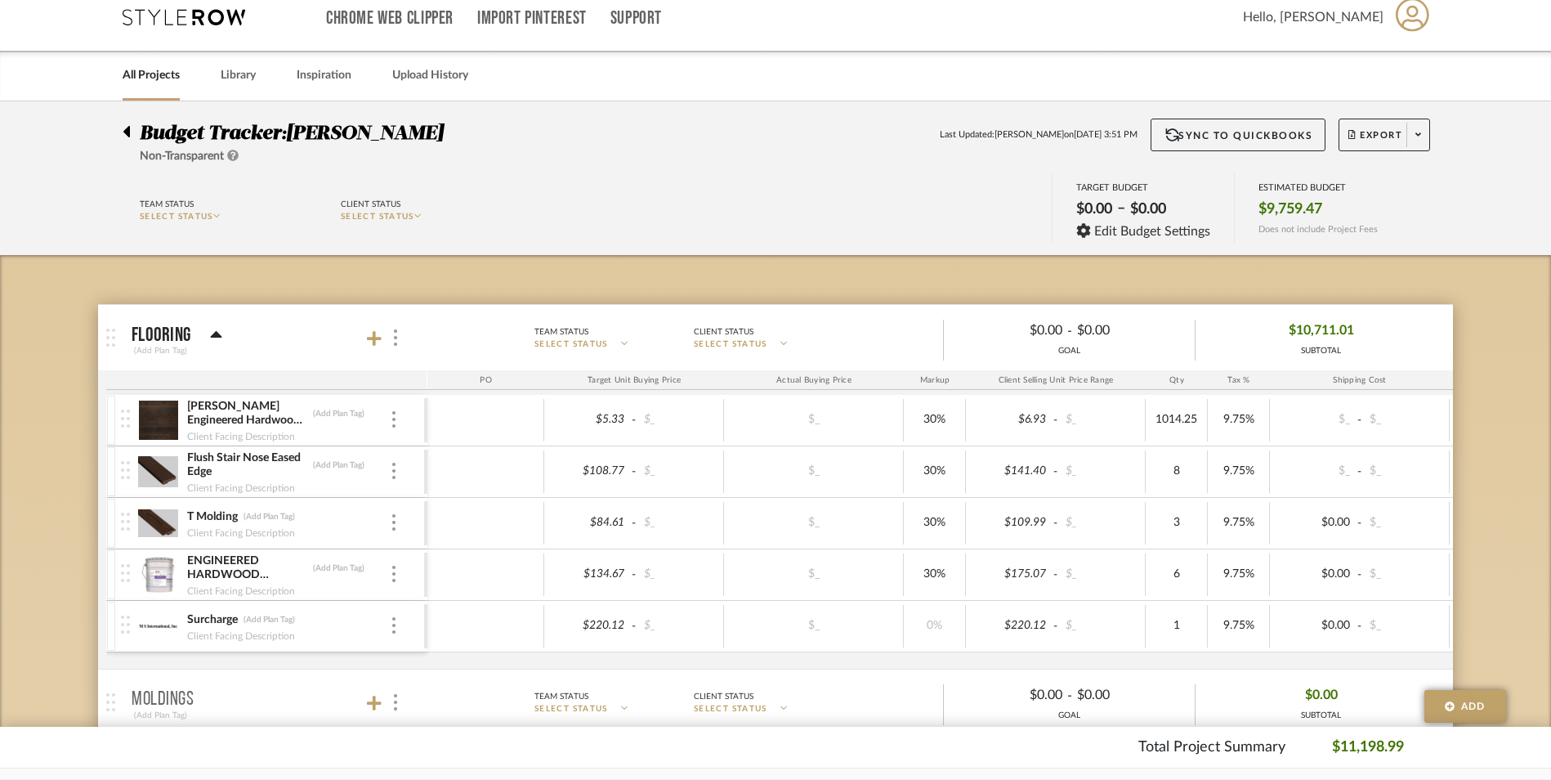
scroll to position [0, 0]
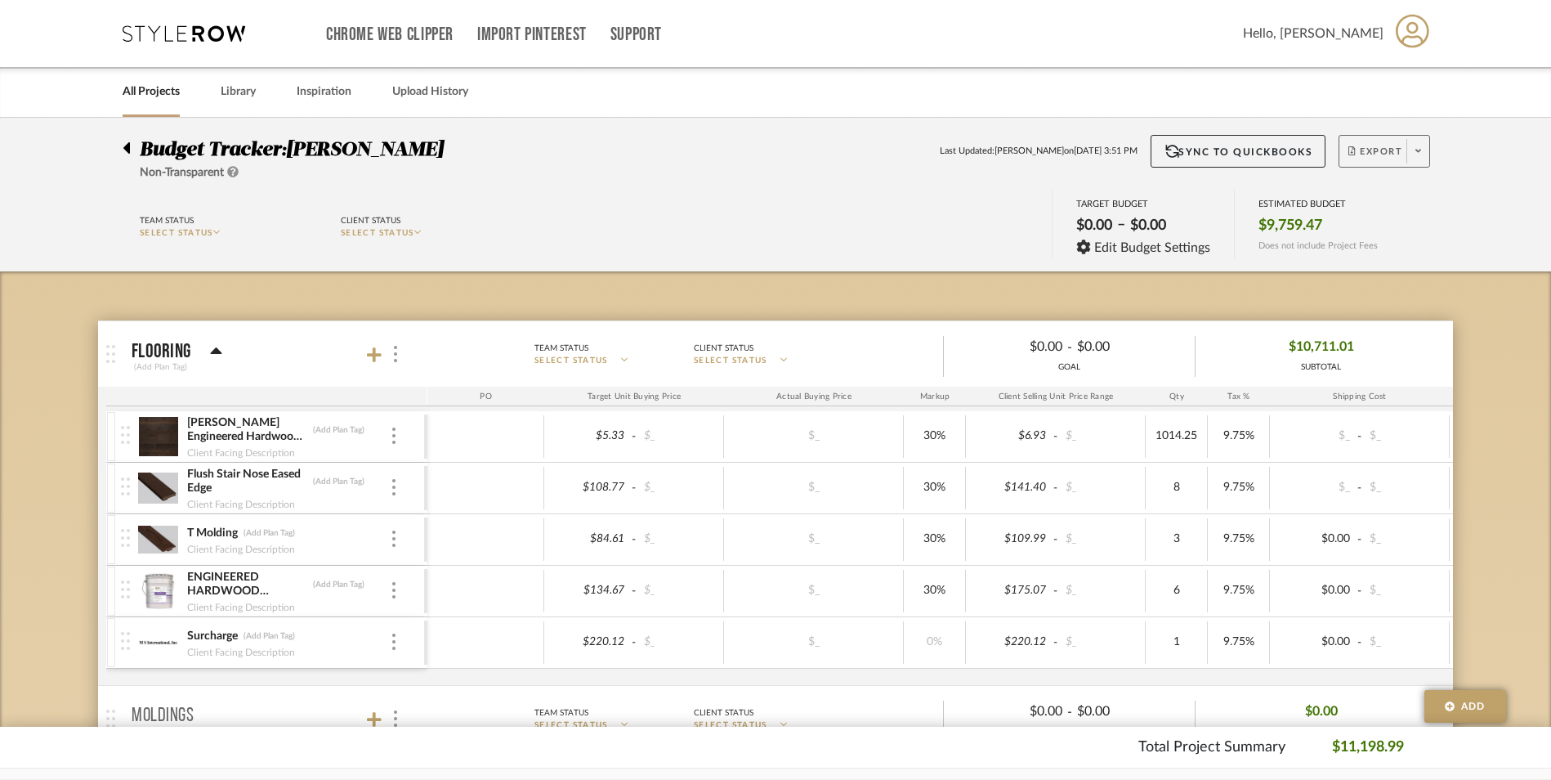
click at [1376, 150] on span "Export" at bounding box center [1376, 157] width 54 height 25
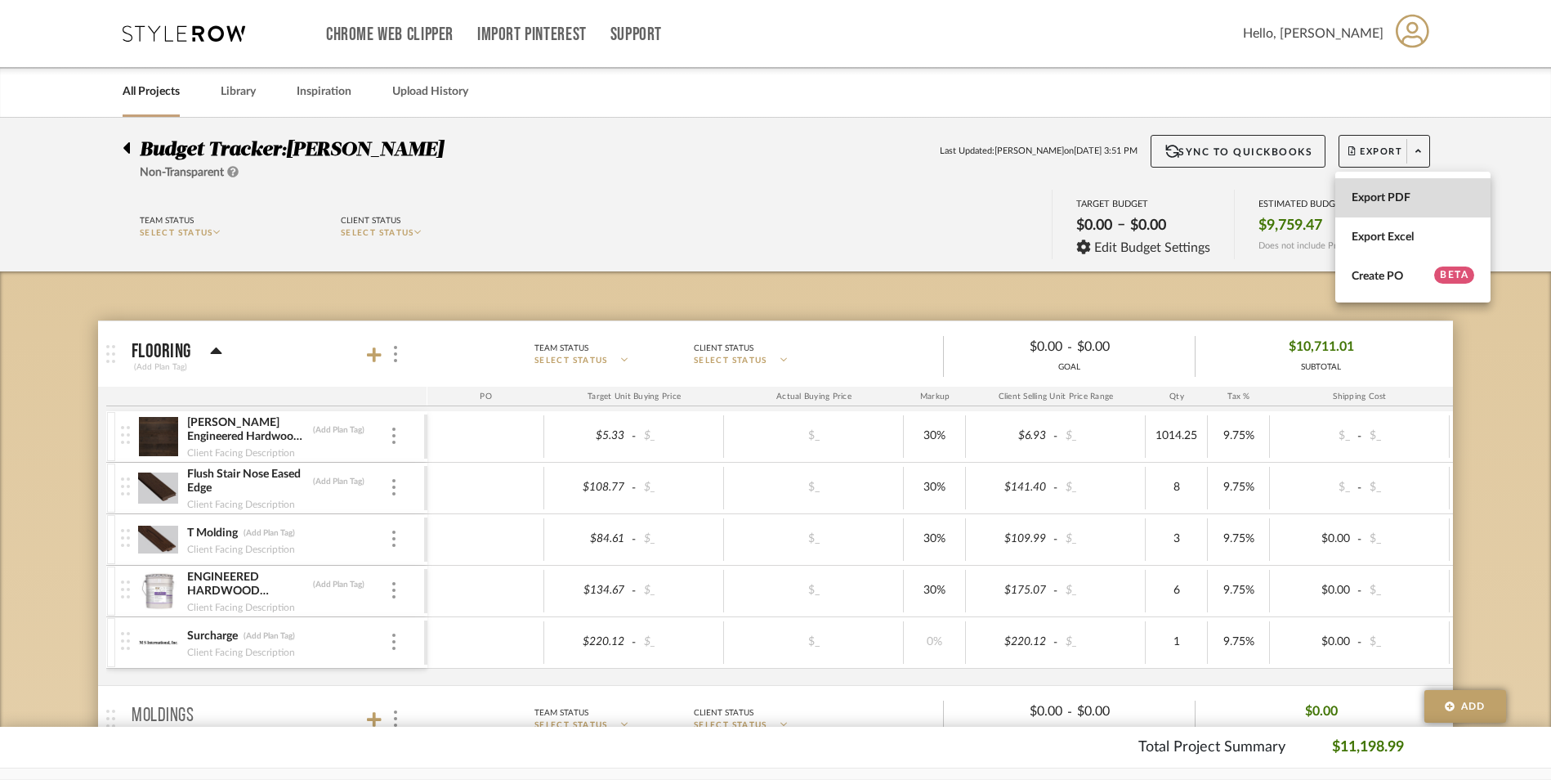
click at [1377, 192] on span "Export PDF" at bounding box center [1413, 198] width 123 height 14
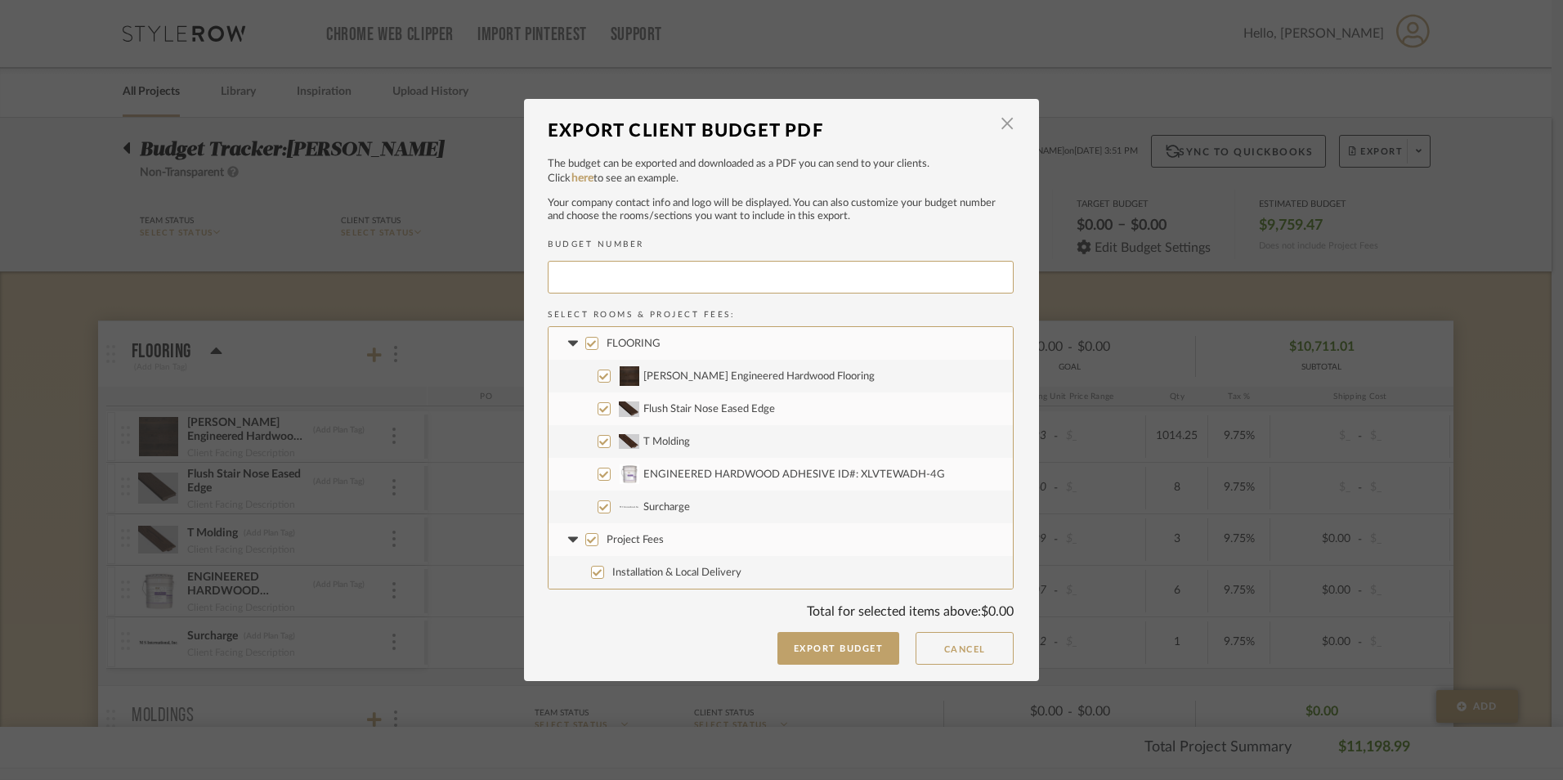
type input "KIMBER-001"
click at [597, 575] on input "Installation & Local Delivery" at bounding box center [597, 572] width 13 height 13
checkbox input "false"
click at [570, 540] on icon at bounding box center [572, 539] width 17 height 7
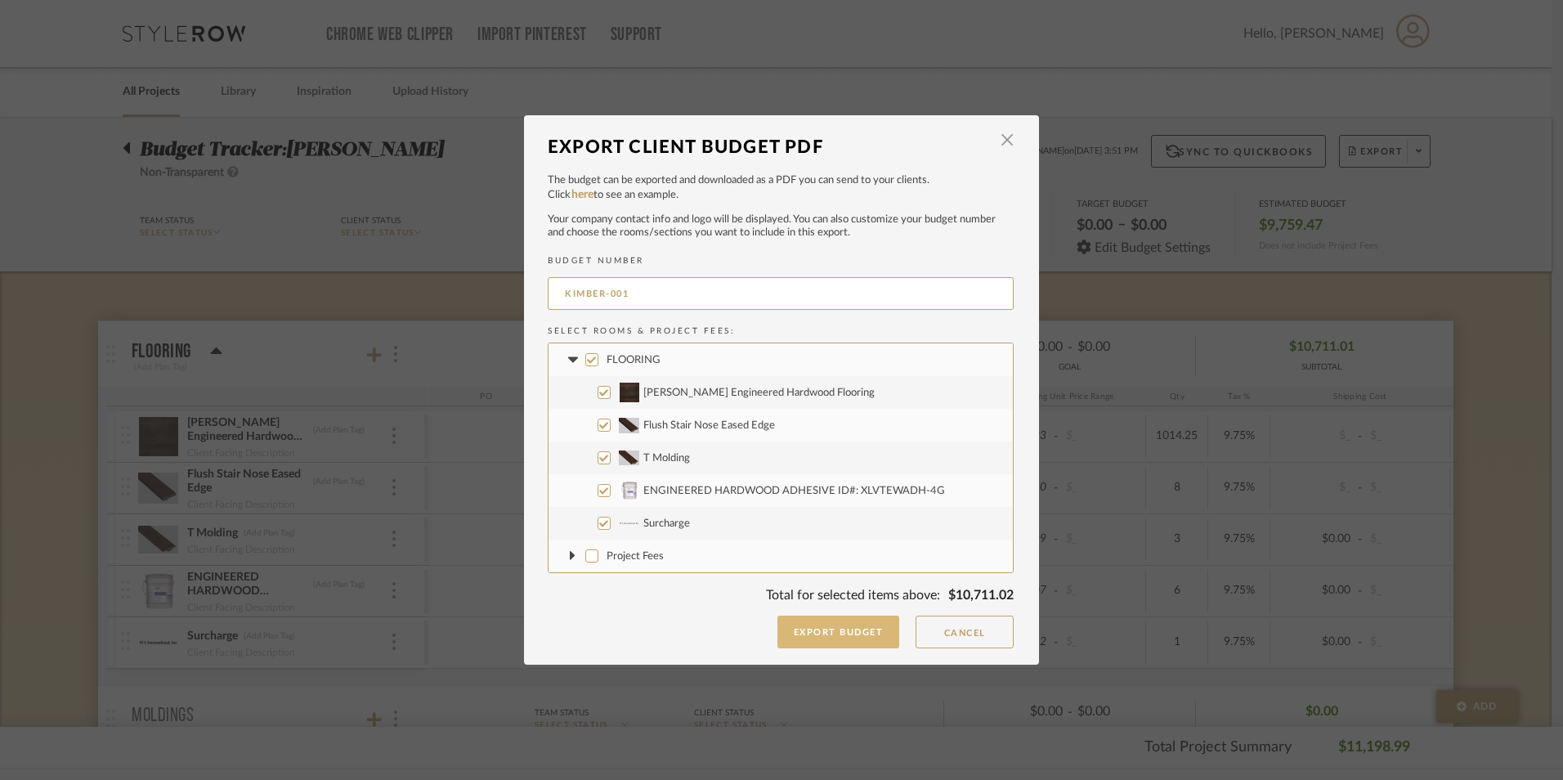
click at [829, 630] on button "Export Budget" at bounding box center [838, 631] width 123 height 33
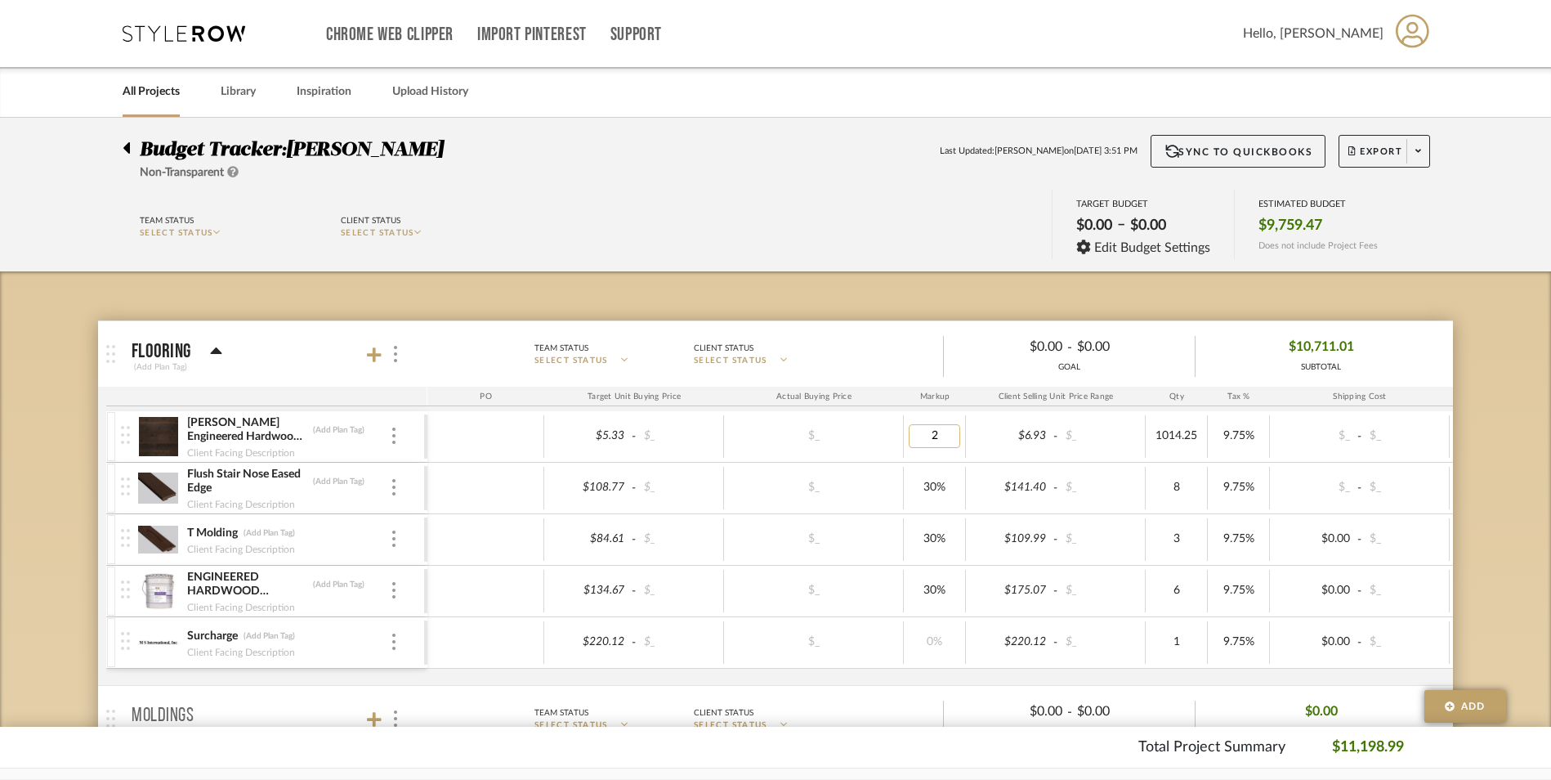
type input "27"
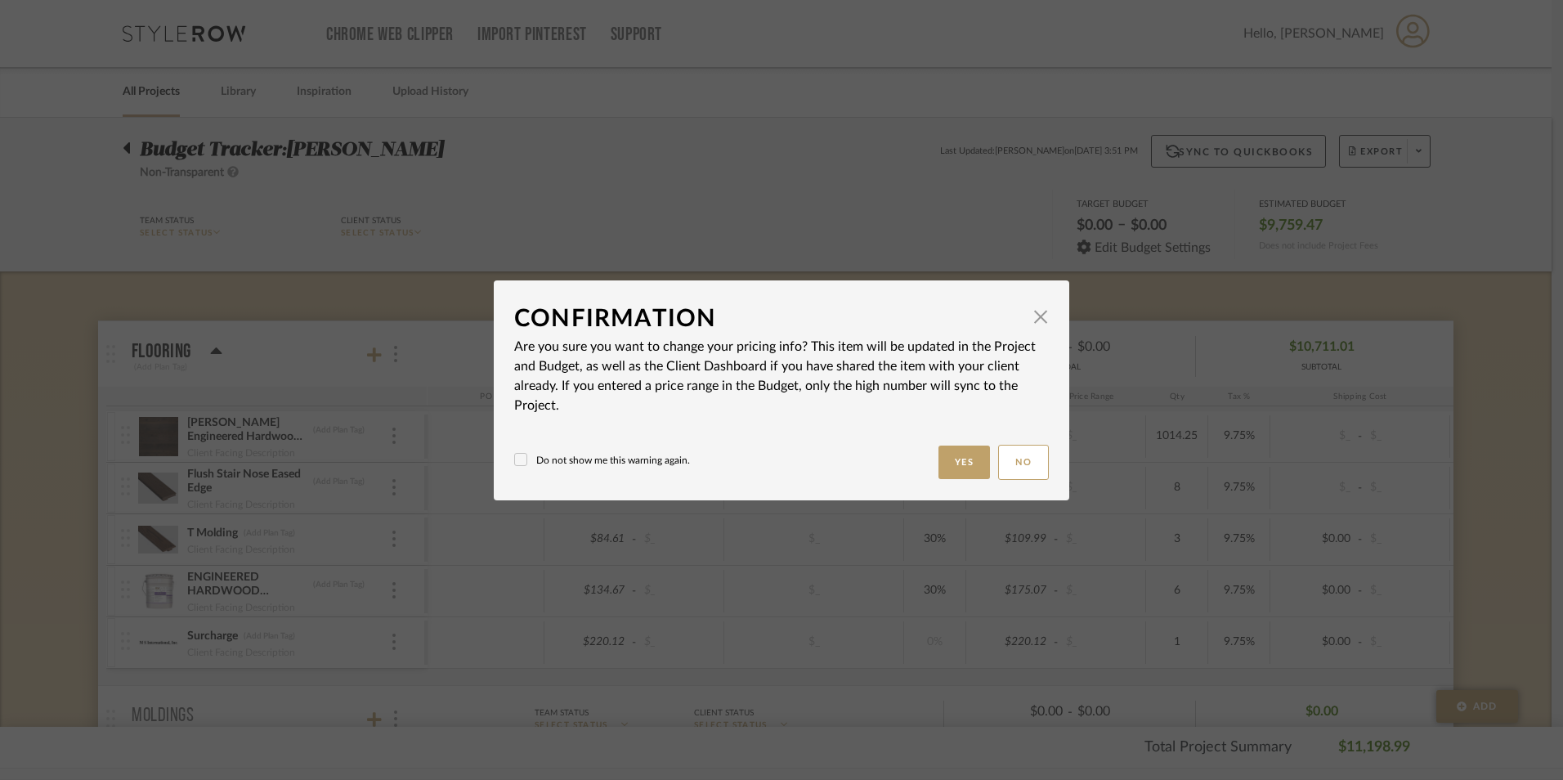
type input "30%"
click at [951, 463] on button "Yes" at bounding box center [964, 462] width 52 height 34
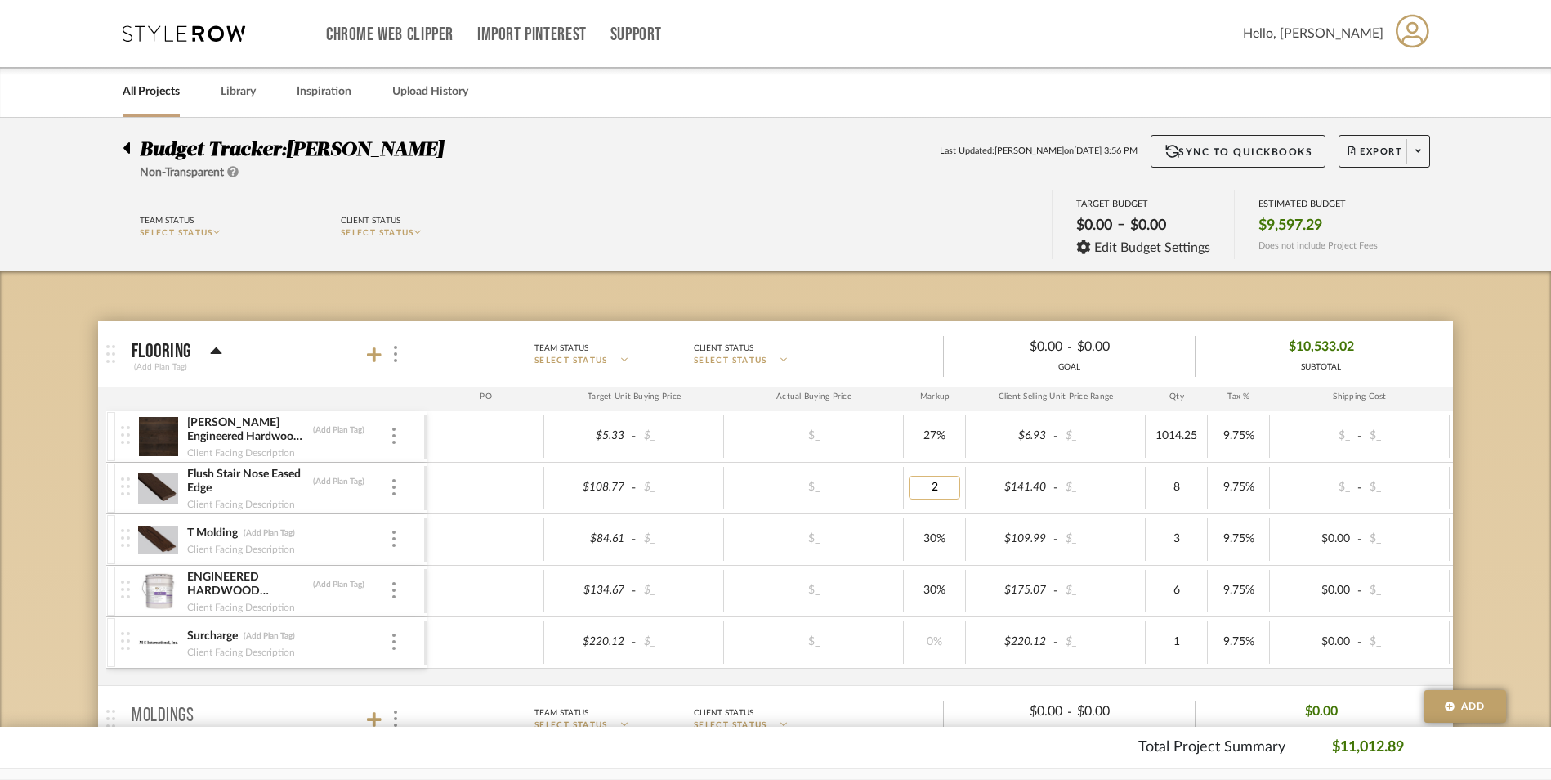
type input "27"
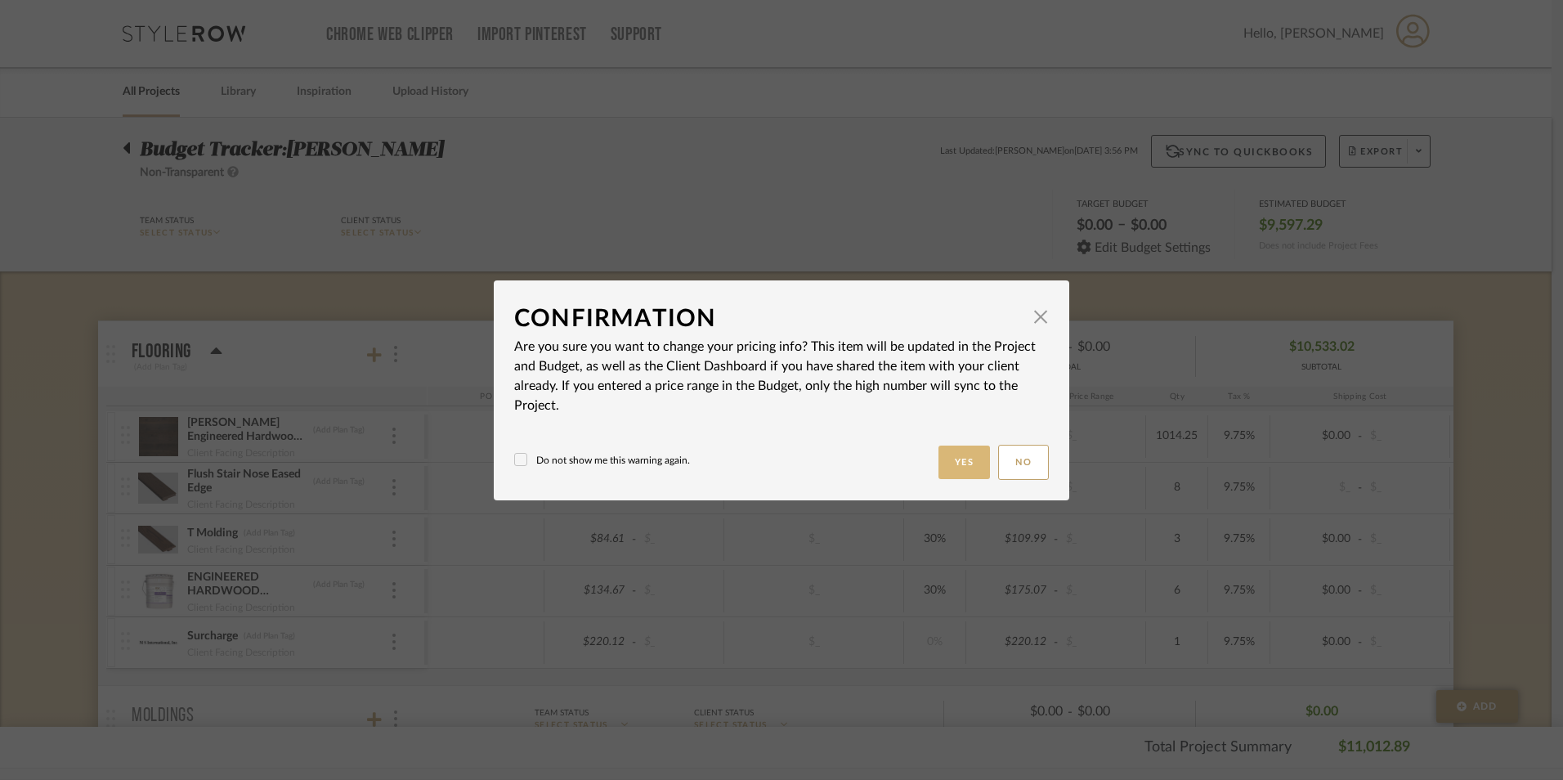
click at [951, 468] on button "Yes" at bounding box center [964, 462] width 52 height 34
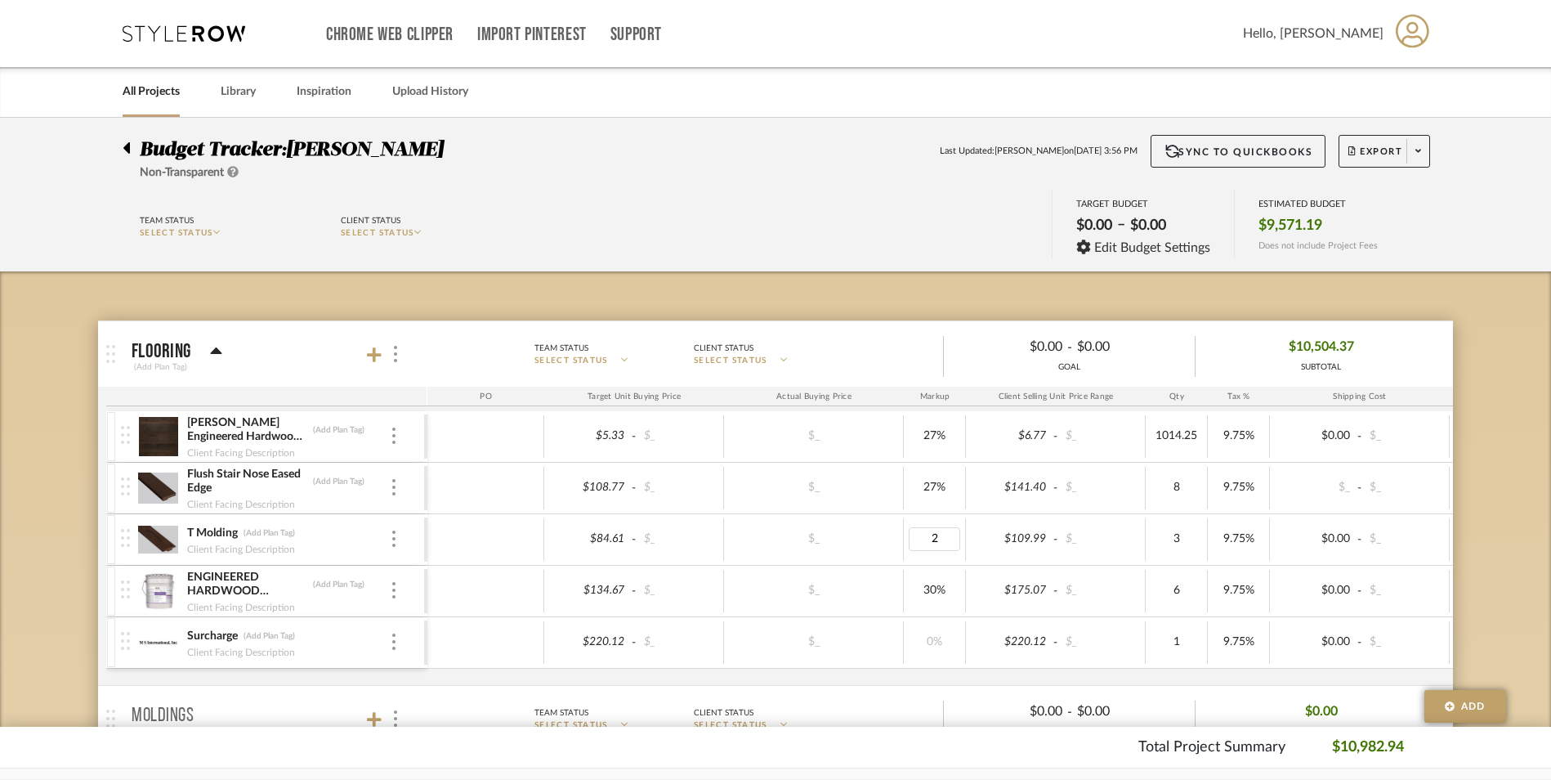
type input "27"
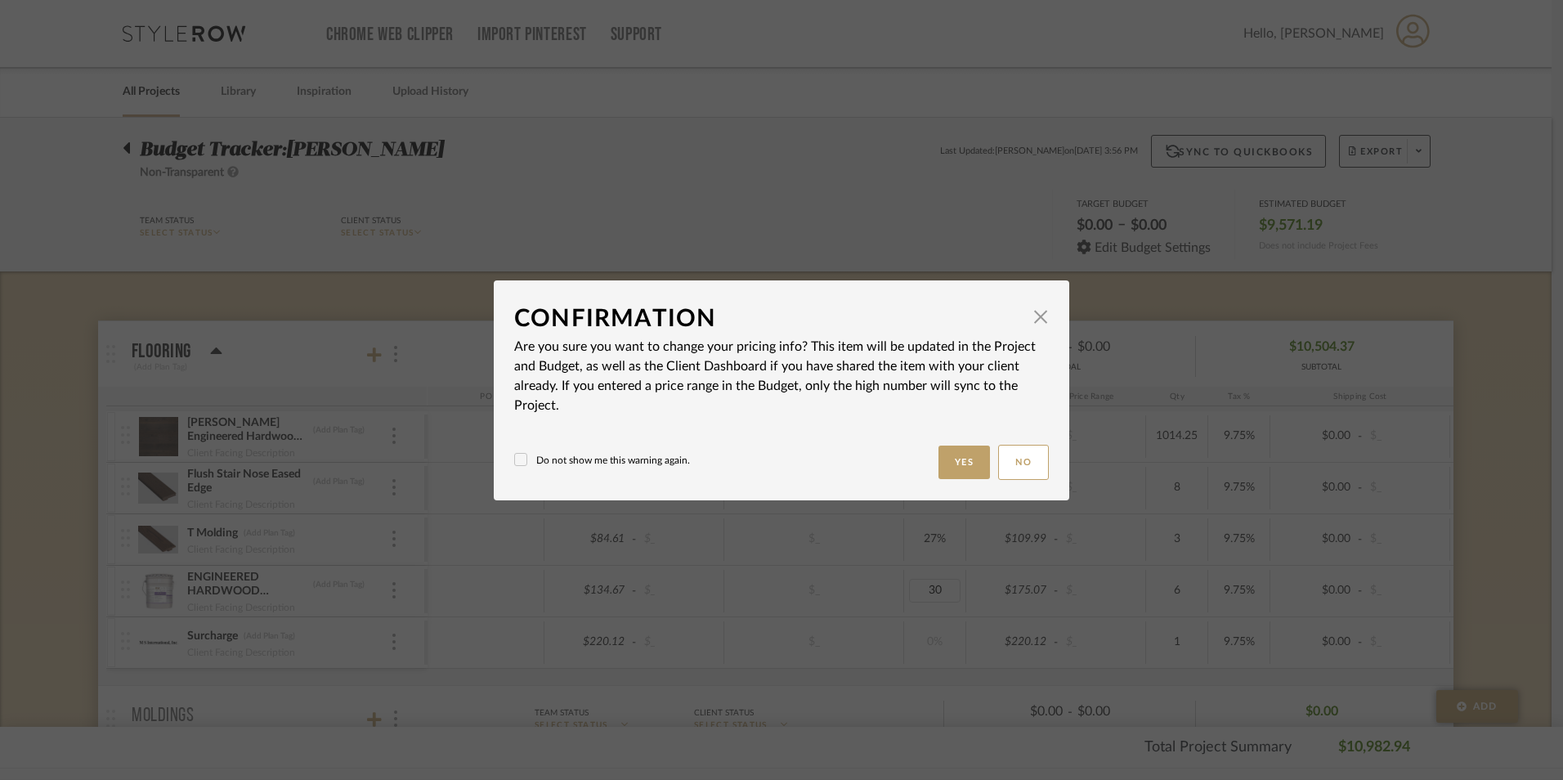
type input "30%"
click at [967, 463] on button "Yes" at bounding box center [964, 462] width 52 height 34
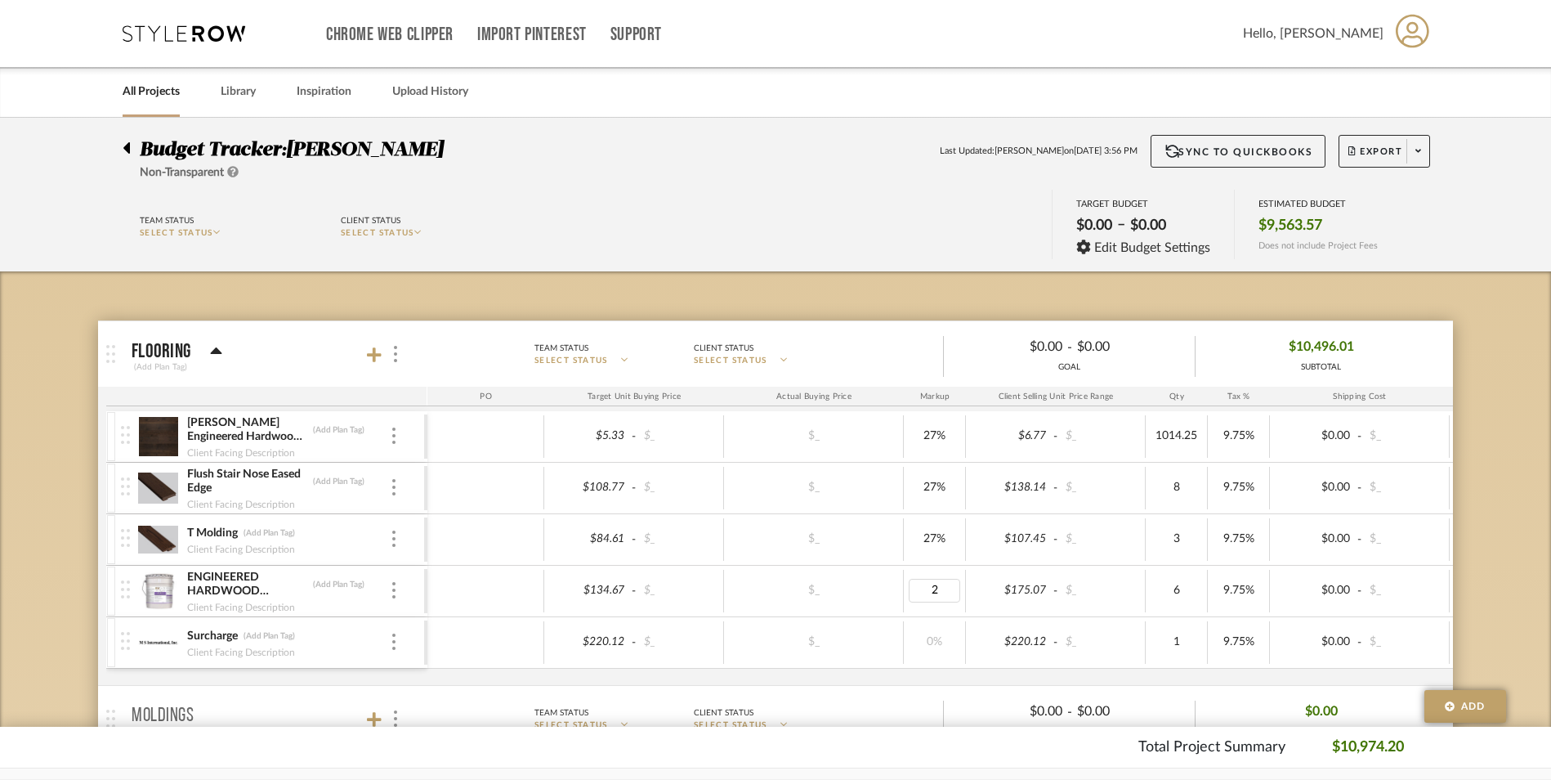
type input "27"
click at [921, 570] on body "Chrome Web Clipper Import Pinterest Support All Projects Library Inspiration Up…" at bounding box center [775, 390] width 1551 height 780
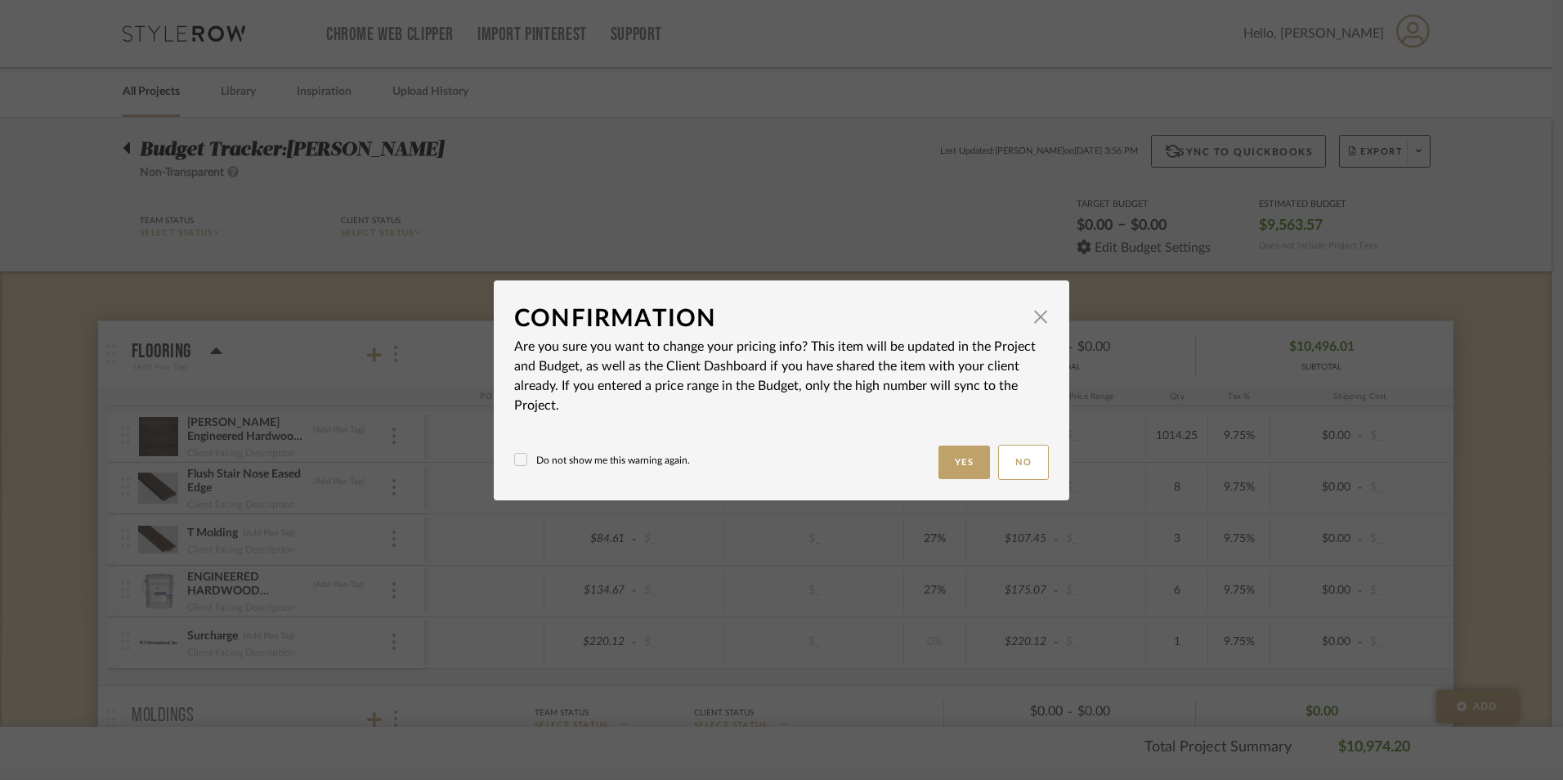
click at [966, 442] on mat-dialog-content "Confirmation × Are you sure you want to change your pricing info? This item wil…" at bounding box center [781, 390] width 535 height 179
click at [955, 458] on button "Yes" at bounding box center [964, 462] width 52 height 34
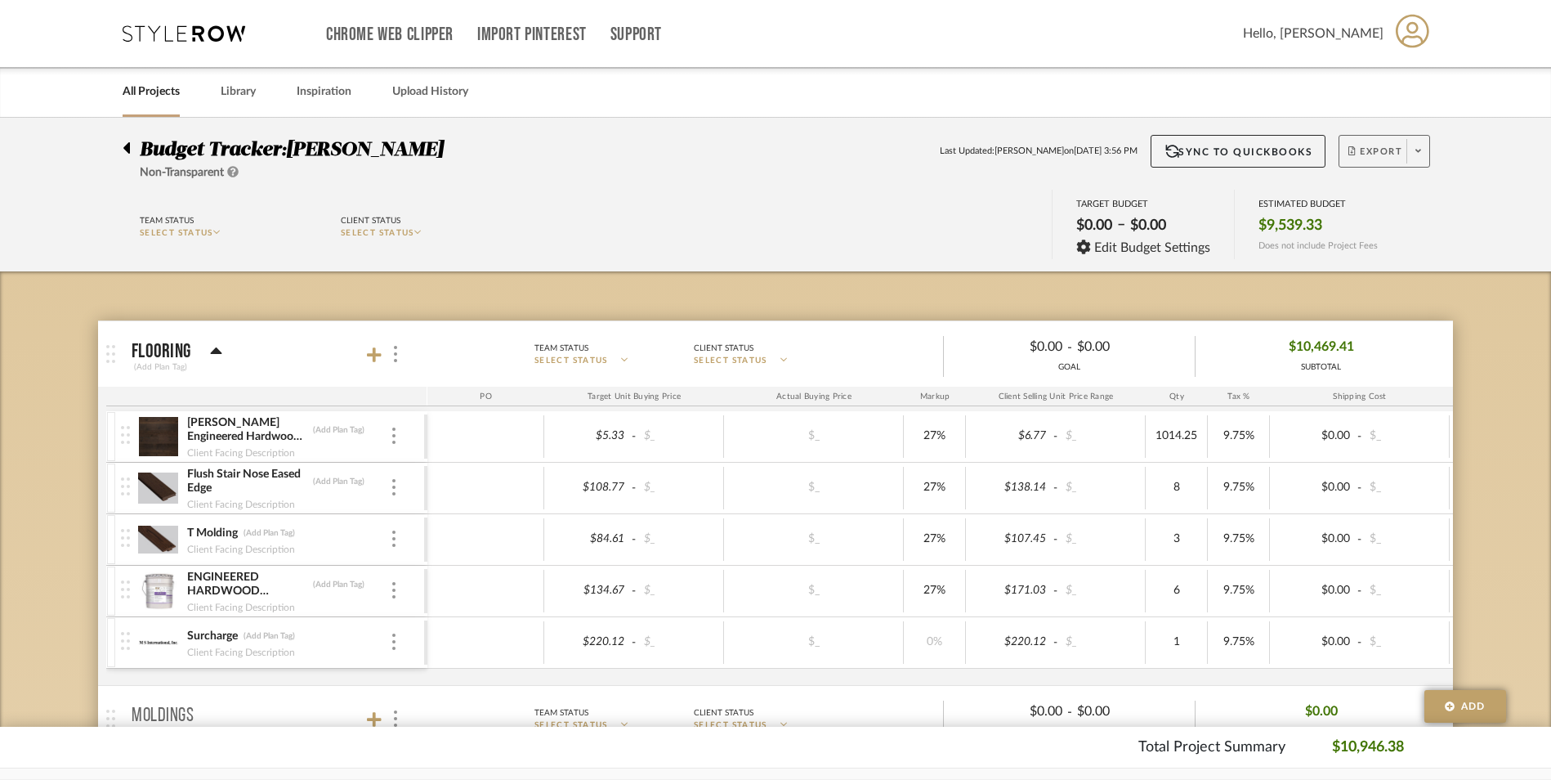
click at [1383, 141] on button "Export" at bounding box center [1385, 151] width 92 height 33
click at [1380, 199] on span "Export PDF" at bounding box center [1413, 198] width 123 height 14
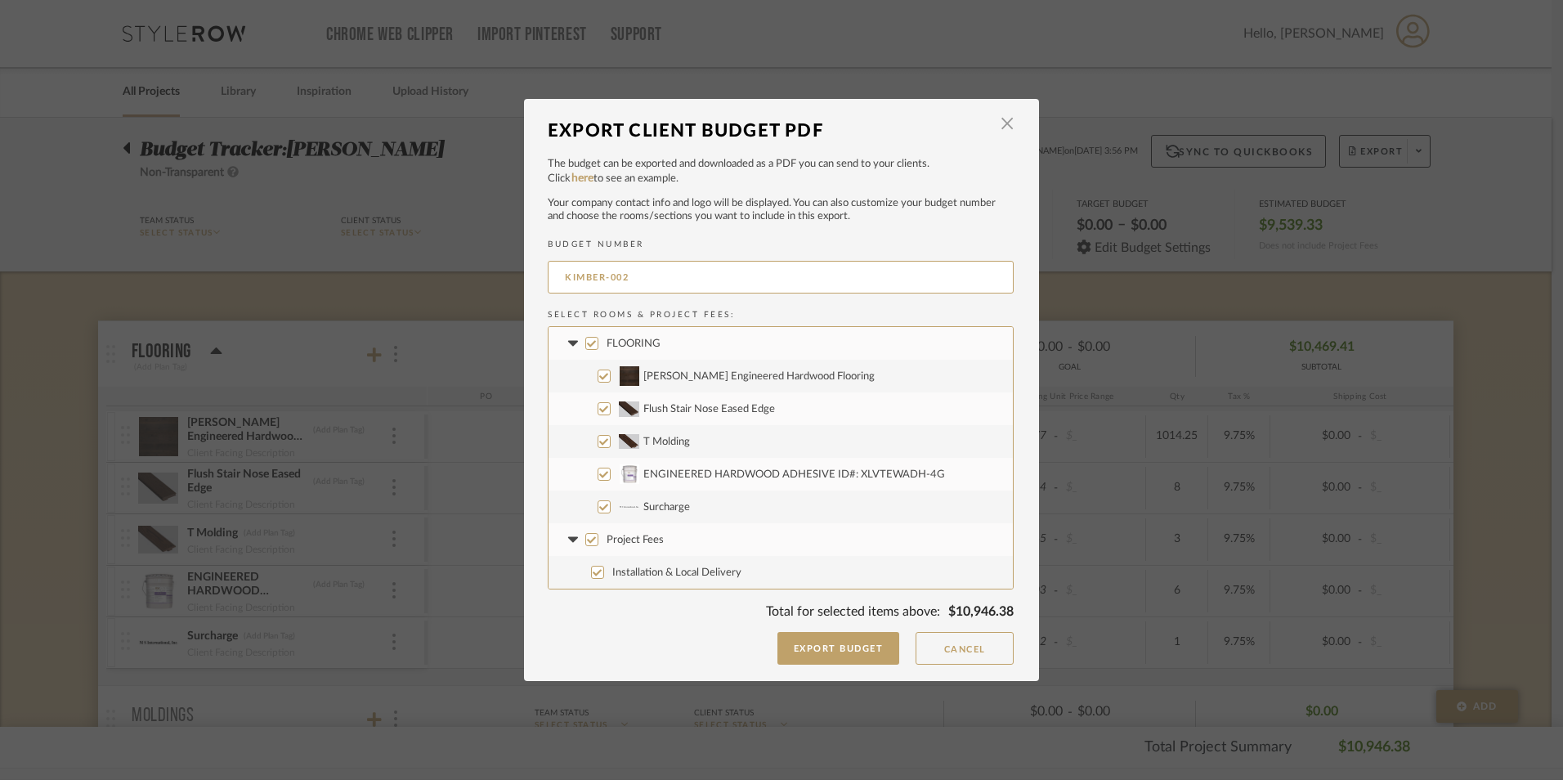
click at [585, 542] on input "Project Fees" at bounding box center [591, 539] width 13 height 13
checkbox input "false"
click at [830, 646] on button "Export Budget" at bounding box center [838, 648] width 123 height 33
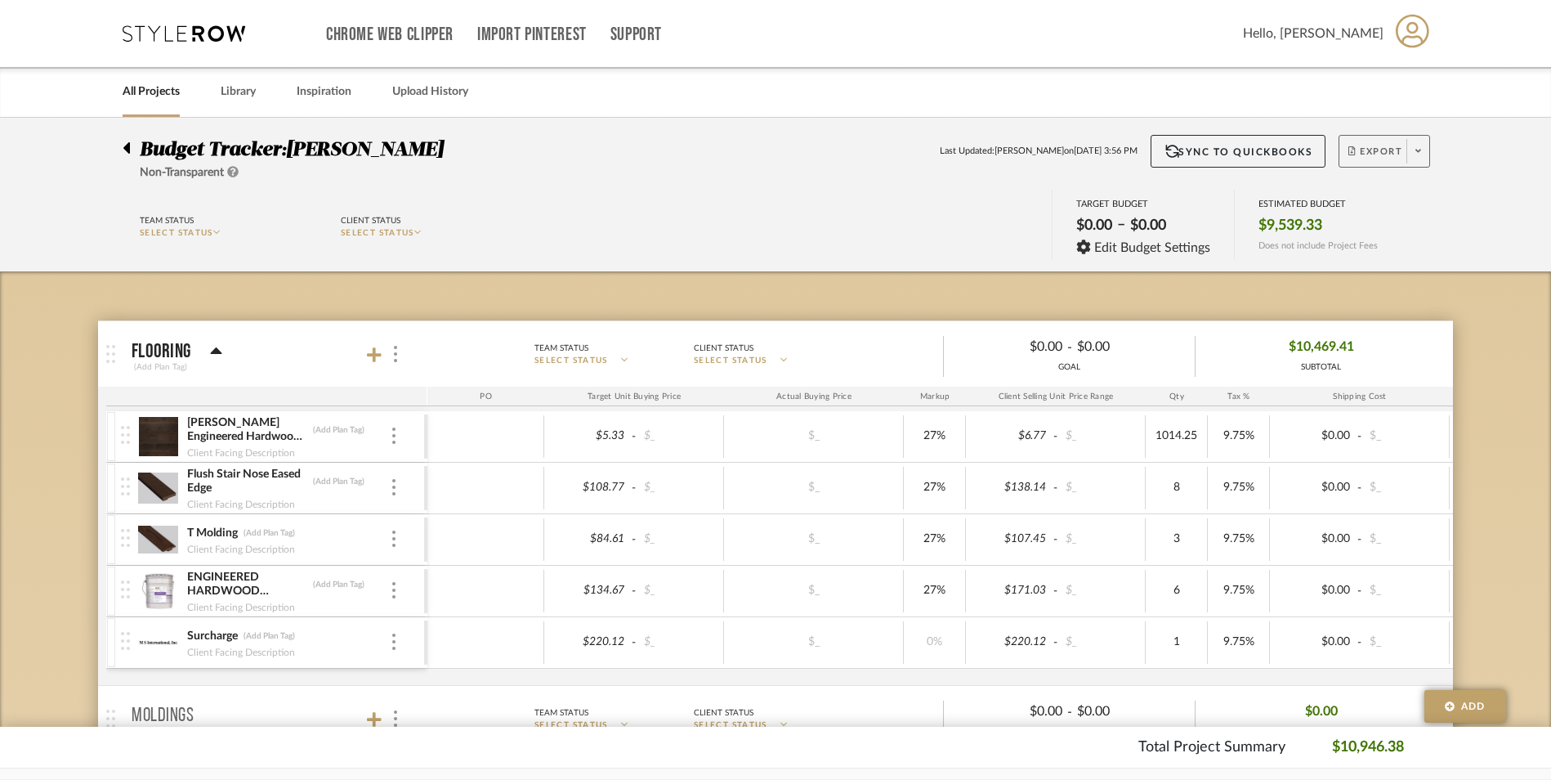
click at [1378, 146] on span "Export" at bounding box center [1376, 157] width 54 height 25
click at [1363, 202] on span "Export PDF" at bounding box center [1413, 198] width 123 height 14
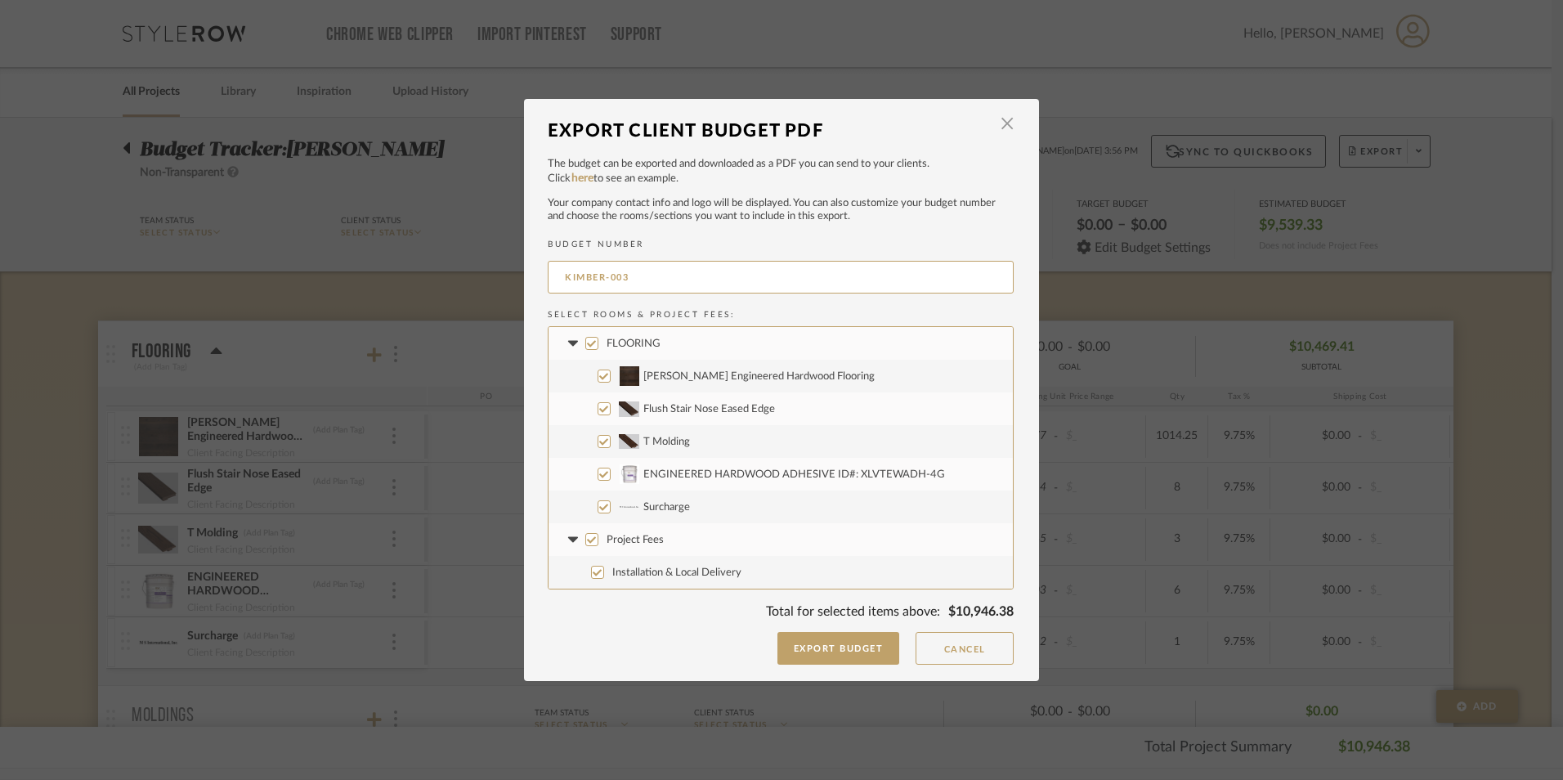
click at [585, 536] on input "Project Fees" at bounding box center [591, 539] width 13 height 13
checkbox input "false"
click at [807, 648] on button "Export Budget" at bounding box center [838, 648] width 123 height 33
